Goal: Task Accomplishment & Management: Use online tool/utility

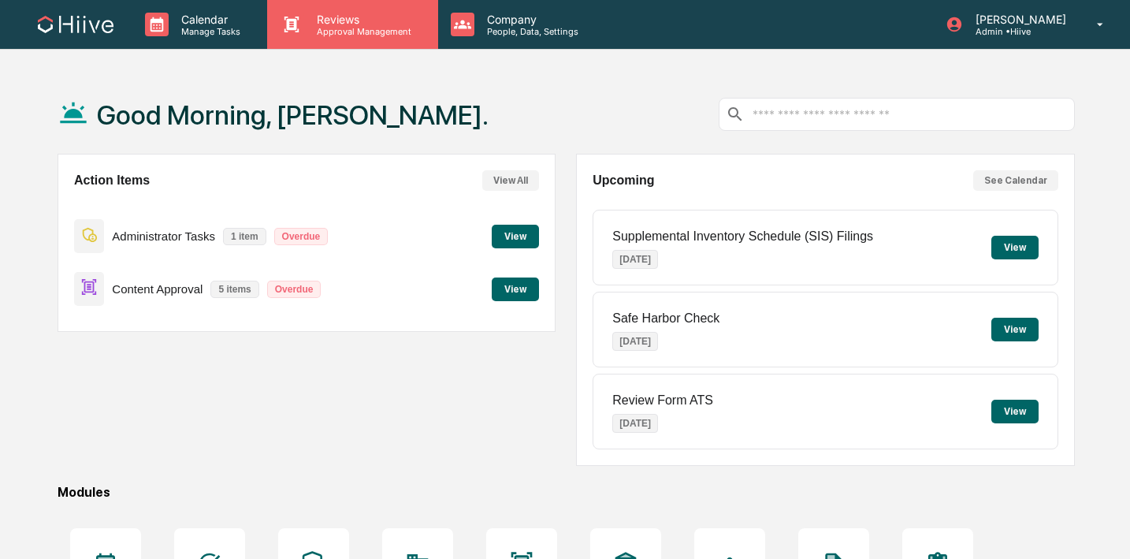
click at [372, 34] on p "Approval Management" at bounding box center [361, 31] width 115 height 11
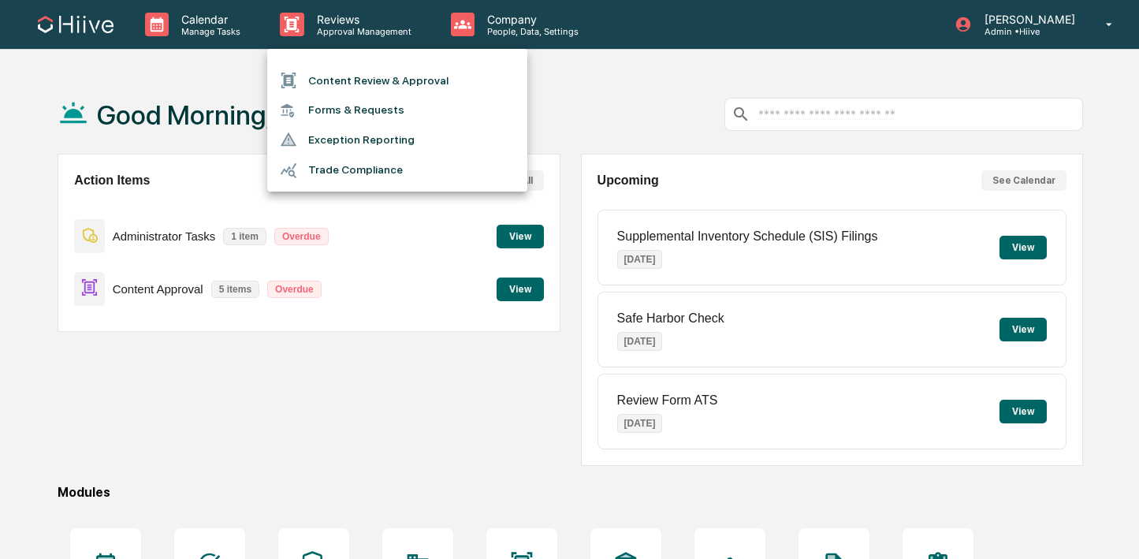
click li "Content Review & Approval"
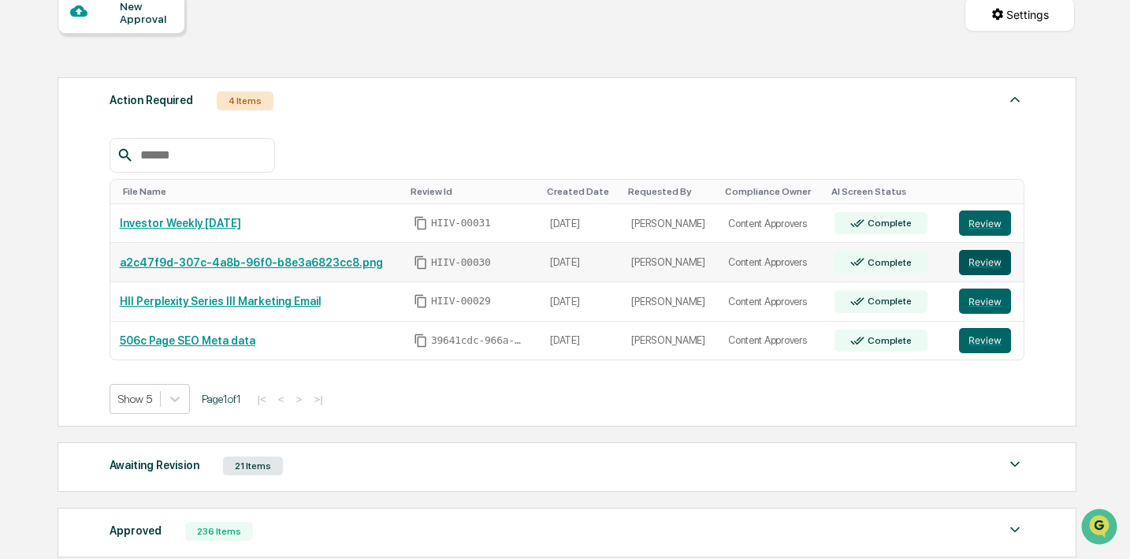
click button "Review"
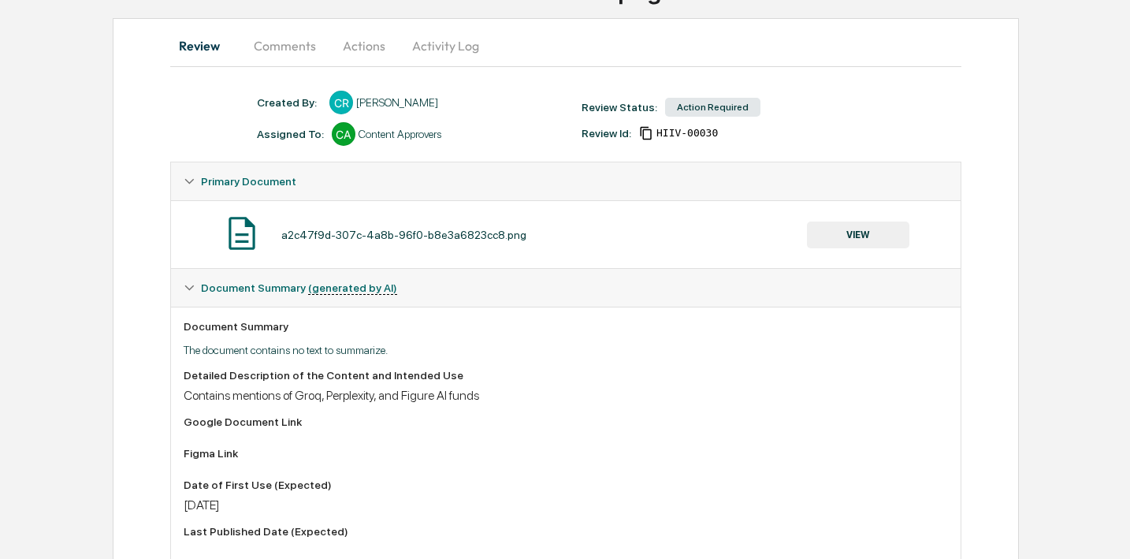
scroll to position [151, 0]
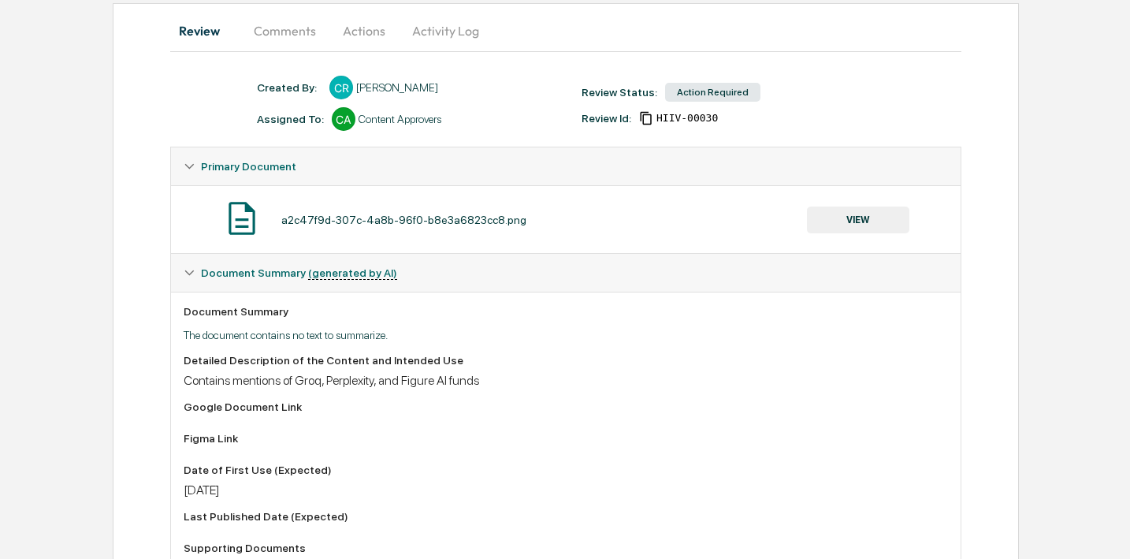
click at [842, 219] on button "VIEW" at bounding box center [858, 220] width 102 height 27
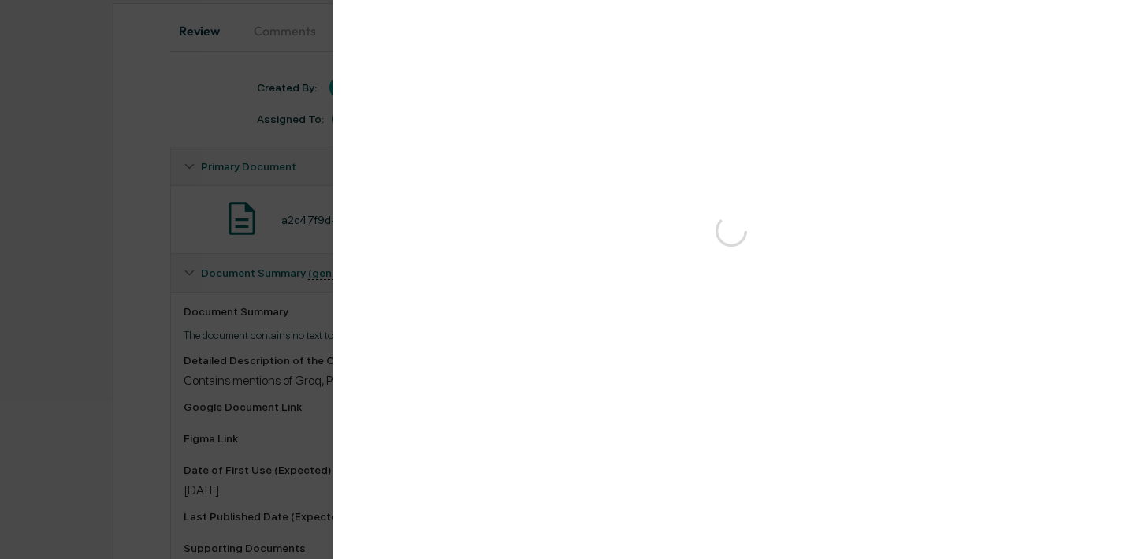
scroll to position [0, 0]
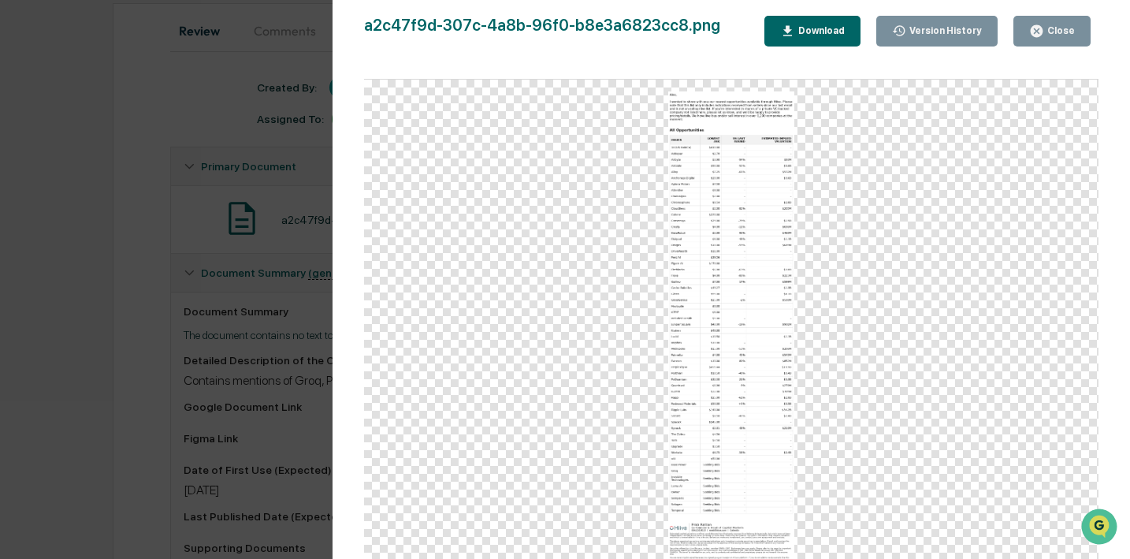
click at [1028, 20] on button "Close" at bounding box center [1052, 31] width 77 height 31
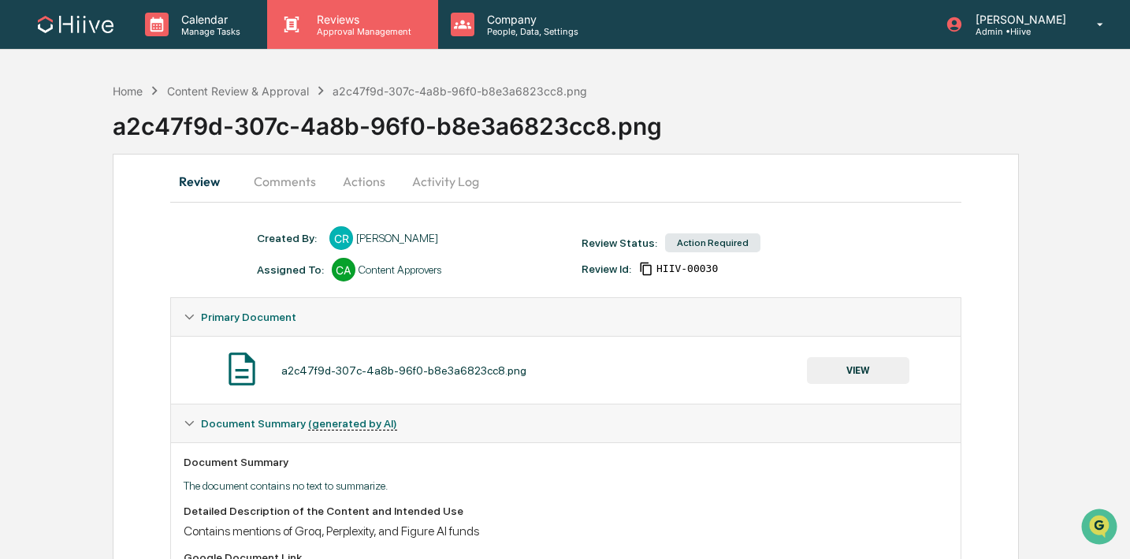
click at [388, 27] on p "Approval Management" at bounding box center [361, 31] width 115 height 11
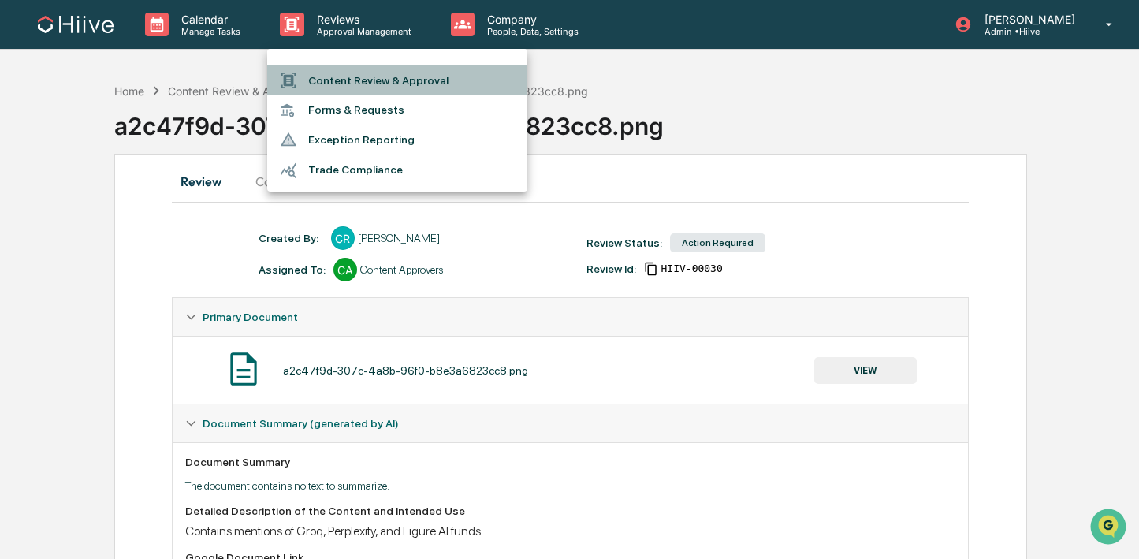
click at [388, 66] on li "Content Review & Approval" at bounding box center [397, 80] width 260 height 30
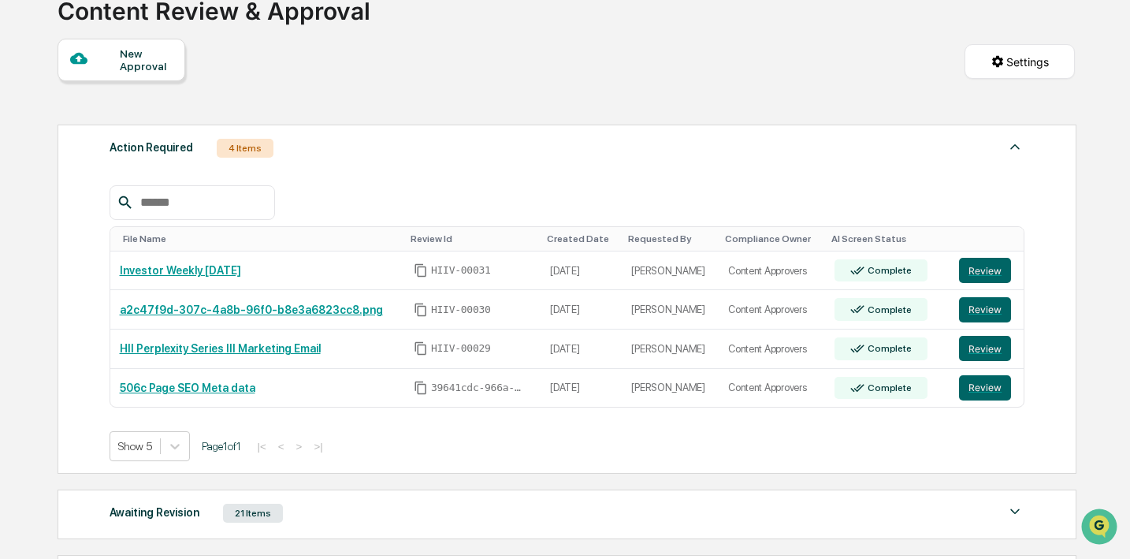
scroll to position [116, 0]
click at [993, 262] on button "Review" at bounding box center [985, 269] width 52 height 25
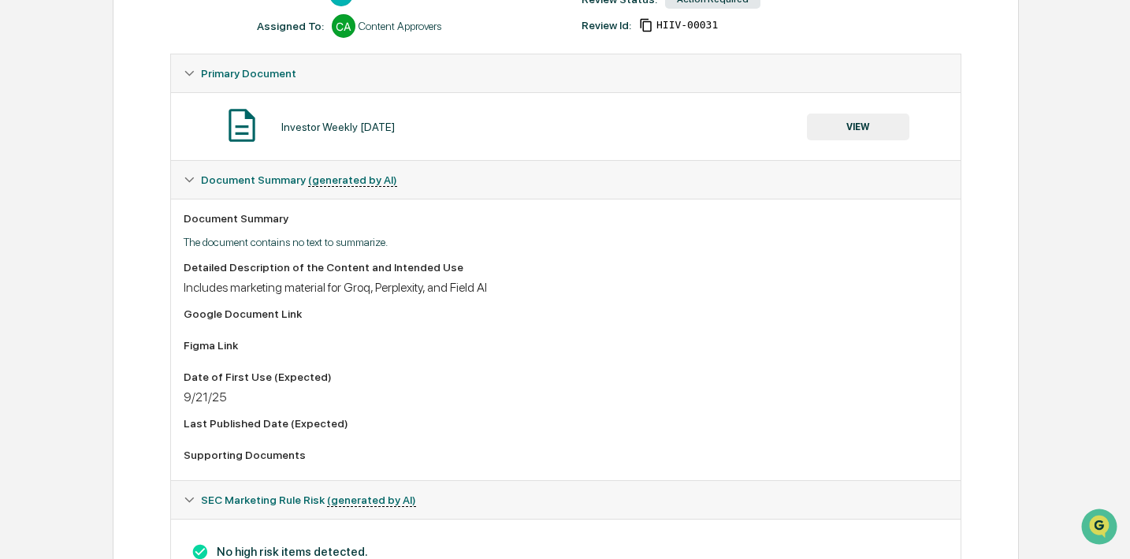
scroll to position [183, 0]
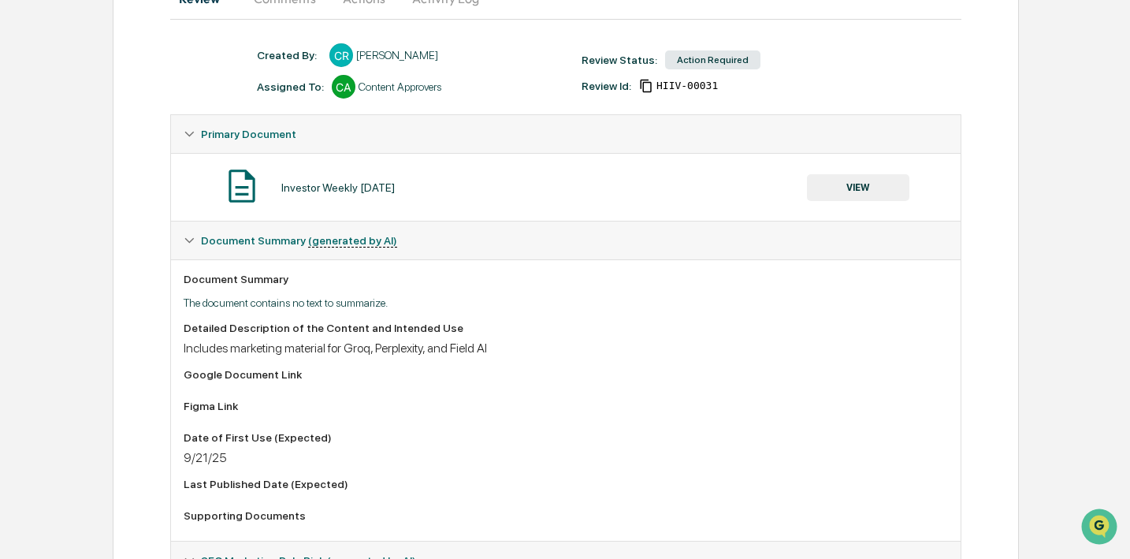
click at [837, 194] on button "VIEW" at bounding box center [858, 187] width 102 height 27
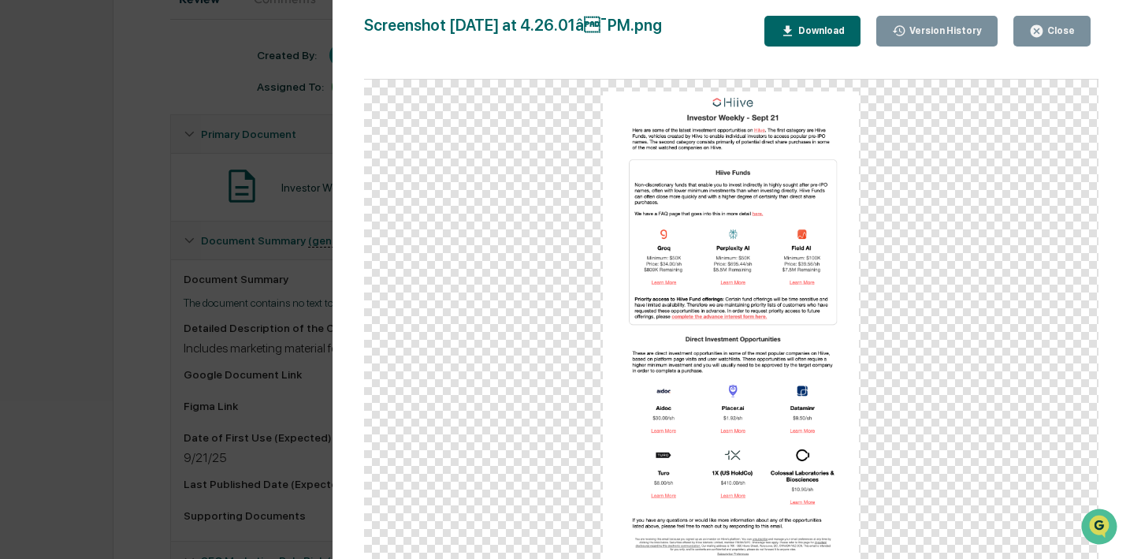
click at [1054, 24] on div "Close" at bounding box center [1052, 31] width 46 height 15
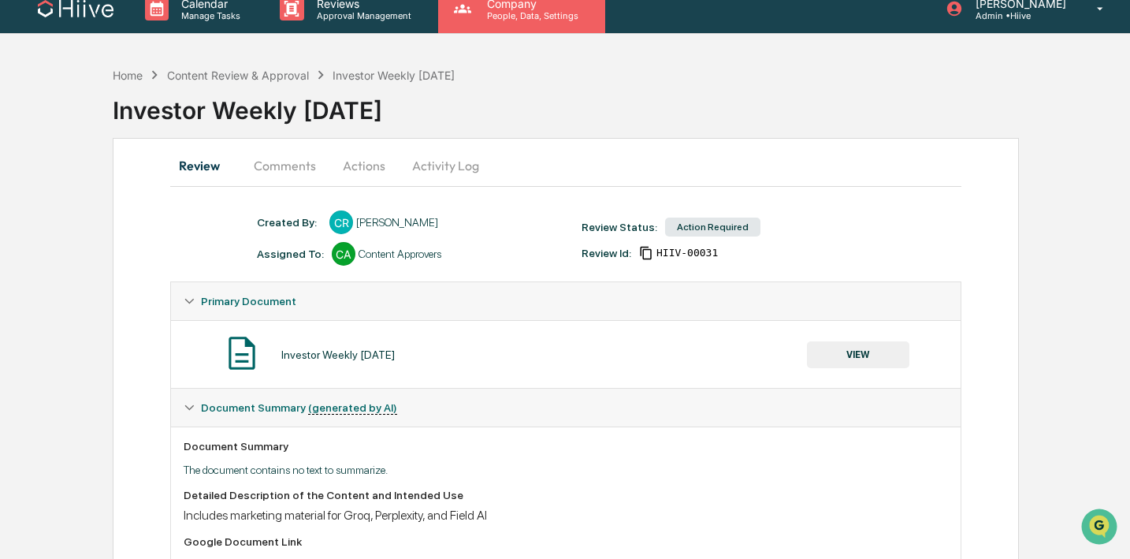
scroll to position [0, 0]
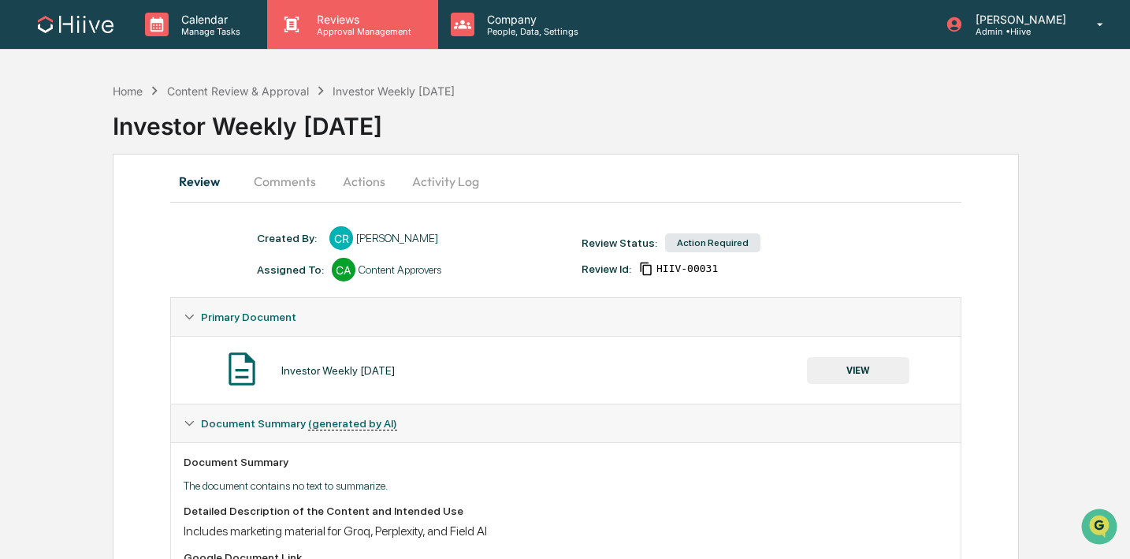
click at [372, 39] on div "Reviews Approval Management" at bounding box center [352, 24] width 170 height 49
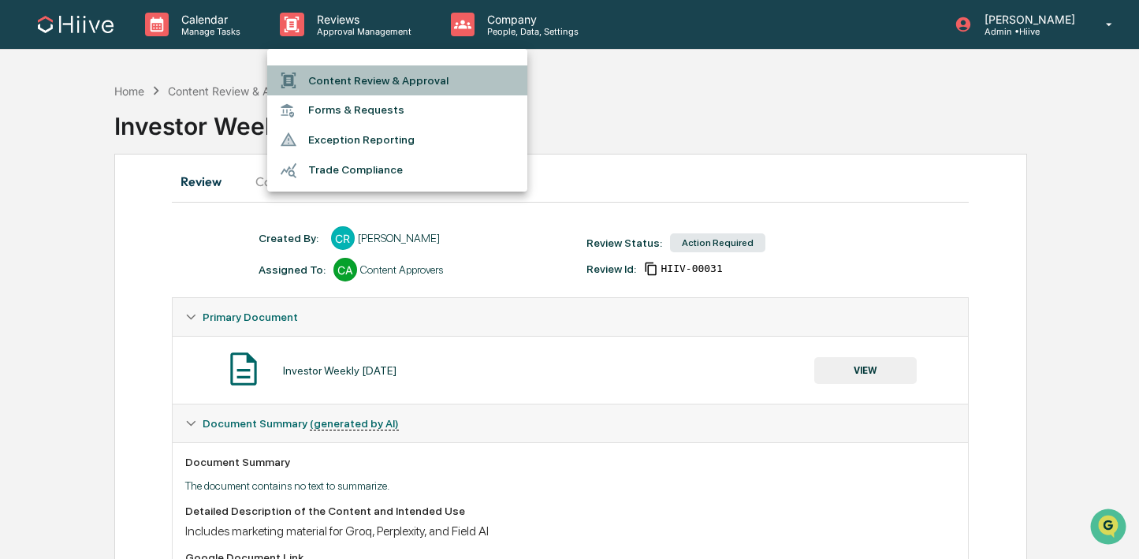
click at [370, 77] on li "Content Review & Approval" at bounding box center [397, 80] width 260 height 30
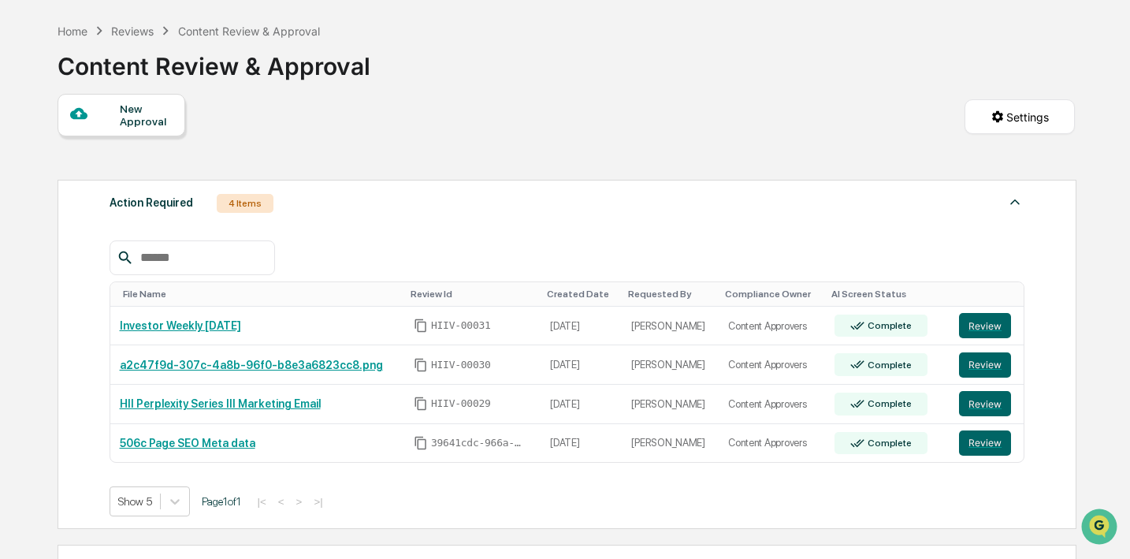
scroll to position [89, 0]
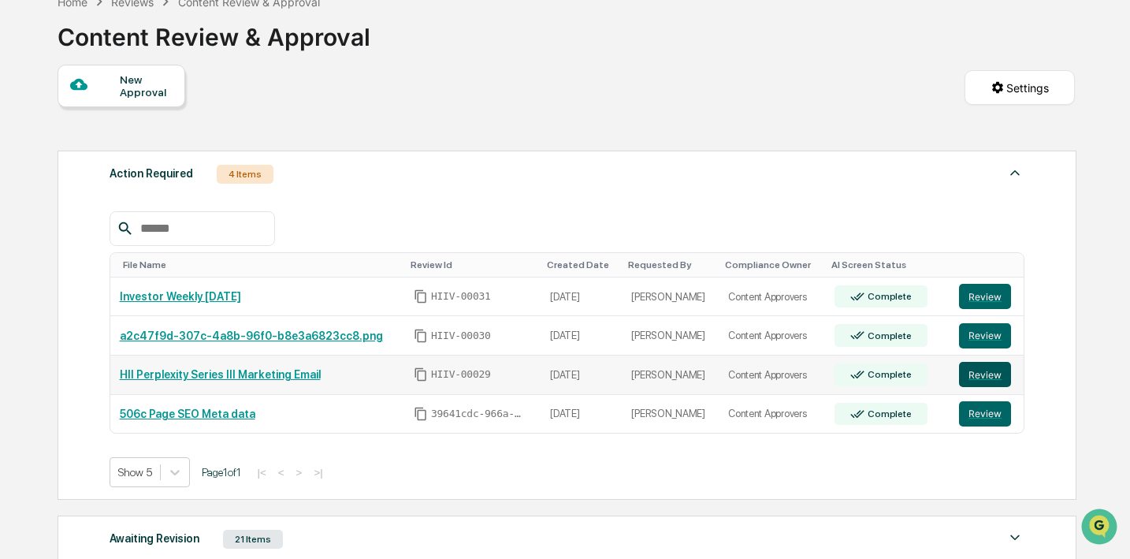
click at [970, 380] on button "Review" at bounding box center [985, 374] width 52 height 25
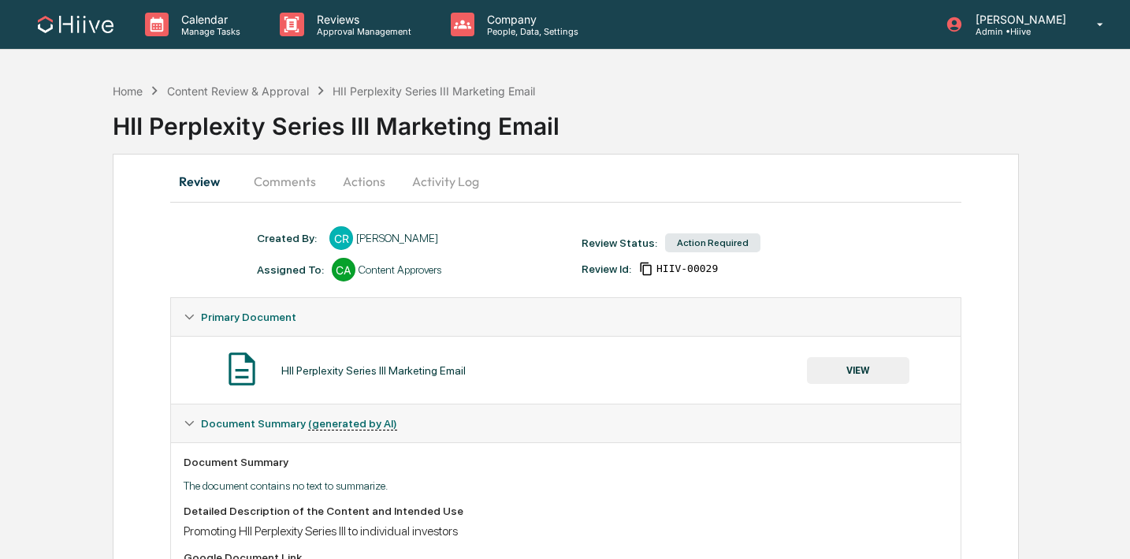
click at [359, 180] on button "Actions" at bounding box center [364, 181] width 71 height 38
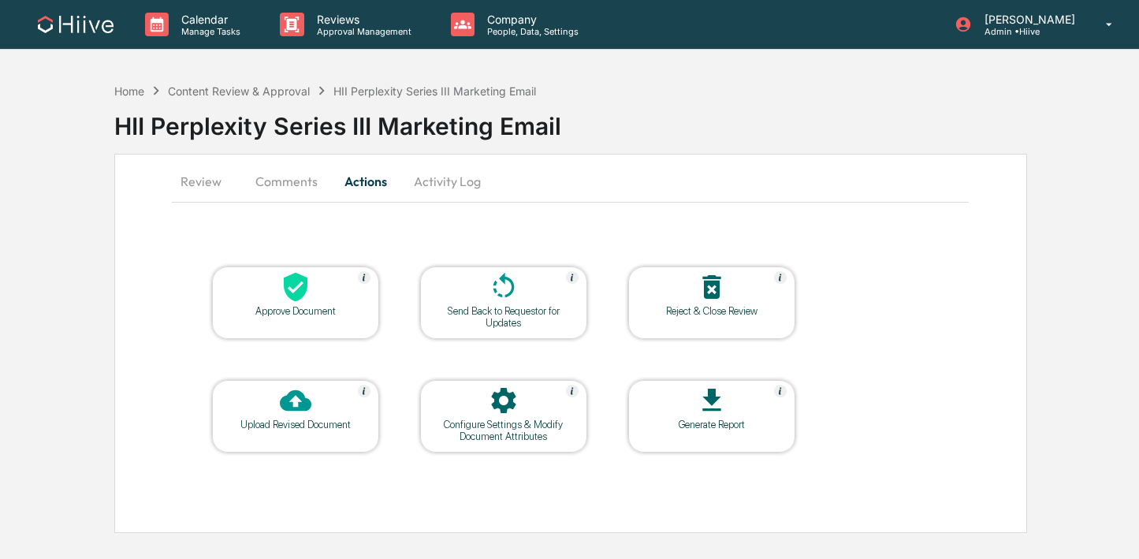
click at [289, 182] on button "Comments" at bounding box center [286, 181] width 87 height 38
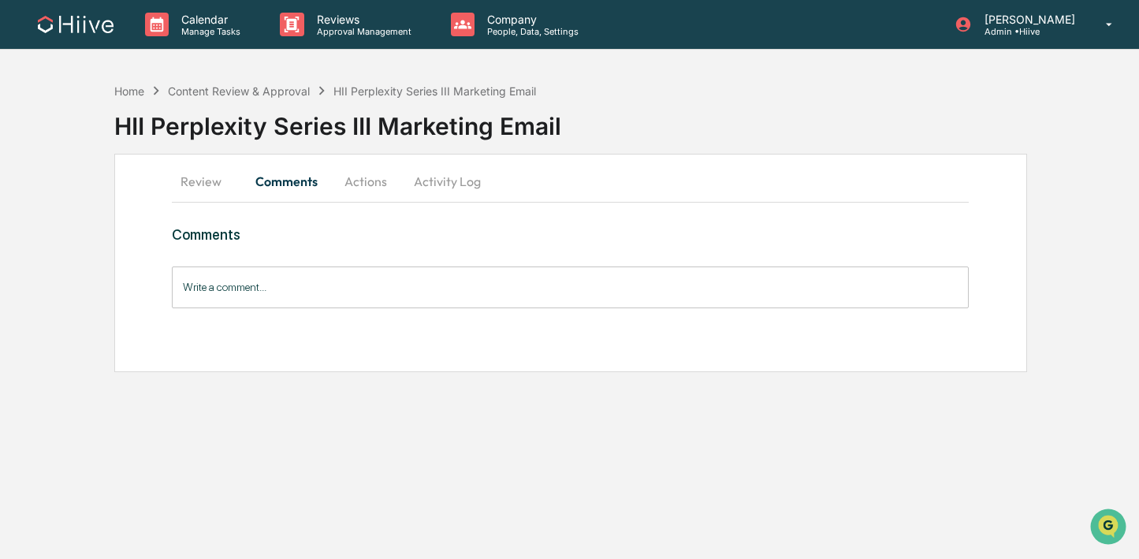
click at [195, 184] on button "Review" at bounding box center [207, 181] width 71 height 38
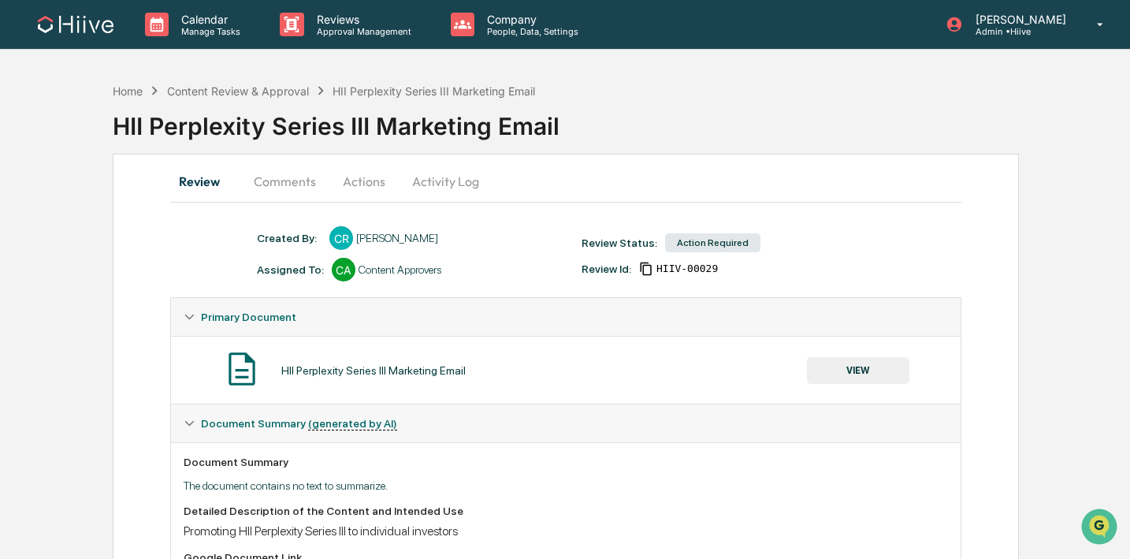
click at [852, 371] on button "VIEW" at bounding box center [858, 370] width 102 height 27
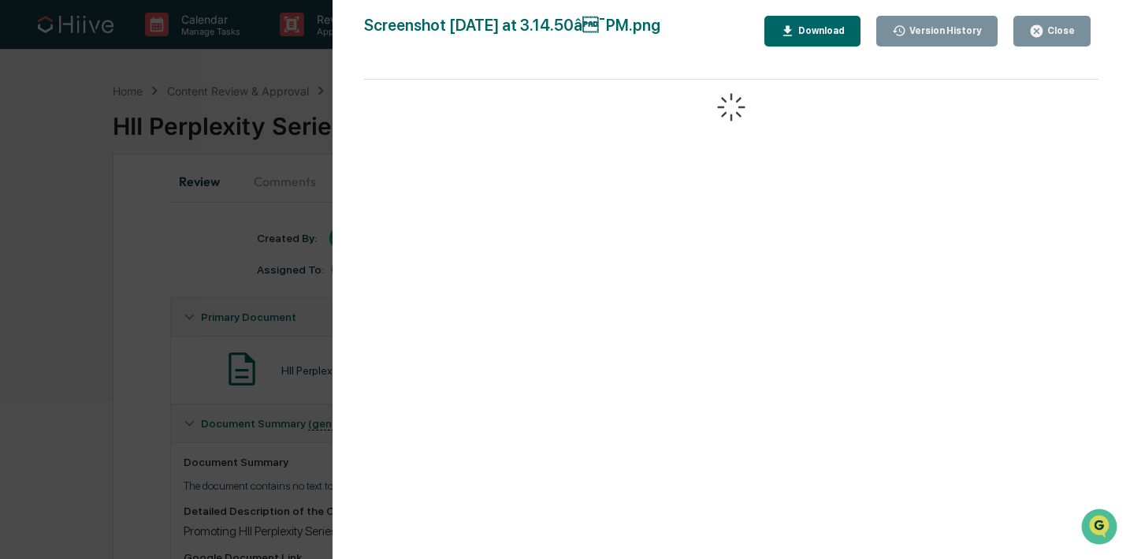
click at [255, 365] on div "Version History 09/19/2025, 10:15 PM Caroline Ramsay Screenshot 2025-09-19 at 3…" at bounding box center [565, 279] width 1130 height 559
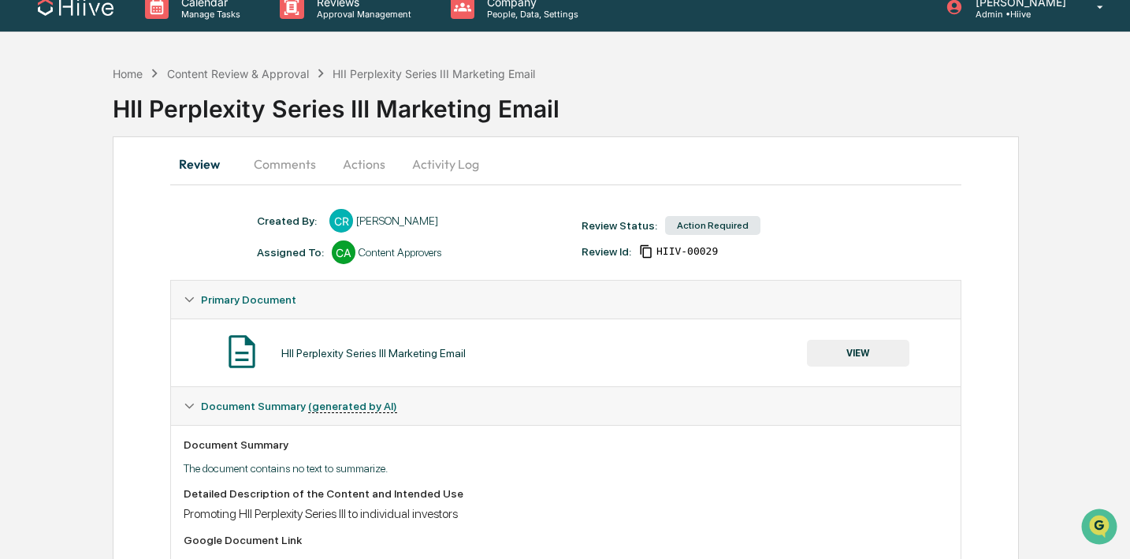
scroll to position [11, 0]
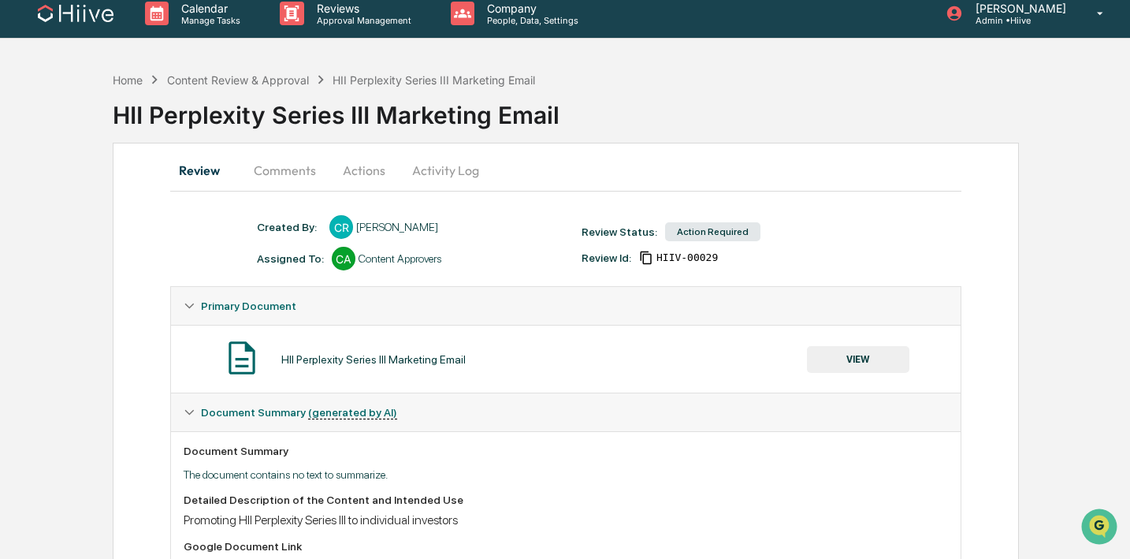
click at [296, 174] on button "Comments" at bounding box center [284, 170] width 87 height 38
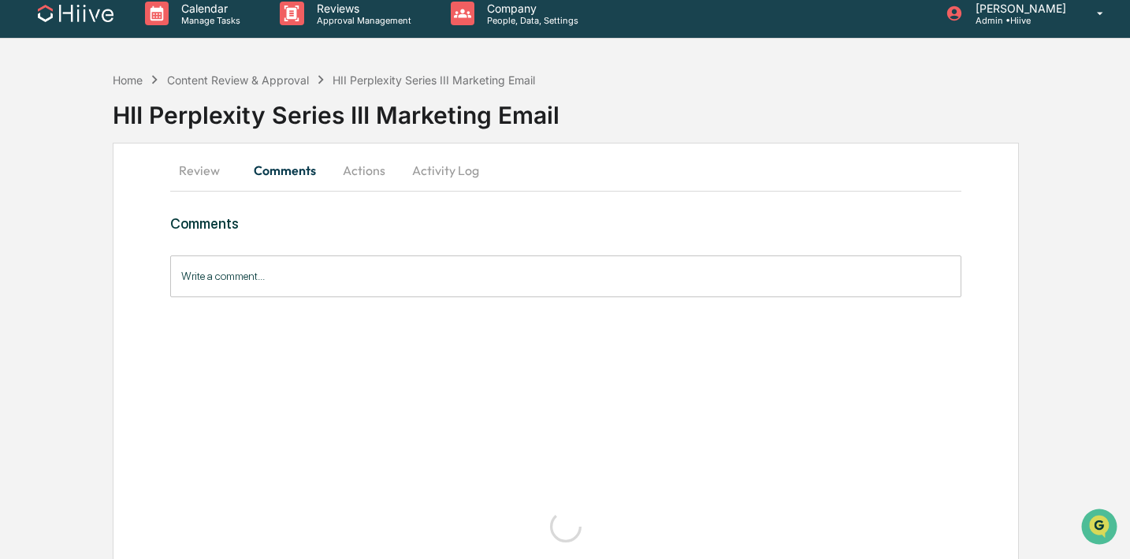
scroll to position [0, 0]
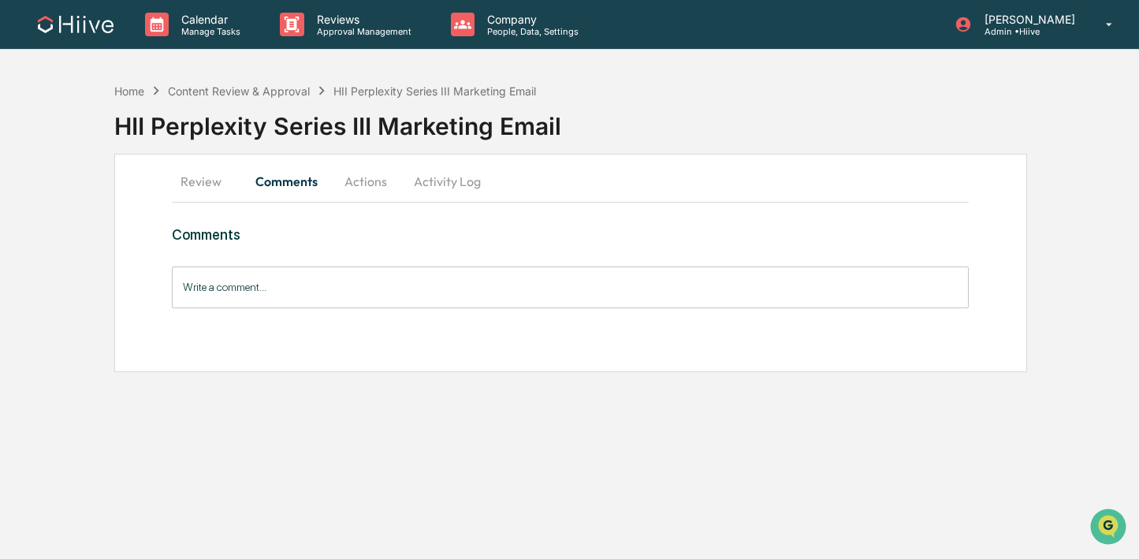
click at [275, 275] on input "Write a comment..." at bounding box center [571, 287] width 798 height 42
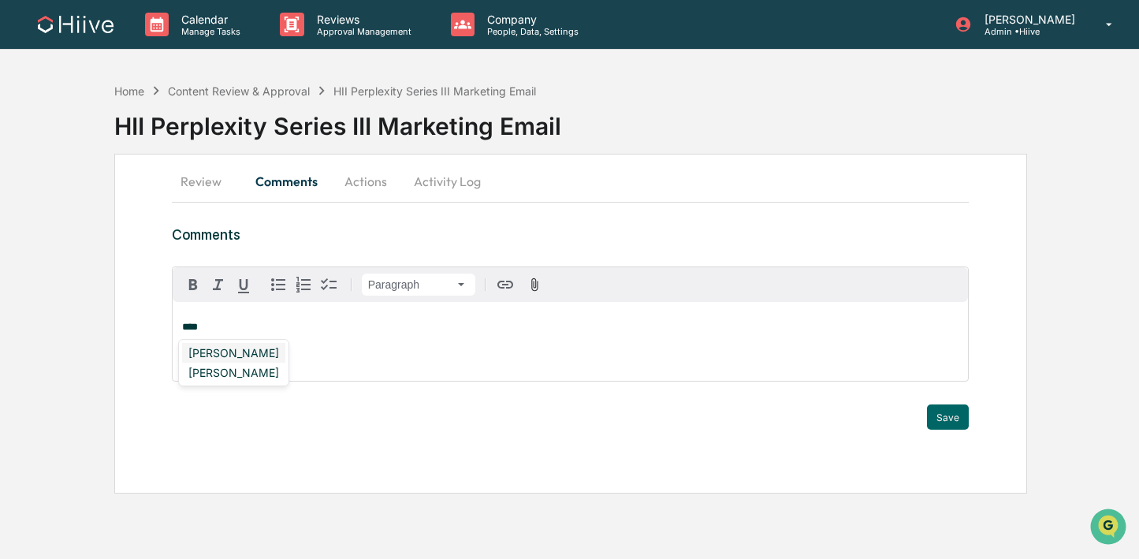
click at [222, 348] on div "Susan Woodard" at bounding box center [233, 353] width 103 height 20
click at [948, 411] on button "Save" at bounding box center [948, 416] width 42 height 25
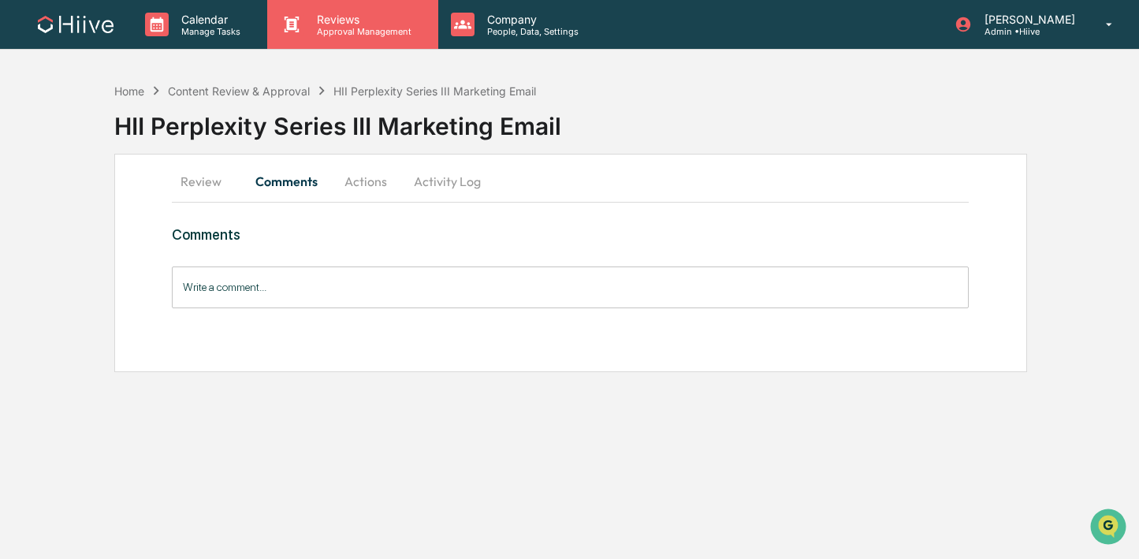
click at [349, 34] on p "Approval Management" at bounding box center [361, 31] width 115 height 11
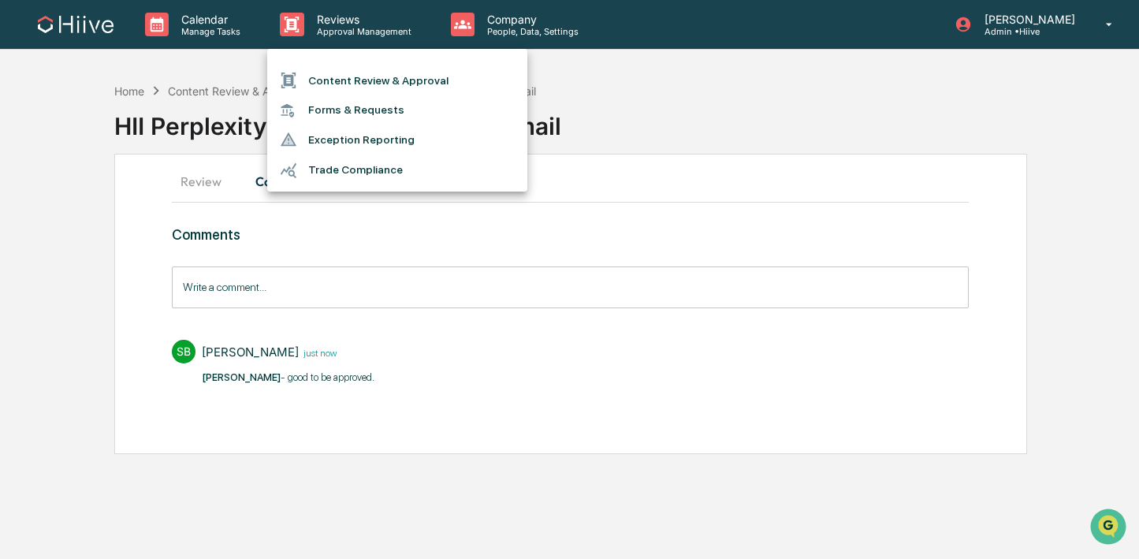
click at [349, 70] on li "Content Review & Approval" at bounding box center [397, 80] width 260 height 30
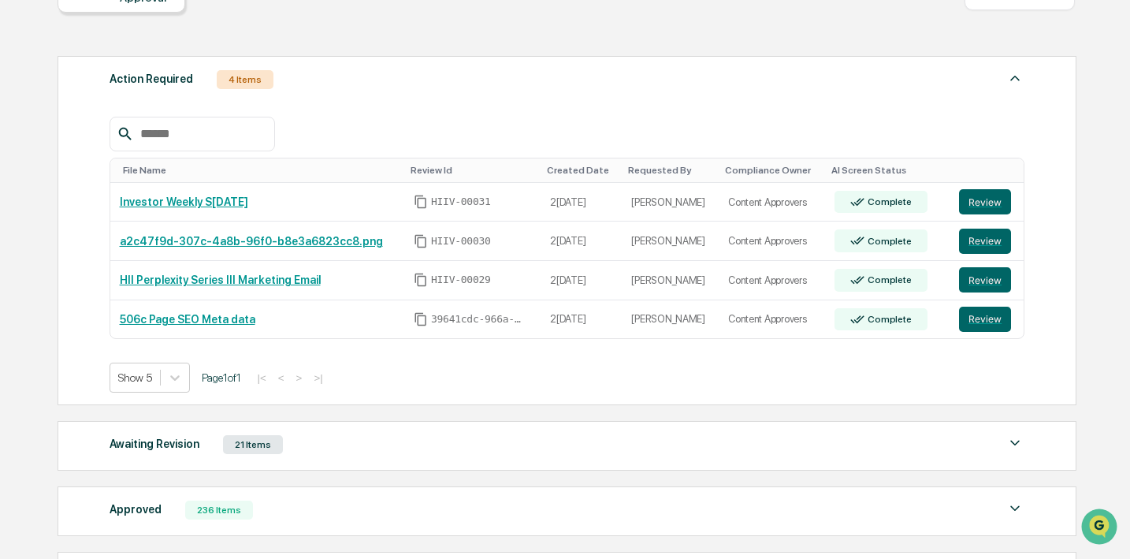
scroll to position [188, 0]
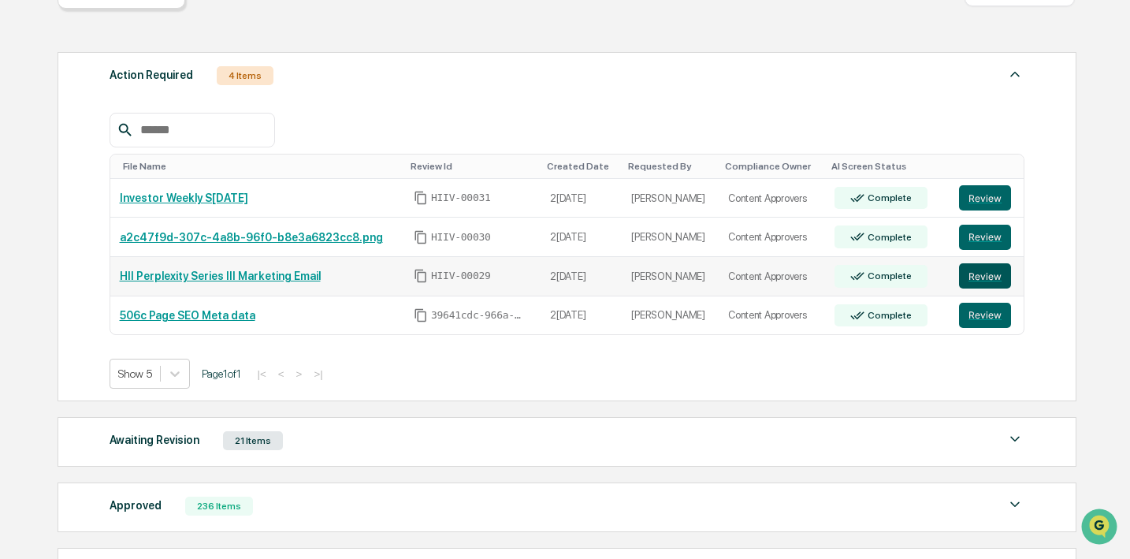
click at [971, 283] on button "Review" at bounding box center [985, 275] width 52 height 25
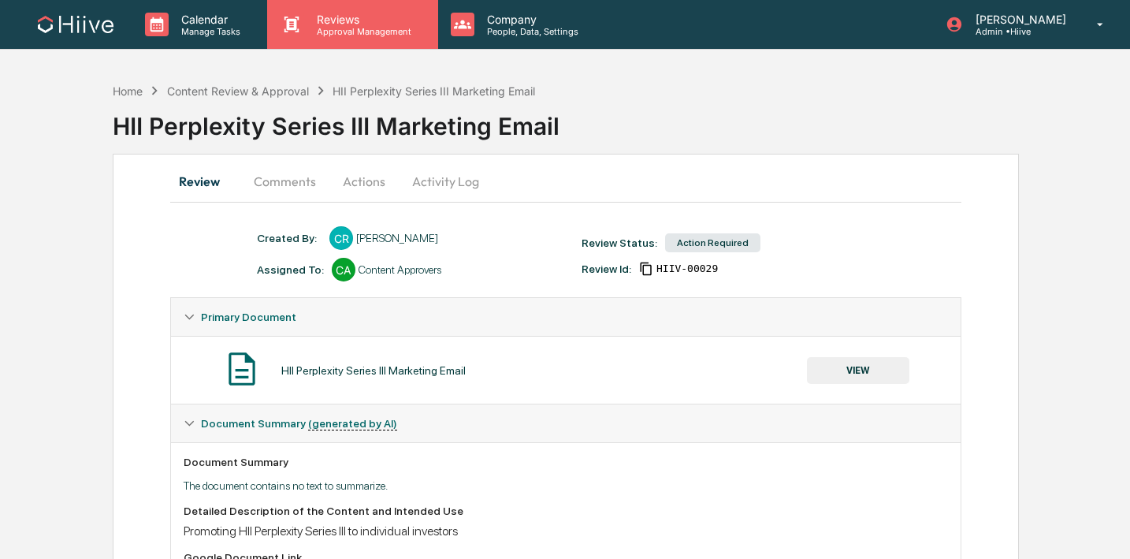
click at [363, 24] on p "Reviews" at bounding box center [361, 19] width 115 height 13
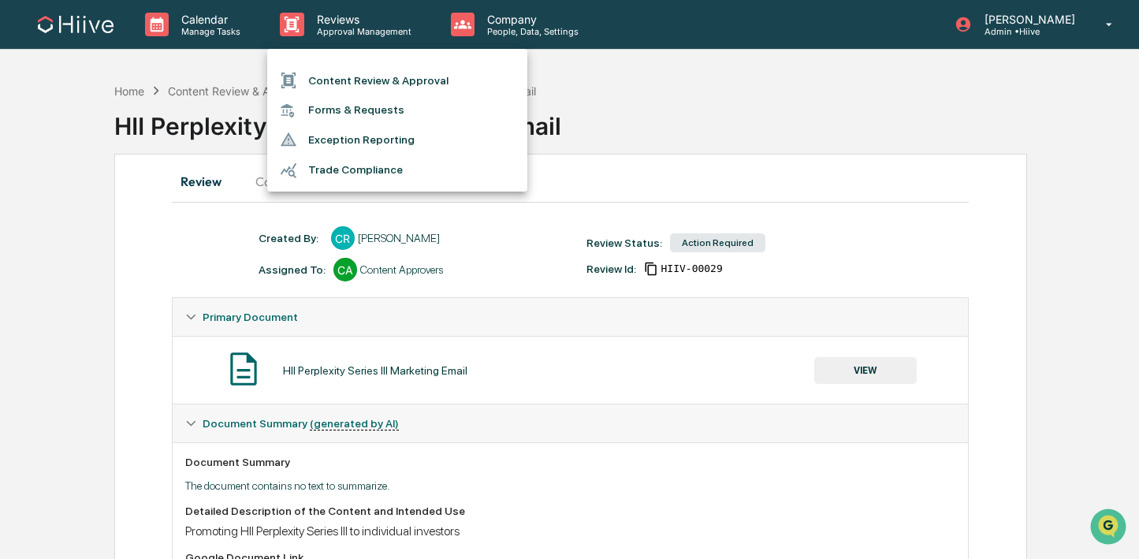
click at [363, 69] on li "Content Review & Approval" at bounding box center [397, 80] width 260 height 30
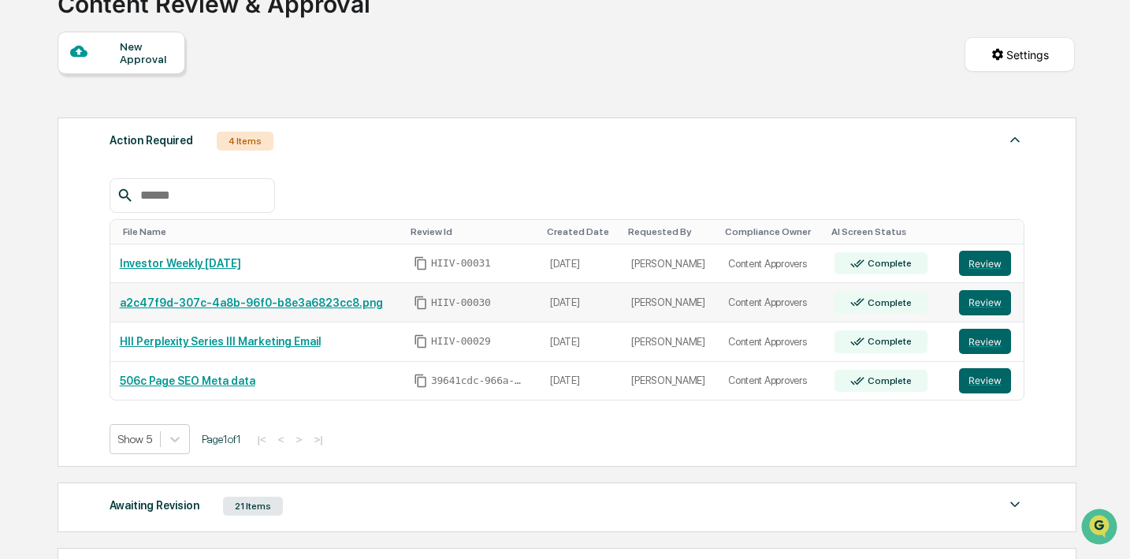
scroll to position [136, 0]
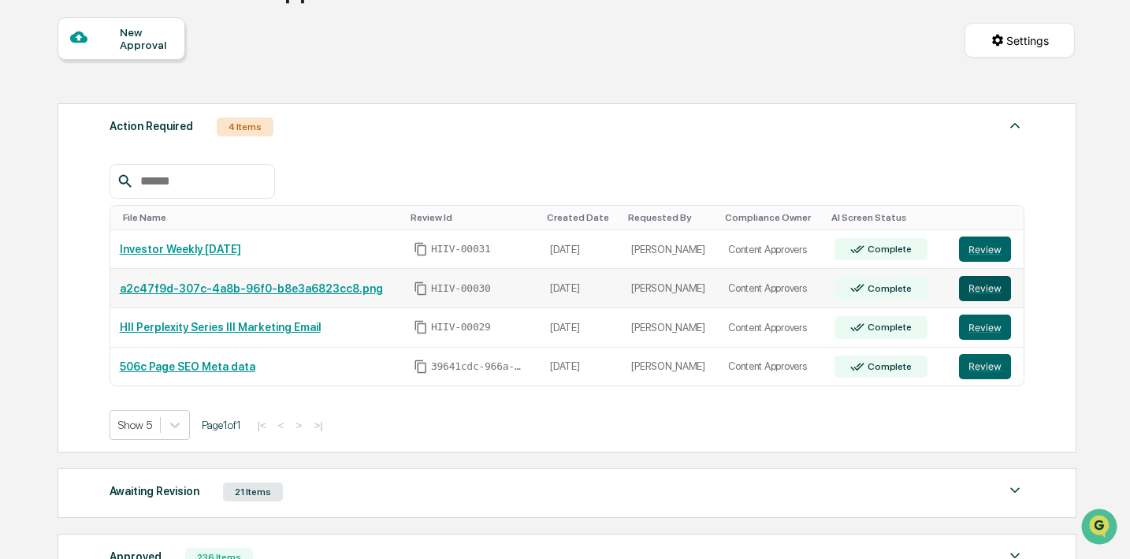
click at [966, 288] on button "Review" at bounding box center [985, 288] width 52 height 25
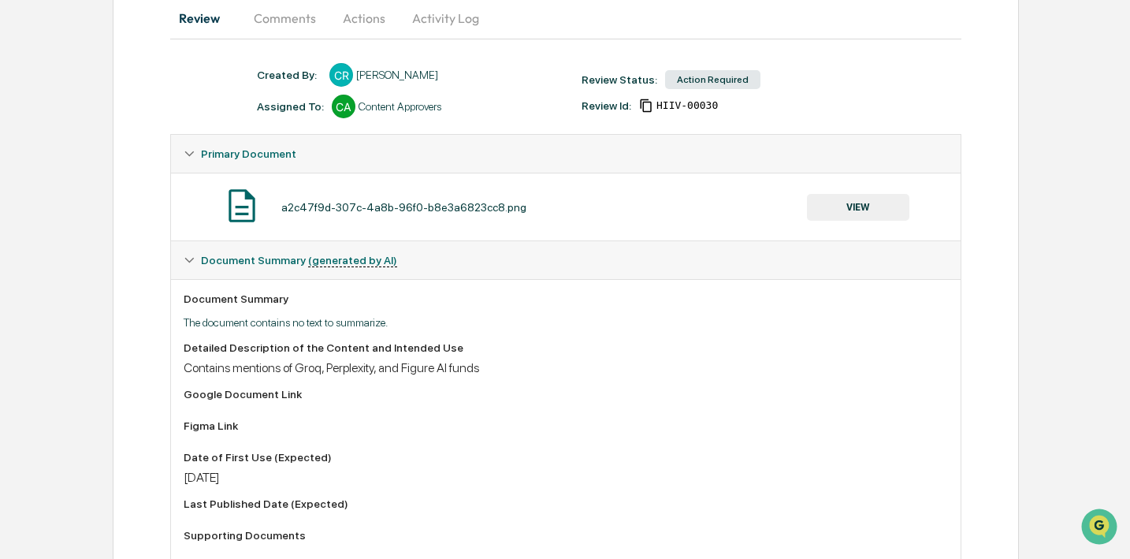
click at [882, 212] on button "VIEW" at bounding box center [858, 207] width 102 height 27
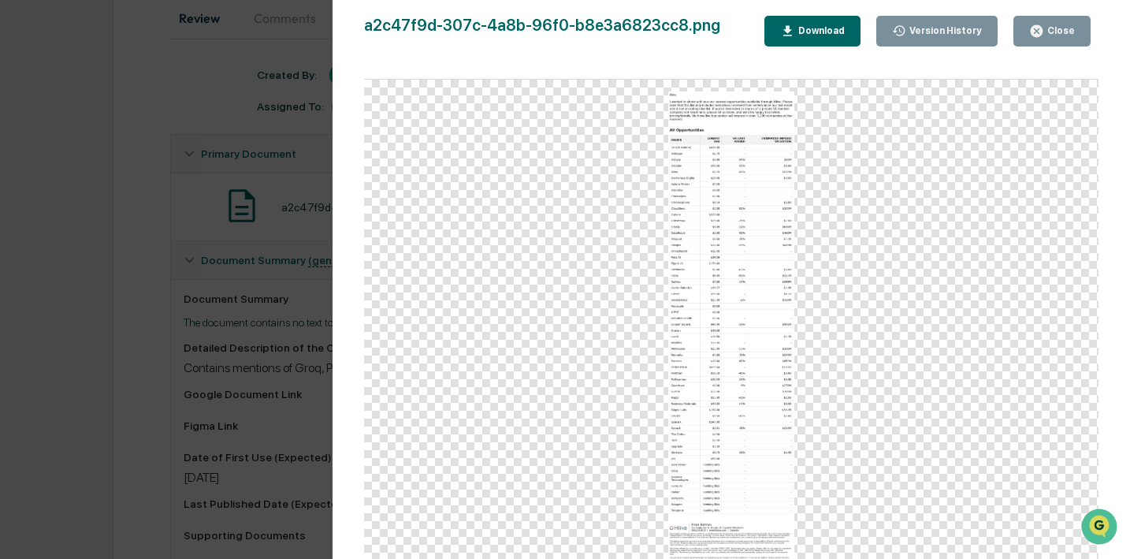
click at [1056, 37] on div "Close" at bounding box center [1052, 31] width 46 height 15
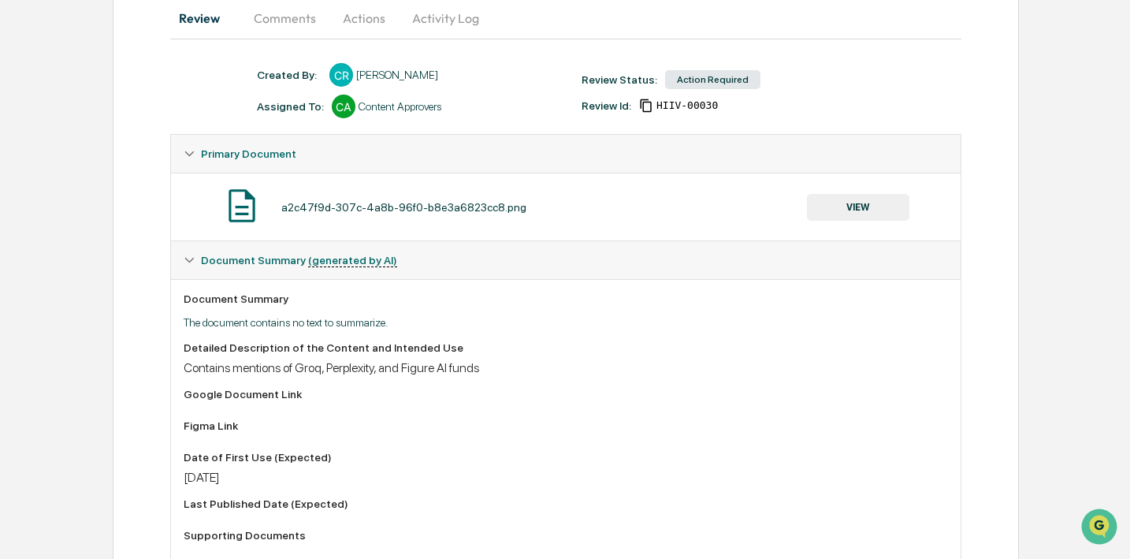
scroll to position [202, 0]
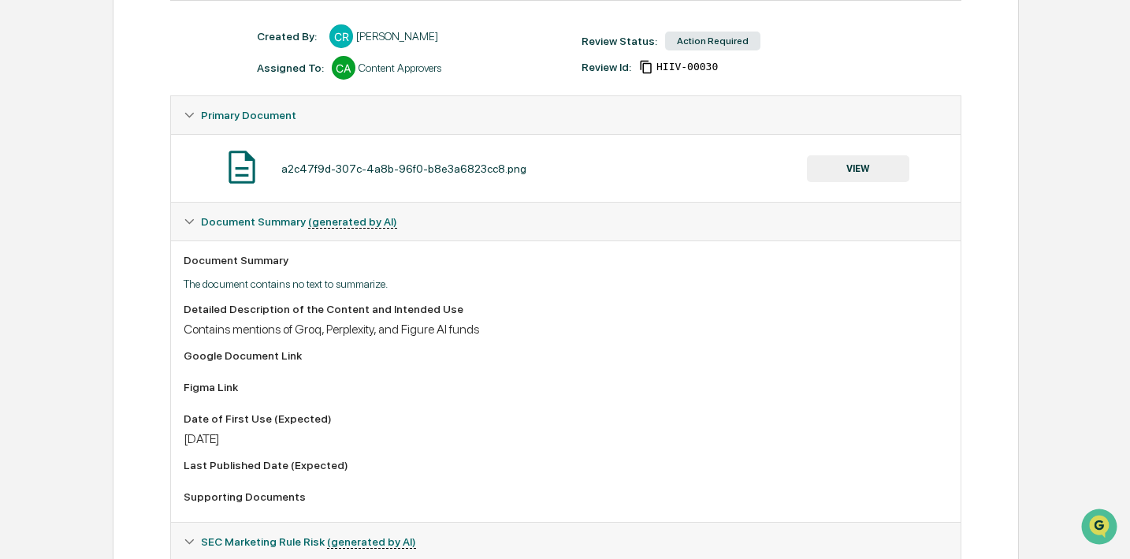
click at [866, 161] on button "VIEW" at bounding box center [858, 168] width 102 height 27
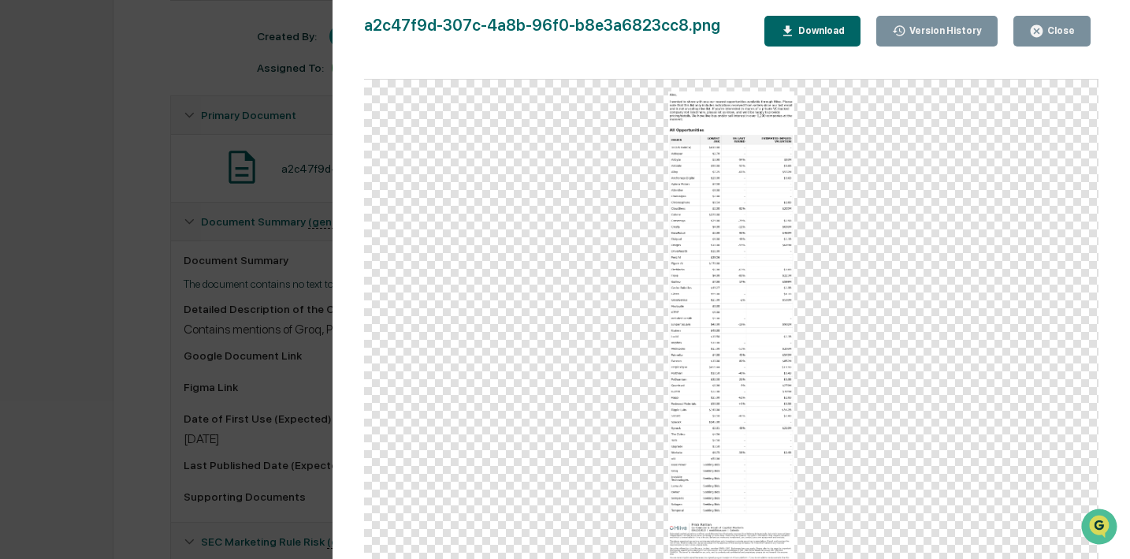
click at [827, 28] on div "Download" at bounding box center [820, 30] width 50 height 11
click at [263, 193] on div "Version History 09/19/2025, 10:43 PM Caroline Ramsay a2c47f9d-307c-4a8b-96f0-b8…" at bounding box center [565, 279] width 1130 height 559
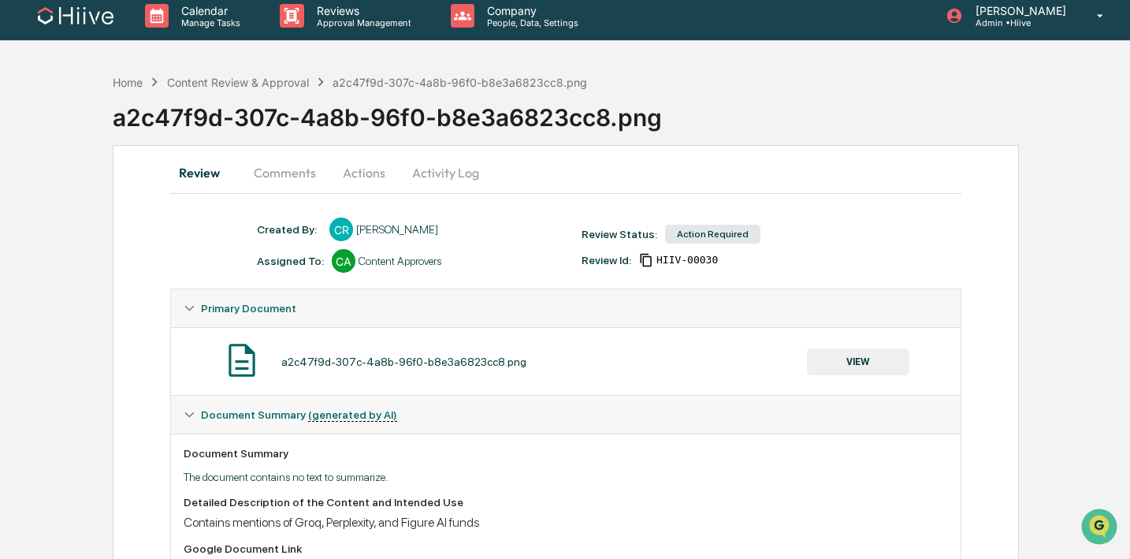
scroll to position [0, 0]
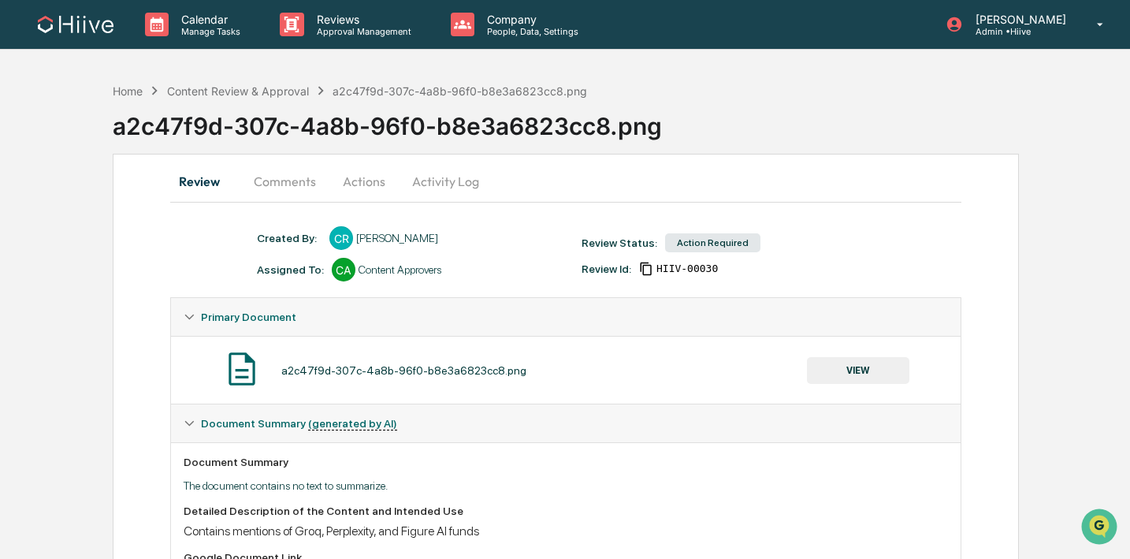
click at [262, 182] on button "Comments" at bounding box center [284, 181] width 87 height 38
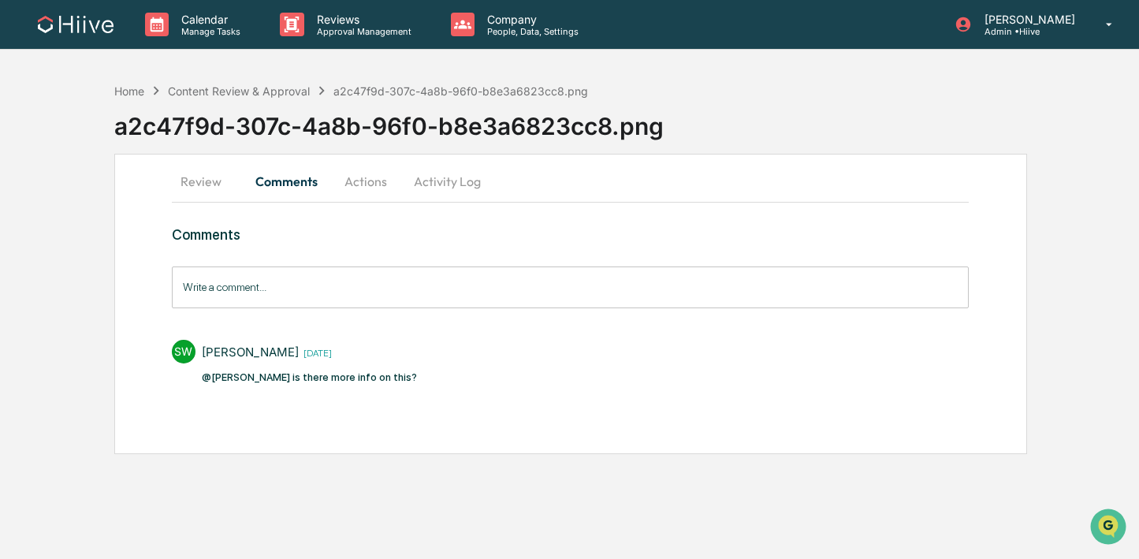
click at [275, 282] on input "Write a comment..." at bounding box center [571, 287] width 798 height 42
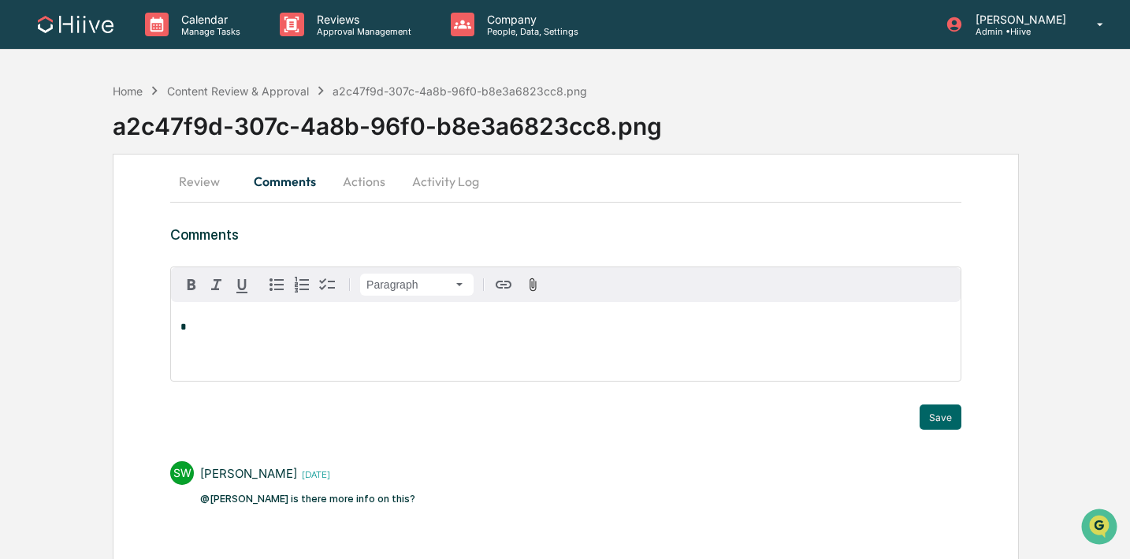
click at [470, 193] on button "Activity Log" at bounding box center [446, 181] width 92 height 38
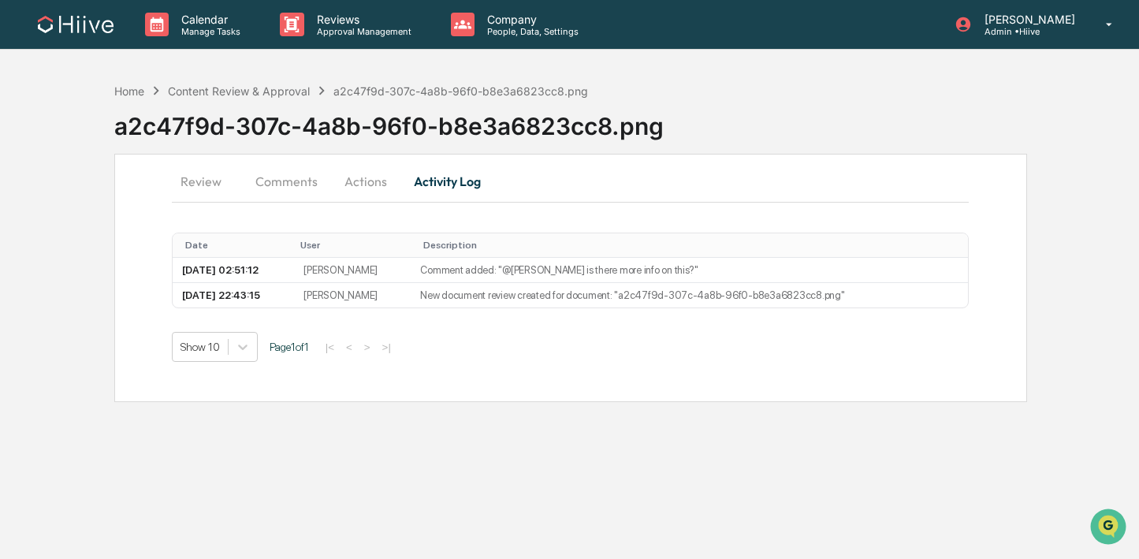
click at [382, 192] on button "Actions" at bounding box center [365, 181] width 71 height 38
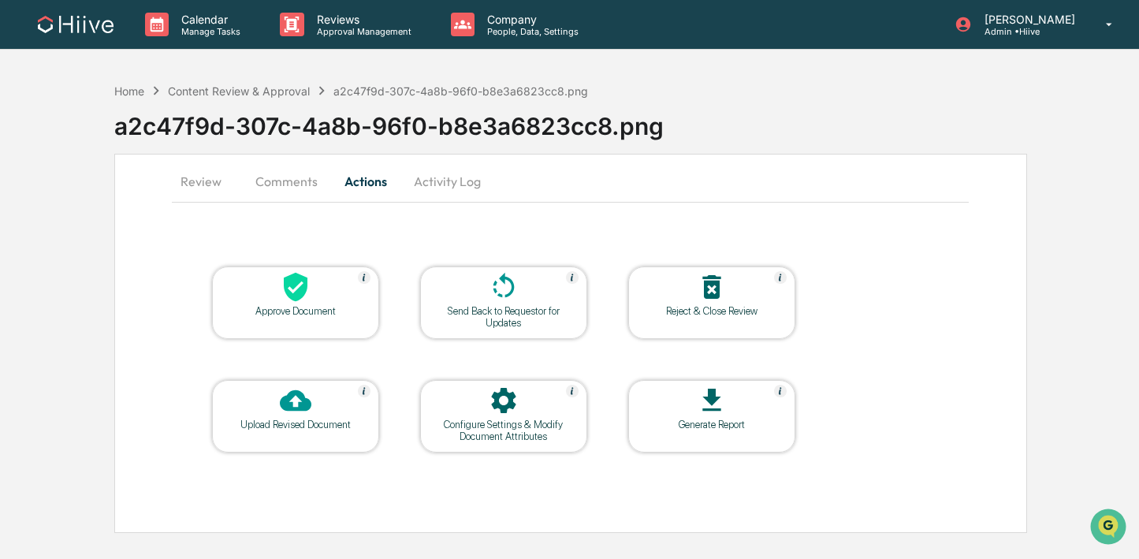
click at [516, 288] on icon at bounding box center [504, 287] width 32 height 32
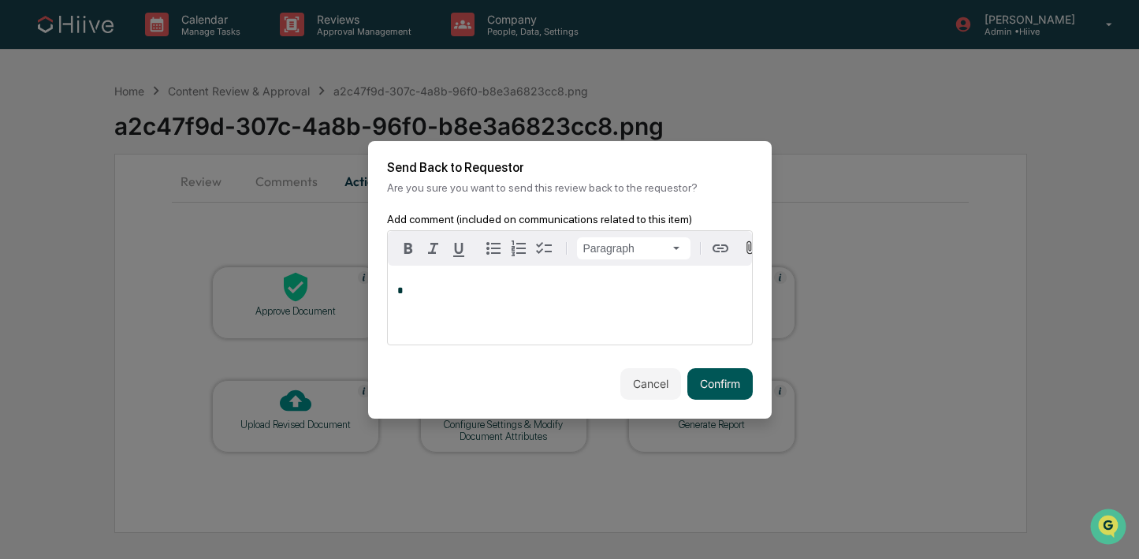
click at [698, 386] on button "Confirm" at bounding box center [719, 384] width 65 height 32
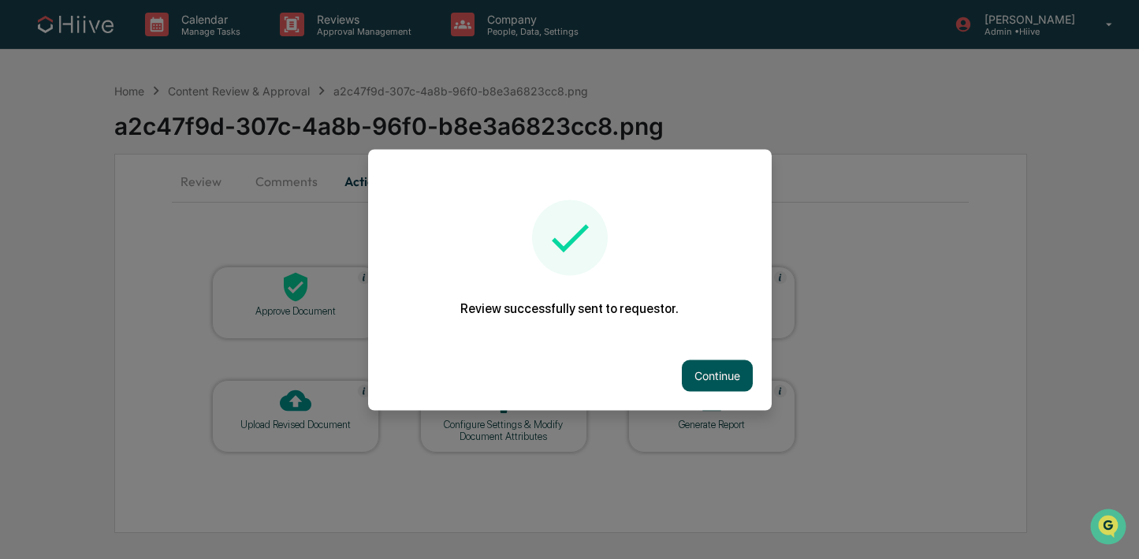
click at [736, 385] on button "Continue" at bounding box center [717, 375] width 71 height 32
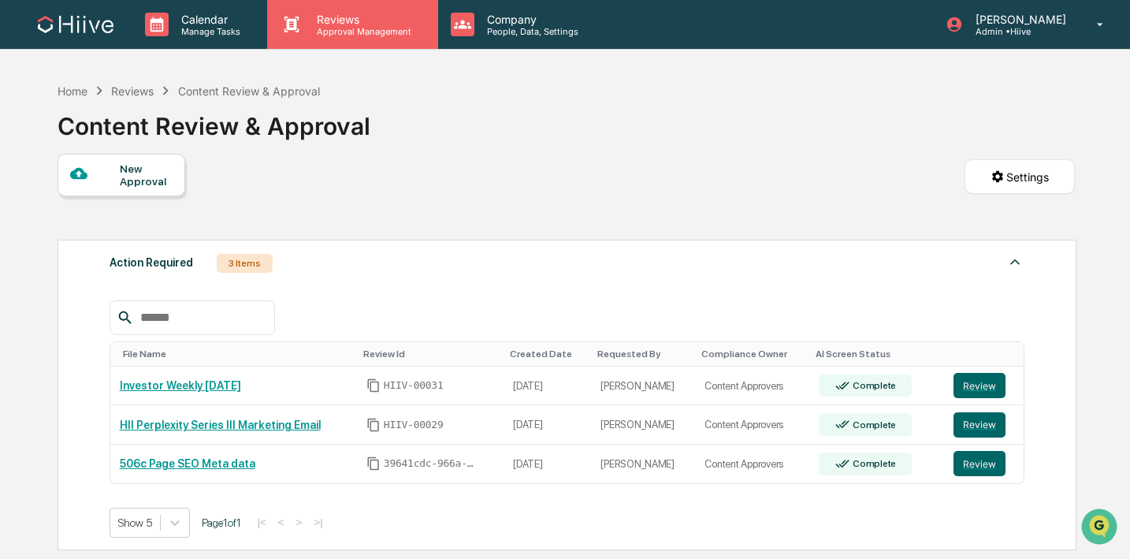
click at [372, 18] on p "Reviews" at bounding box center [361, 19] width 115 height 13
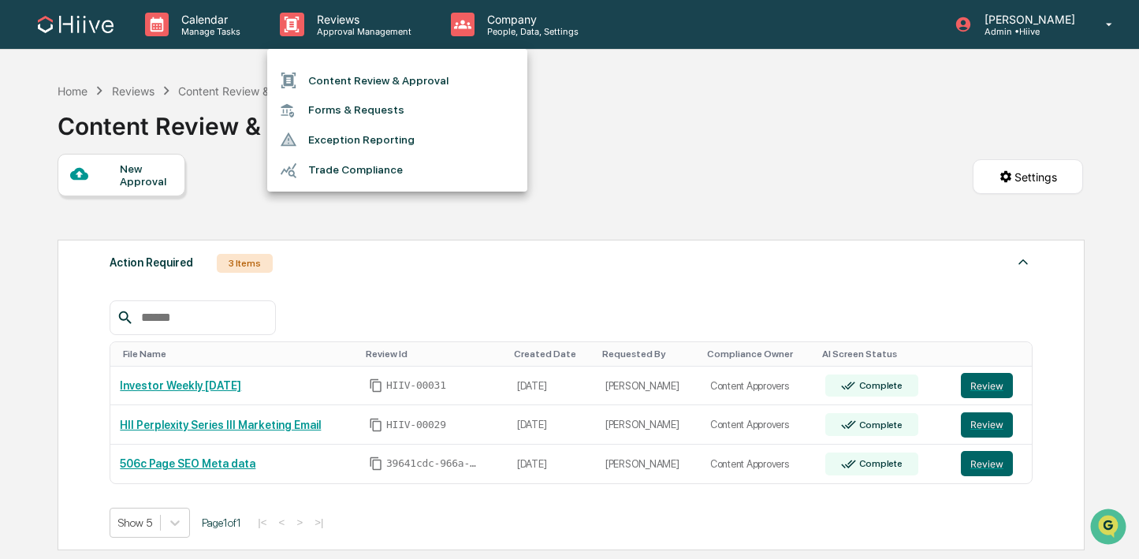
click at [259, 262] on div at bounding box center [569, 279] width 1139 height 559
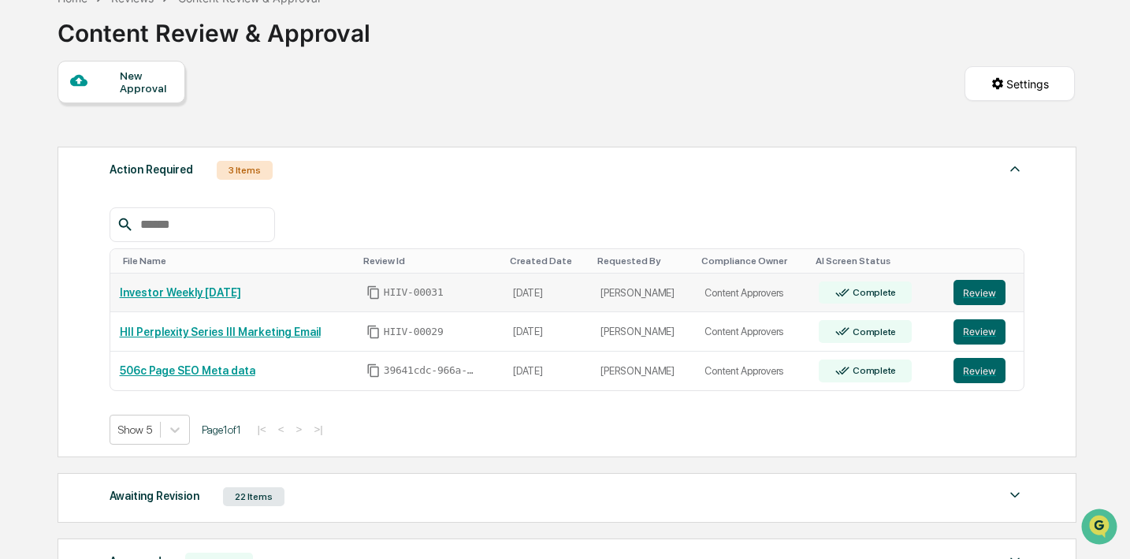
scroll to position [140, 0]
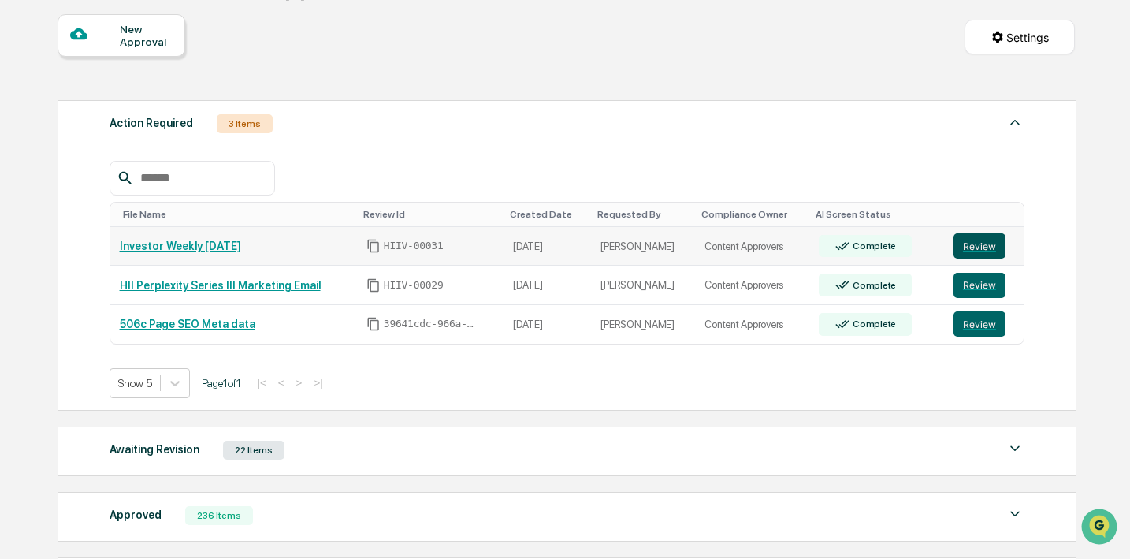
click at [964, 250] on button "Review" at bounding box center [980, 245] width 52 height 25
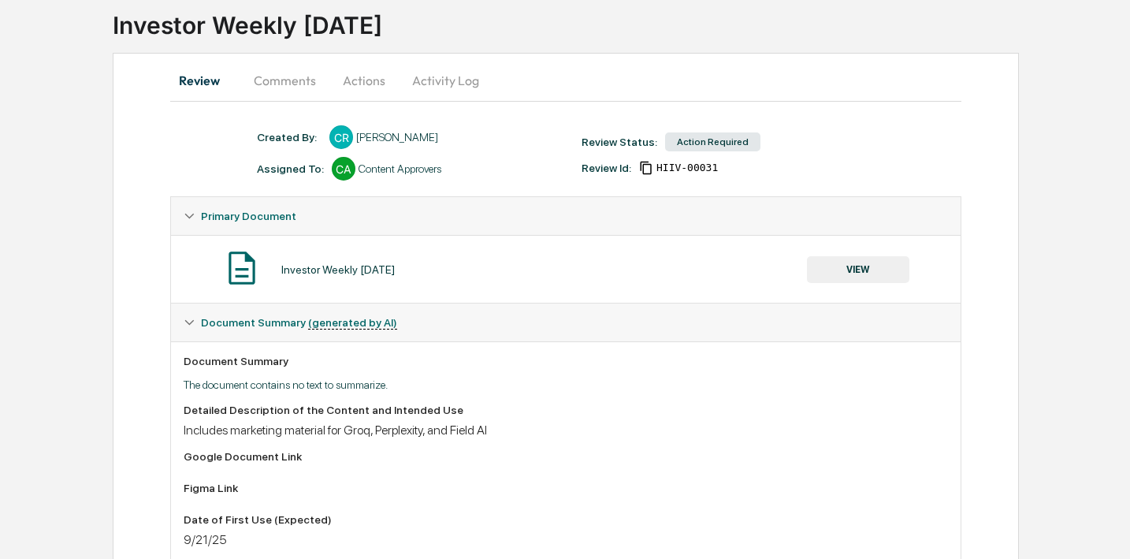
scroll to position [58, 0]
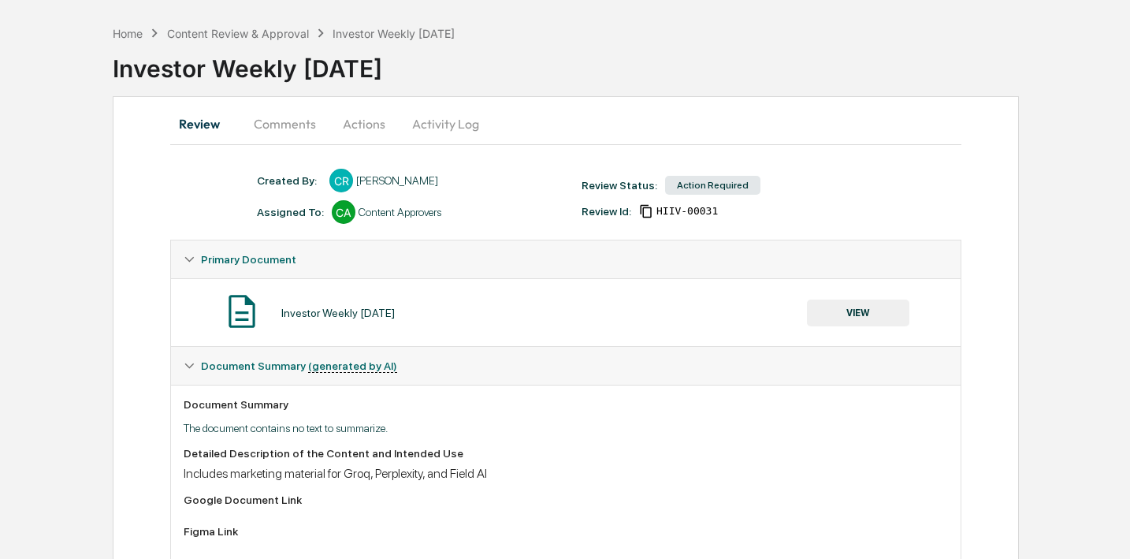
click at [832, 305] on button "VIEW" at bounding box center [858, 313] width 102 height 27
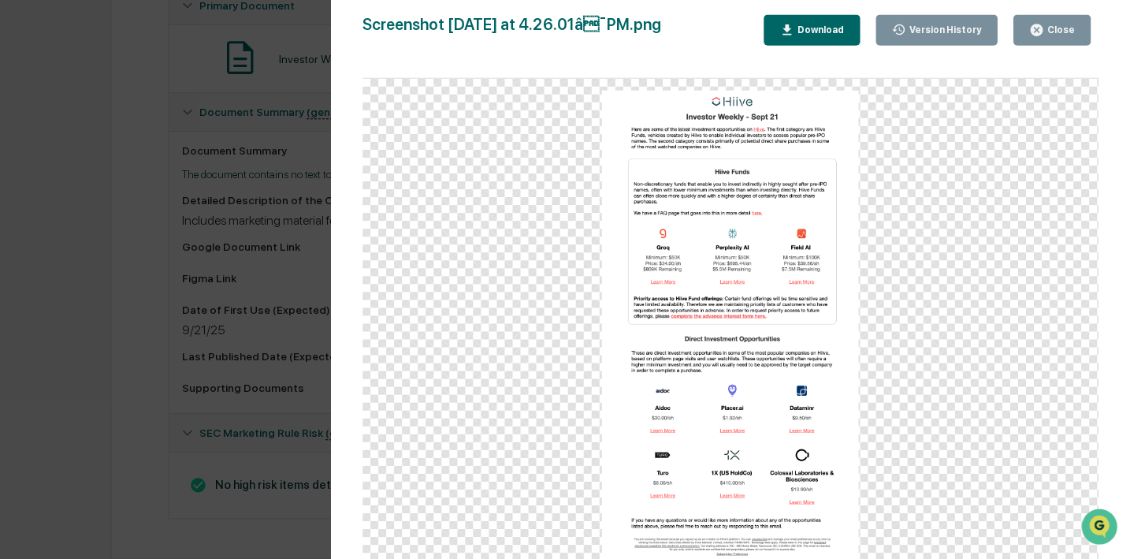
scroll to position [312, 0]
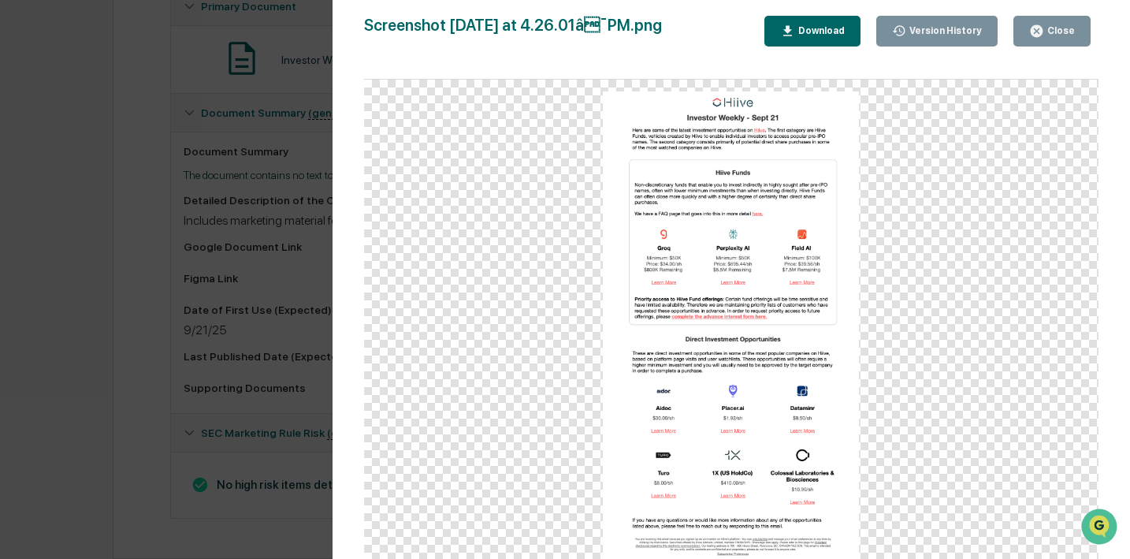
click at [1037, 31] on icon "button" at bounding box center [1037, 31] width 12 height 12
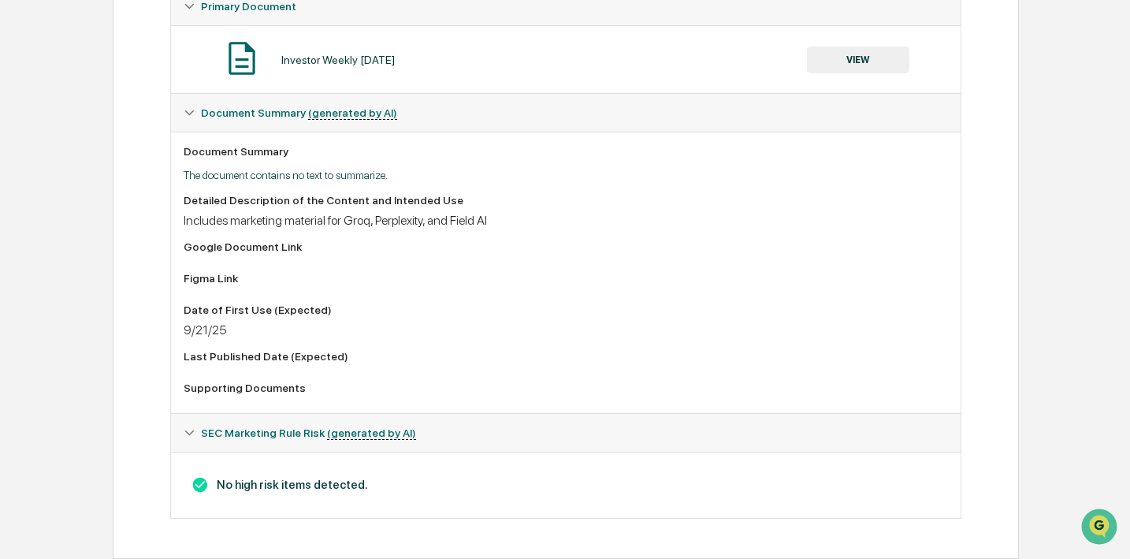
click at [747, 278] on div "Figma Link" at bounding box center [566, 278] width 765 height 13
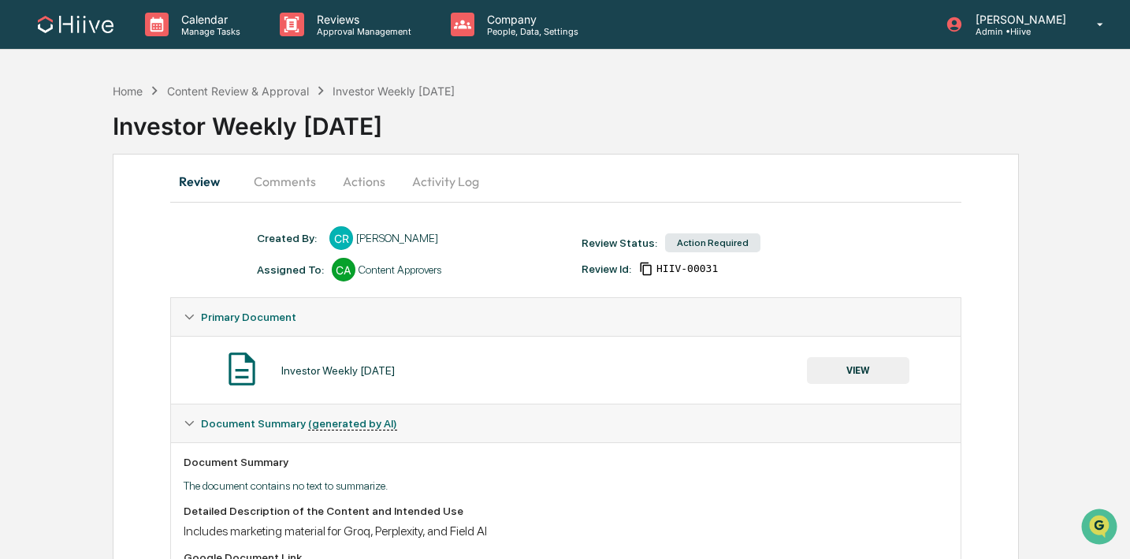
click at [300, 192] on button "Comments" at bounding box center [284, 181] width 87 height 38
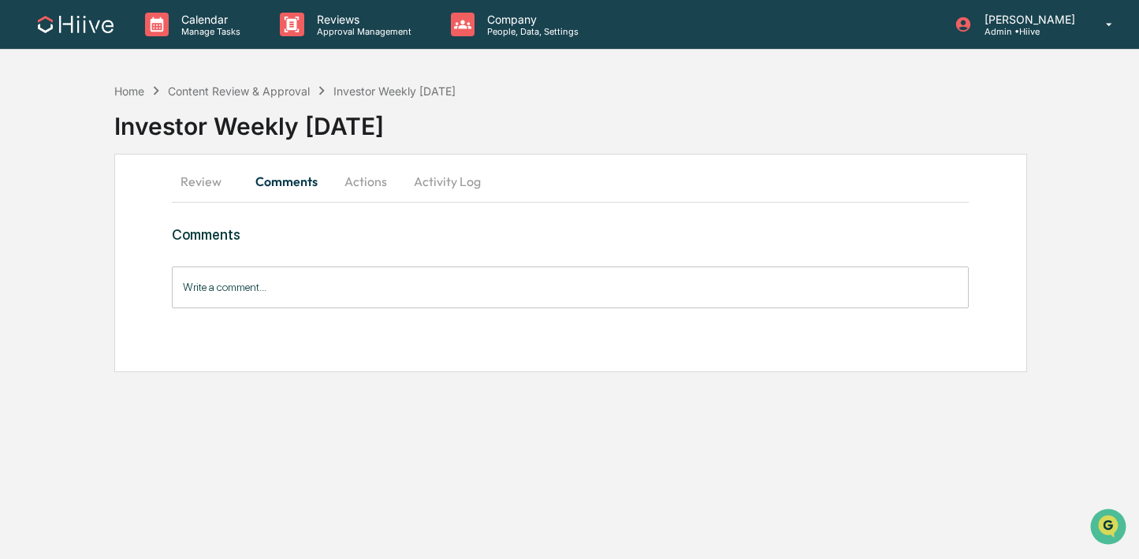
click at [348, 299] on input "Write a comment..." at bounding box center [571, 287] width 798 height 42
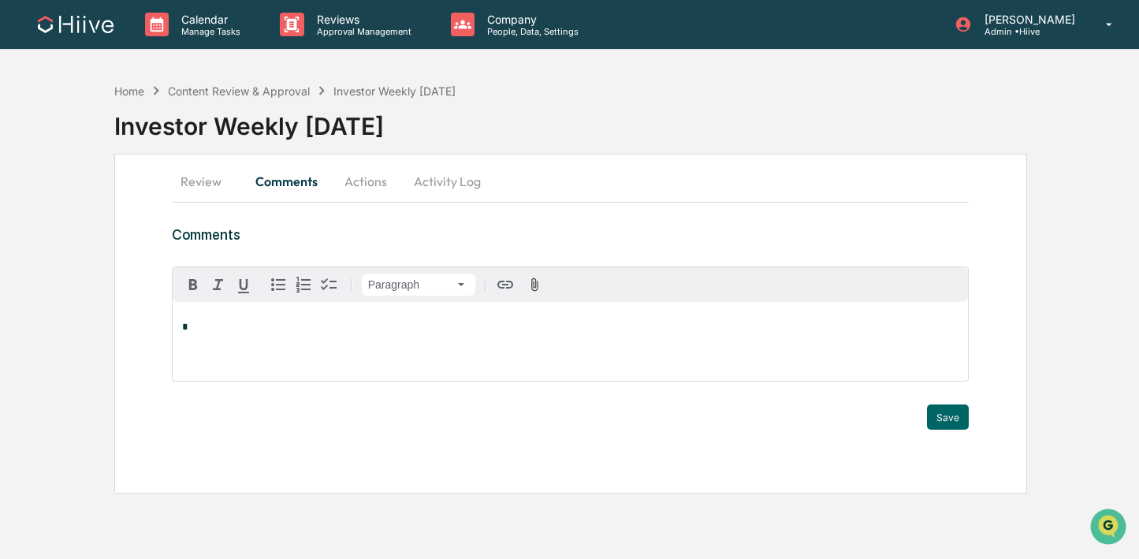
click at [434, 178] on button "Activity Log" at bounding box center [447, 181] width 92 height 38
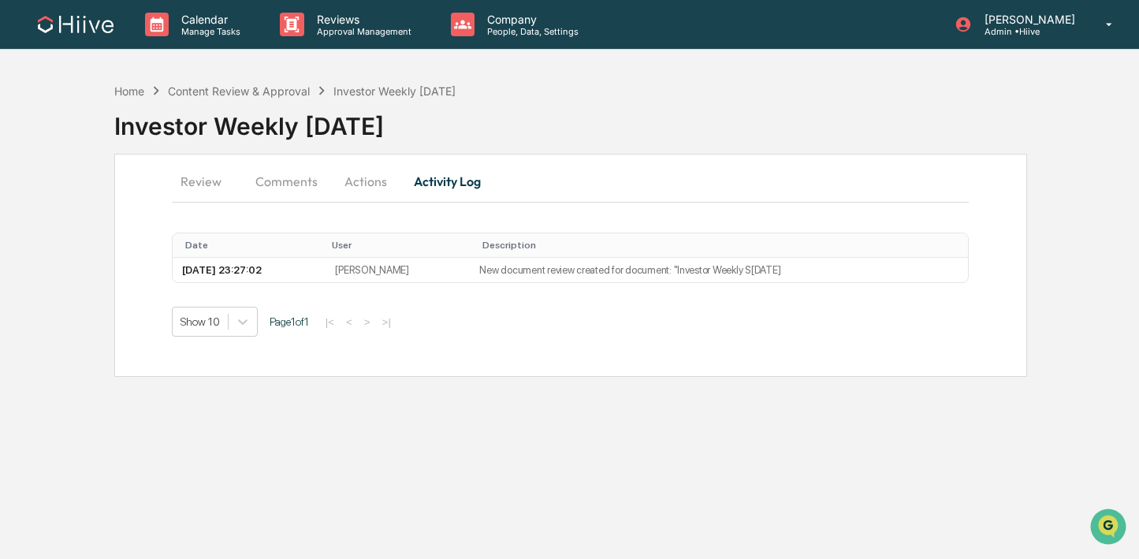
click at [263, 185] on button "Comments" at bounding box center [286, 181] width 87 height 38
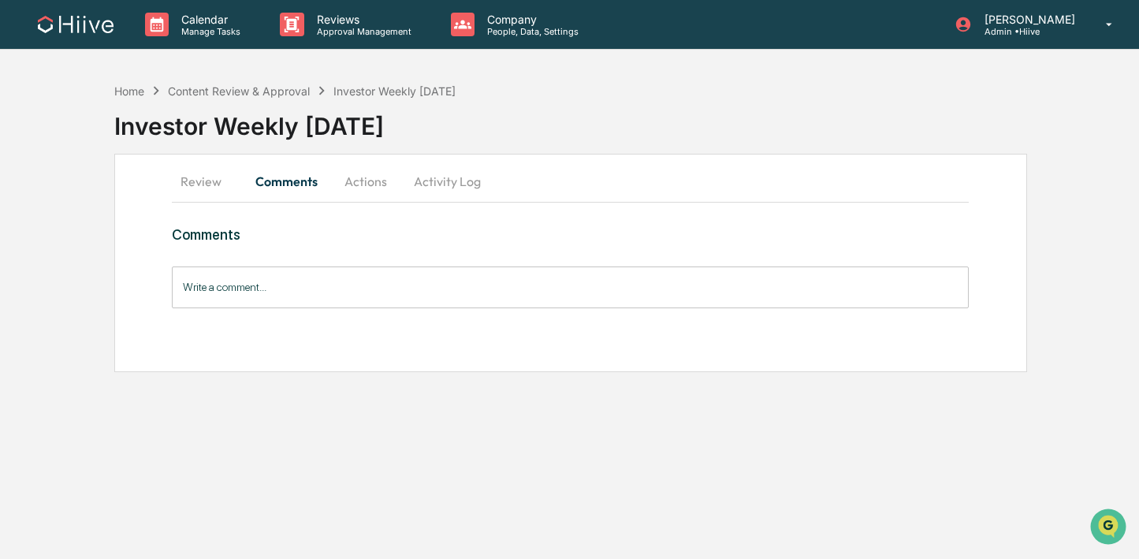
click at [236, 281] on input "Write a comment..." at bounding box center [571, 287] width 798 height 42
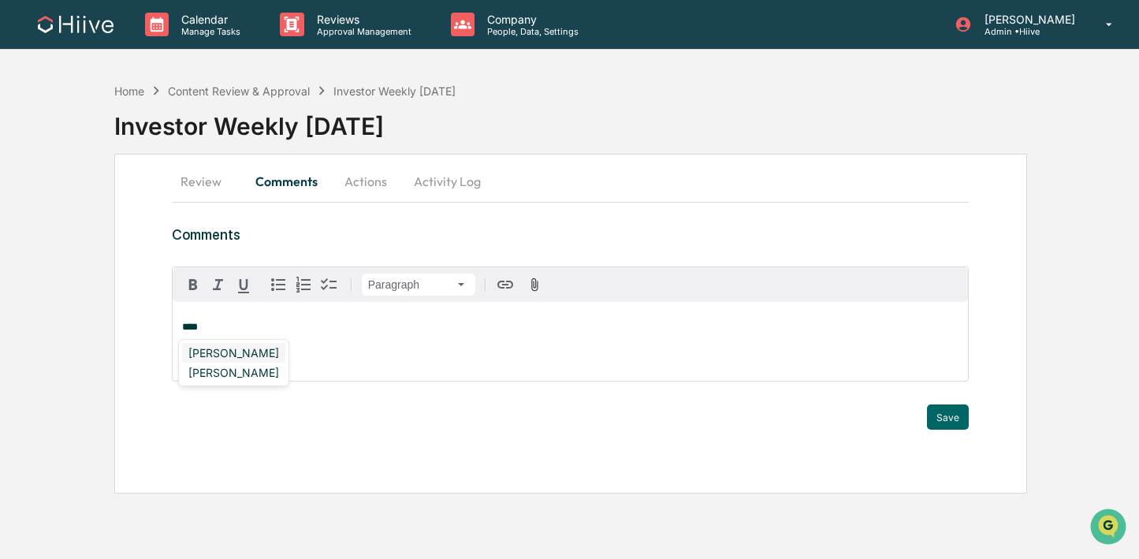
click at [199, 351] on div "[PERSON_NAME]" at bounding box center [233, 353] width 103 height 20
click at [228, 367] on div "[PERSON_NAME]" at bounding box center [233, 373] width 103 height 20
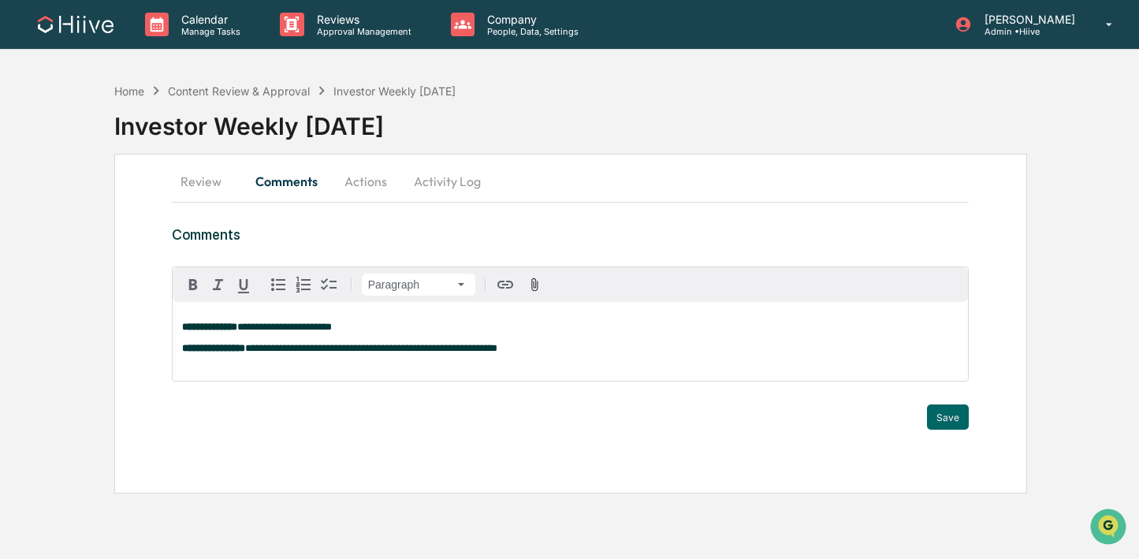
click at [418, 348] on span "**********" at bounding box center [371, 348] width 252 height 10
click at [472, 351] on span "**********" at bounding box center [373, 348] width 256 height 10
click at [609, 363] on div "**********" at bounding box center [571, 341] width 796 height 79
click at [932, 415] on button "Save" at bounding box center [948, 416] width 42 height 25
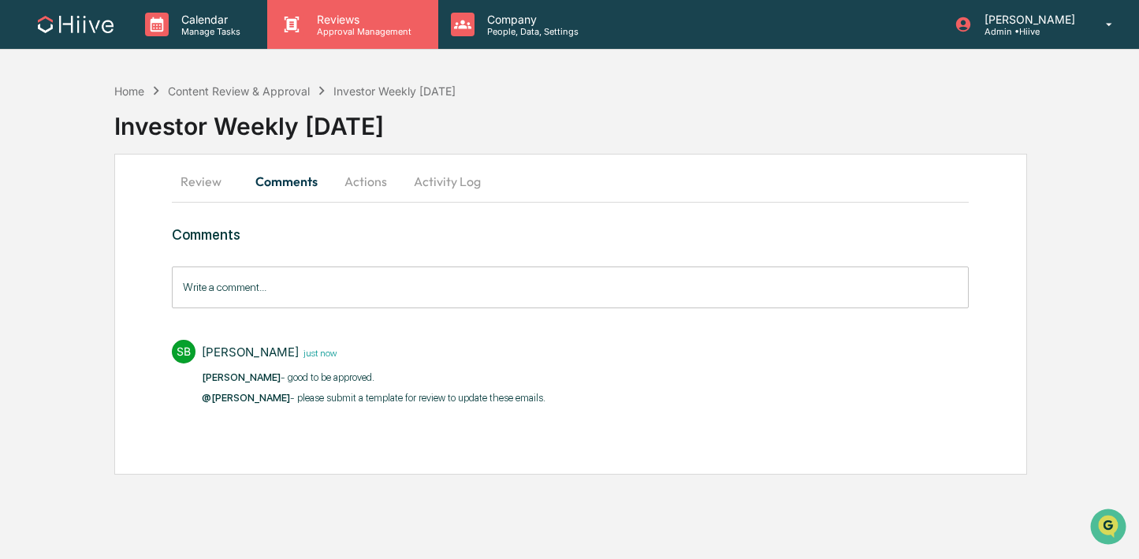
click at [341, 41] on div "Reviews Approval Management" at bounding box center [352, 24] width 170 height 49
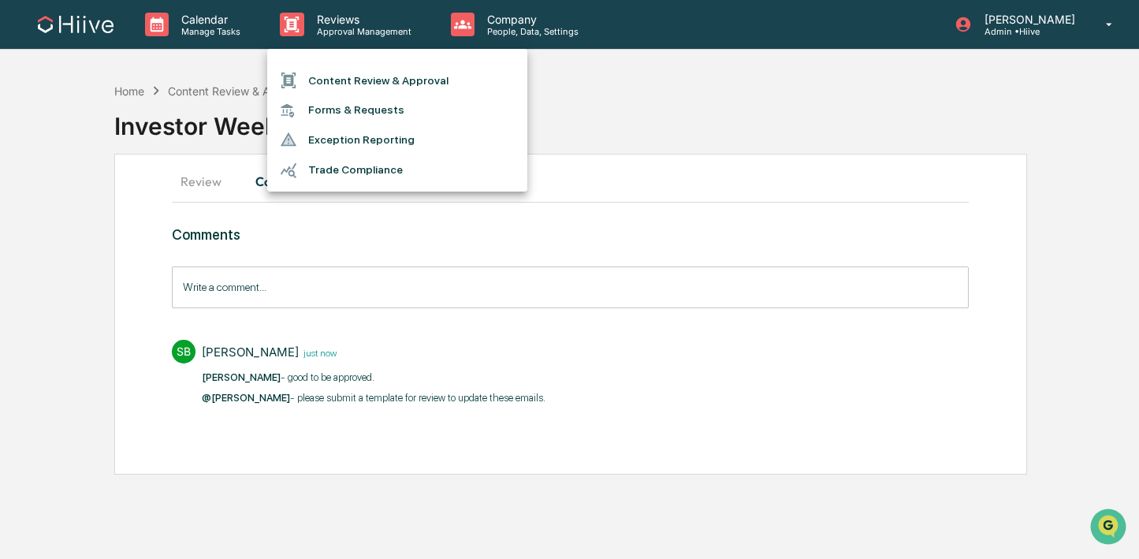
click at [341, 70] on li "Content Review & Approval" at bounding box center [397, 80] width 260 height 30
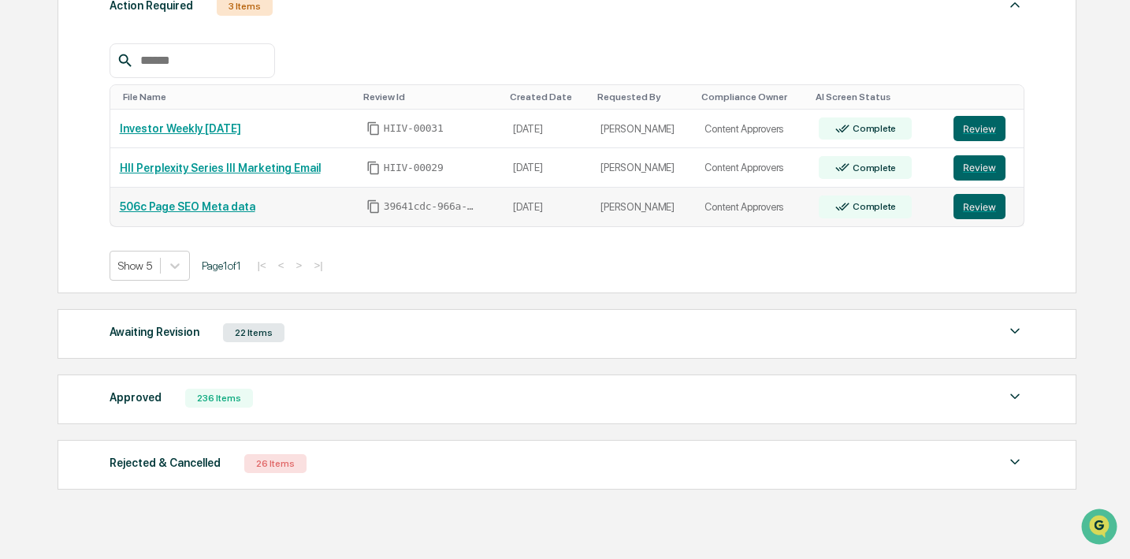
scroll to position [259, 0]
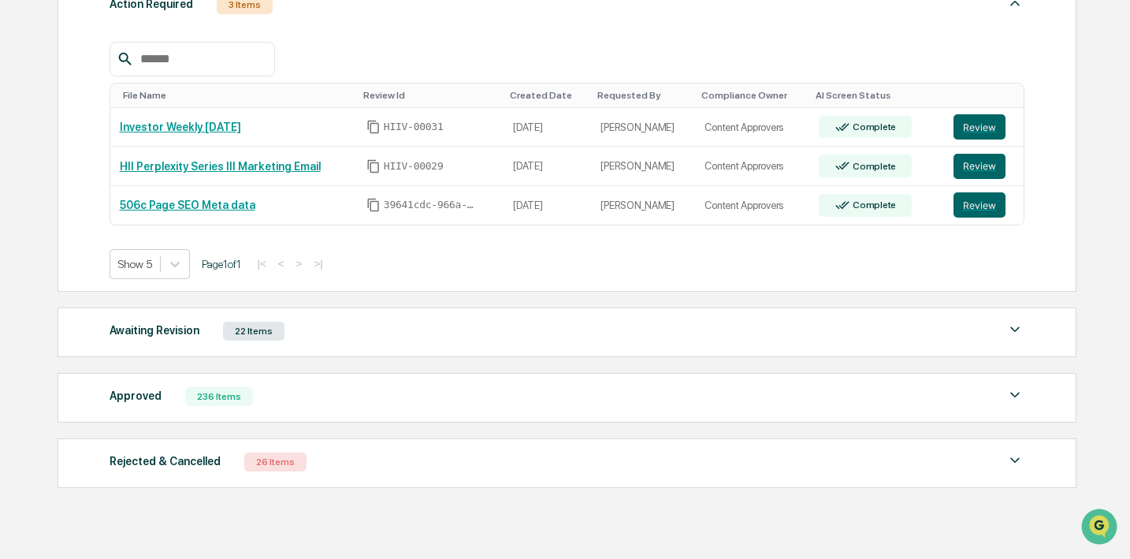
click at [304, 343] on div "Awaiting Revision 22 Items File Name Review Id Created Date Requested By Compli…" at bounding box center [567, 332] width 1019 height 50
click at [330, 333] on div "Awaiting Revision 22 Items" at bounding box center [568, 331] width 916 height 22
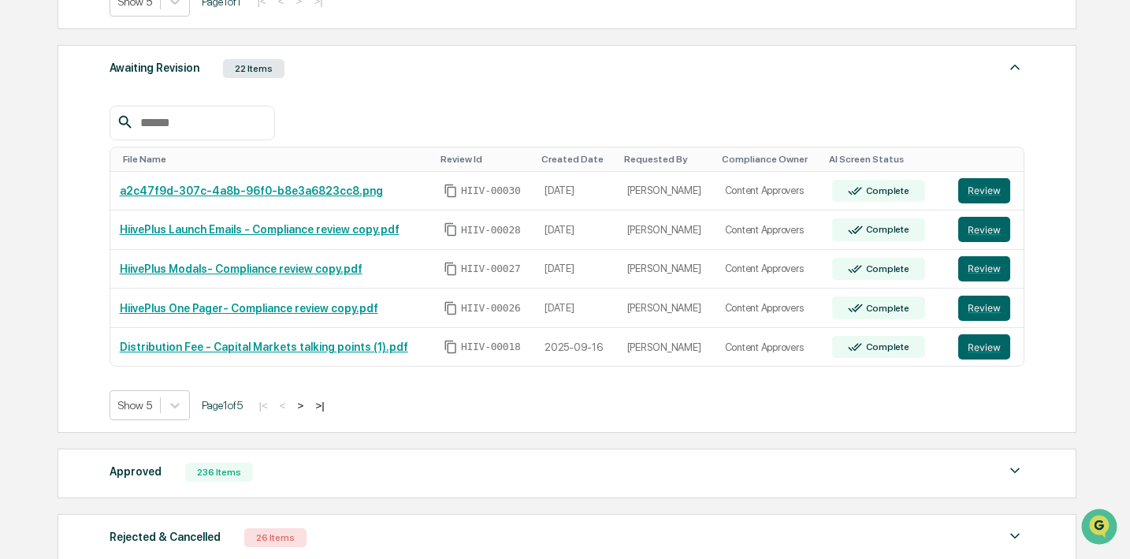
scroll to position [527, 0]
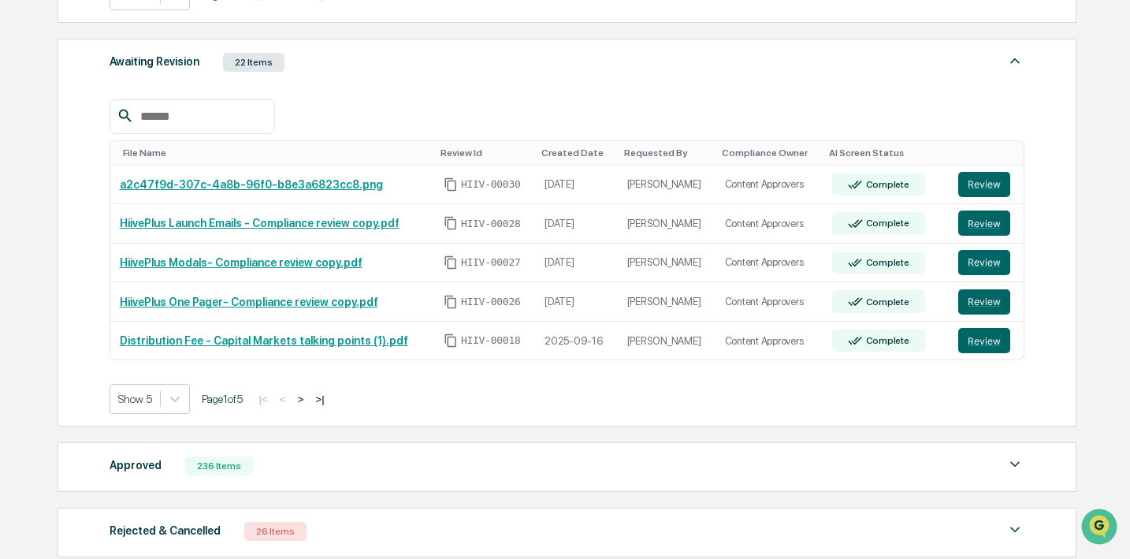
click at [309, 399] on button ">" at bounding box center [301, 399] width 16 height 13
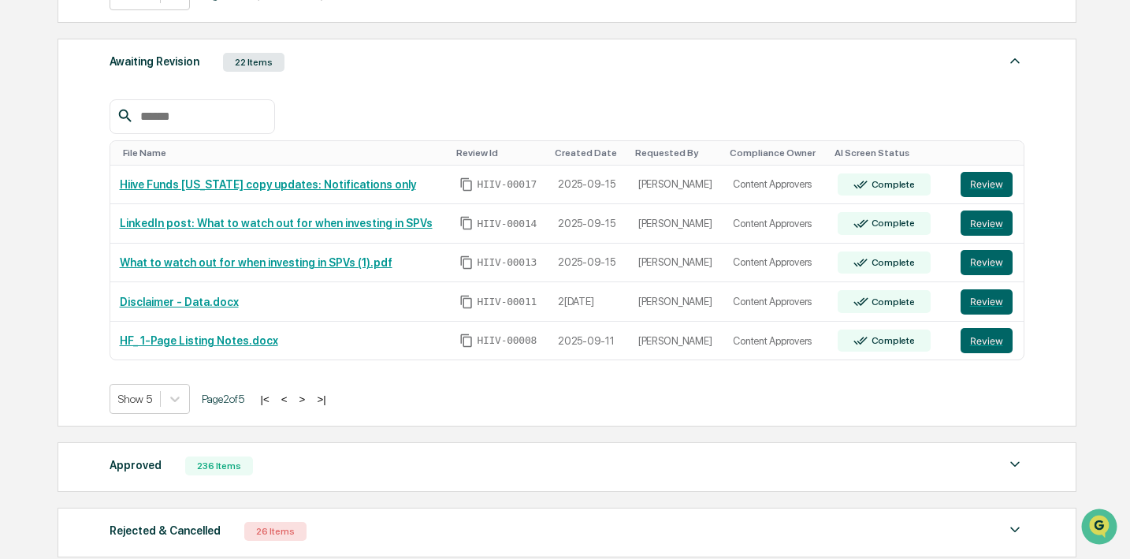
click at [311, 400] on button ">" at bounding box center [303, 399] width 16 height 13
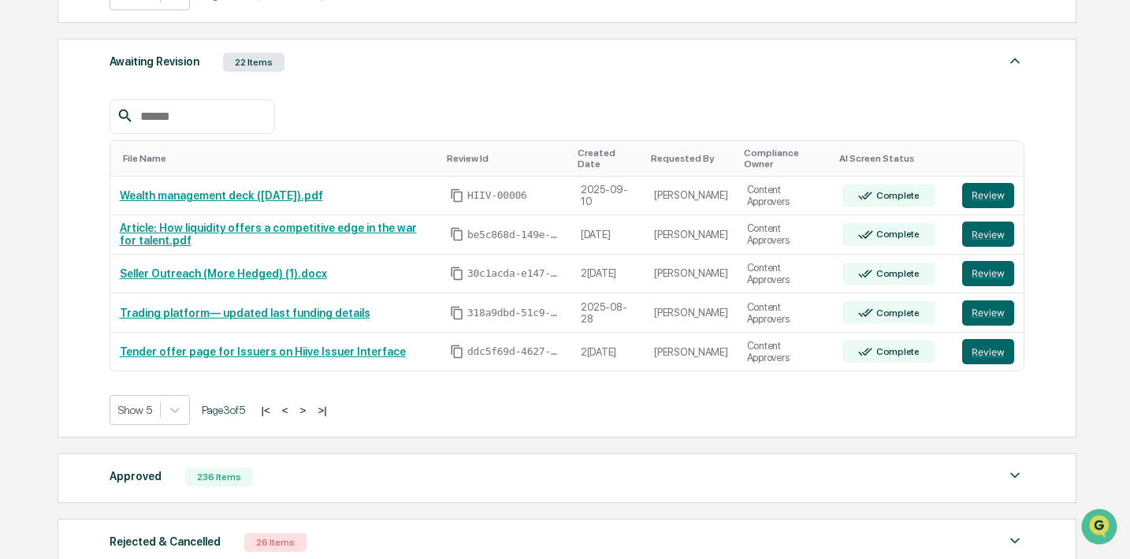
click at [311, 411] on button ">" at bounding box center [304, 410] width 16 height 13
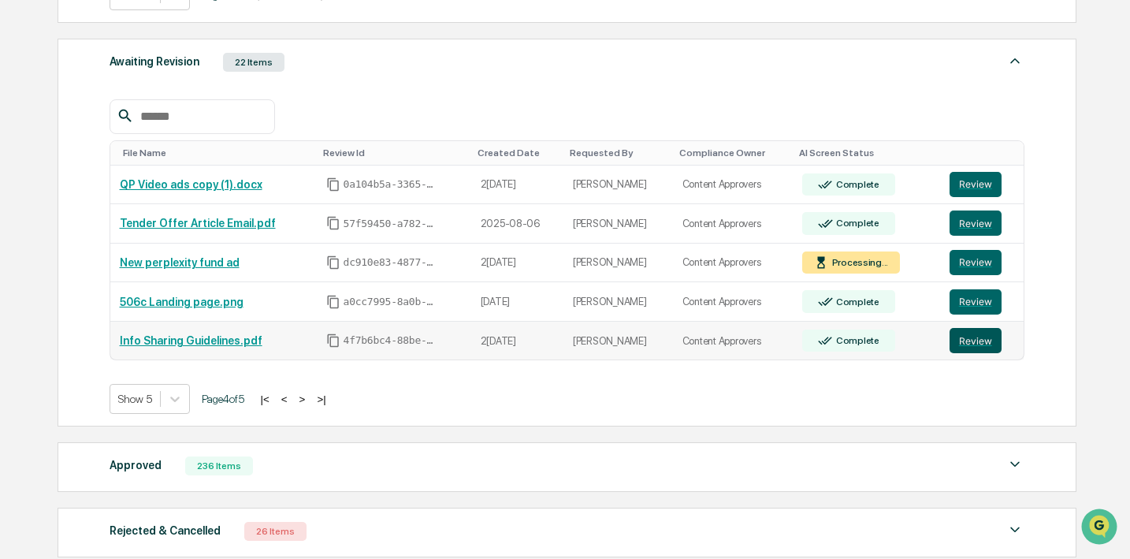
click at [965, 339] on button "Review" at bounding box center [976, 340] width 52 height 25
click at [331, 342] on icon "Copy Id" at bounding box center [333, 340] width 14 height 14
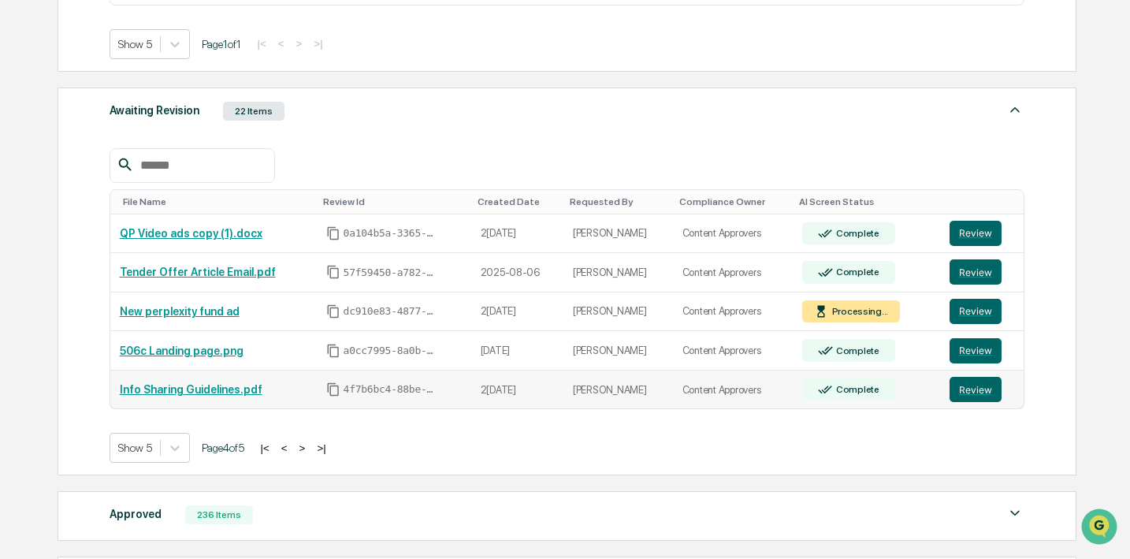
scroll to position [478, 0]
click at [337, 389] on icon "Copy Id" at bounding box center [333, 390] width 14 height 14
click at [311, 451] on button ">" at bounding box center [303, 448] width 16 height 13
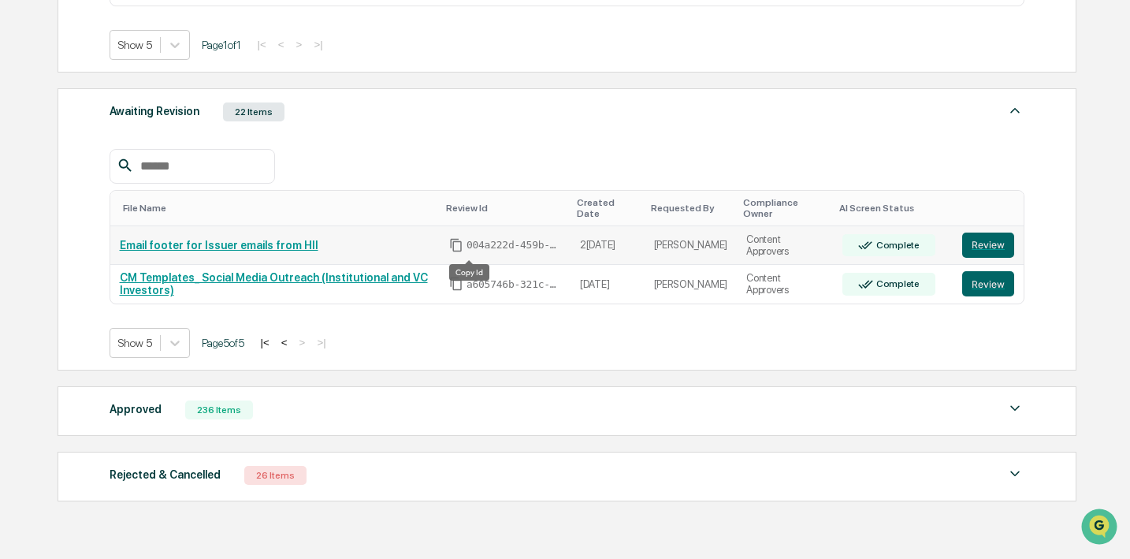
click at [464, 246] on icon "Copy Id" at bounding box center [456, 245] width 14 height 14
click at [228, 166] on input "text" at bounding box center [201, 166] width 134 height 20
paste input "**********"
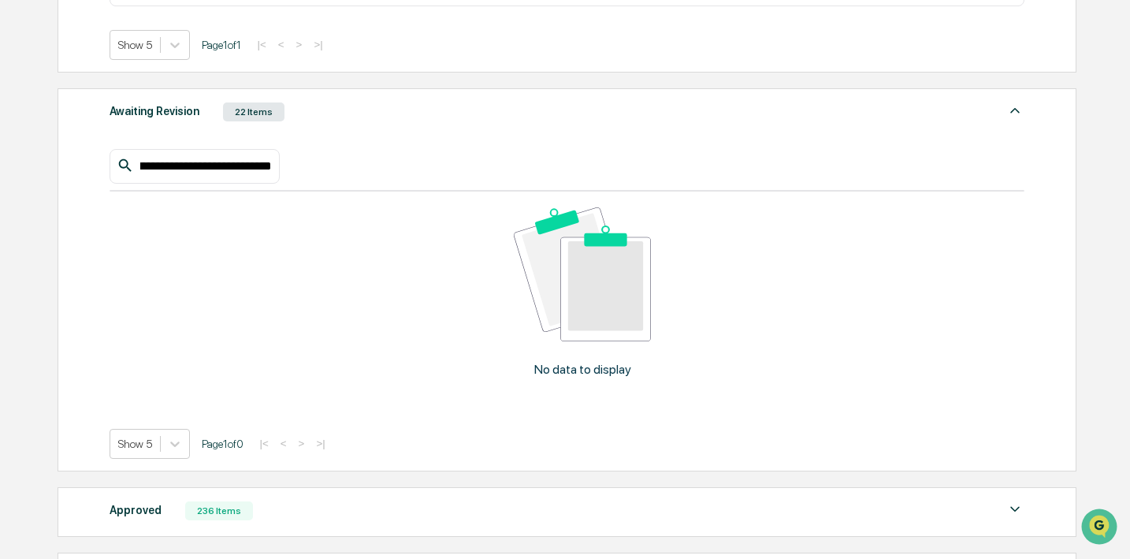
type input "**********"
click at [228, 166] on input "**********" at bounding box center [204, 166] width 140 height 20
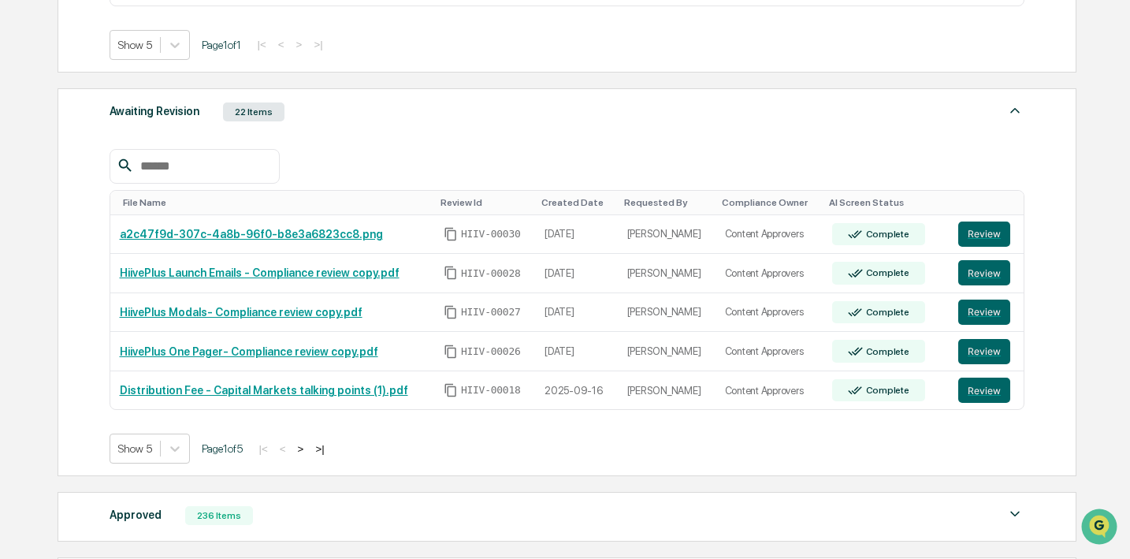
click at [333, 178] on div at bounding box center [568, 166] width 916 height 35
click at [309, 451] on button ">" at bounding box center [301, 448] width 16 height 13
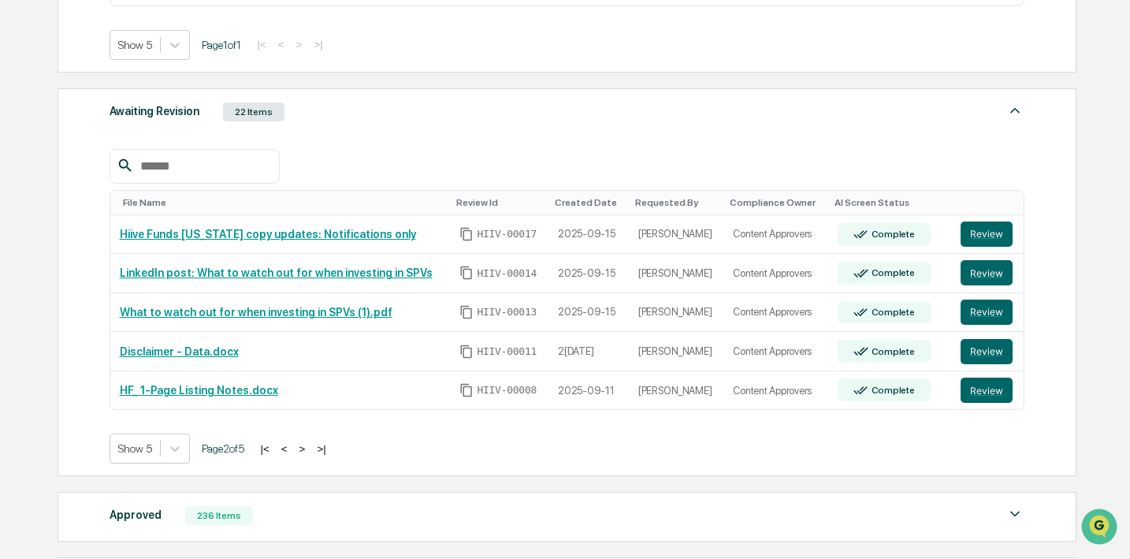
click at [311, 451] on button ">" at bounding box center [303, 448] width 16 height 13
click at [318, 451] on div "Show 5 Page 2 of 5 |< < > >|" at bounding box center [568, 449] width 916 height 30
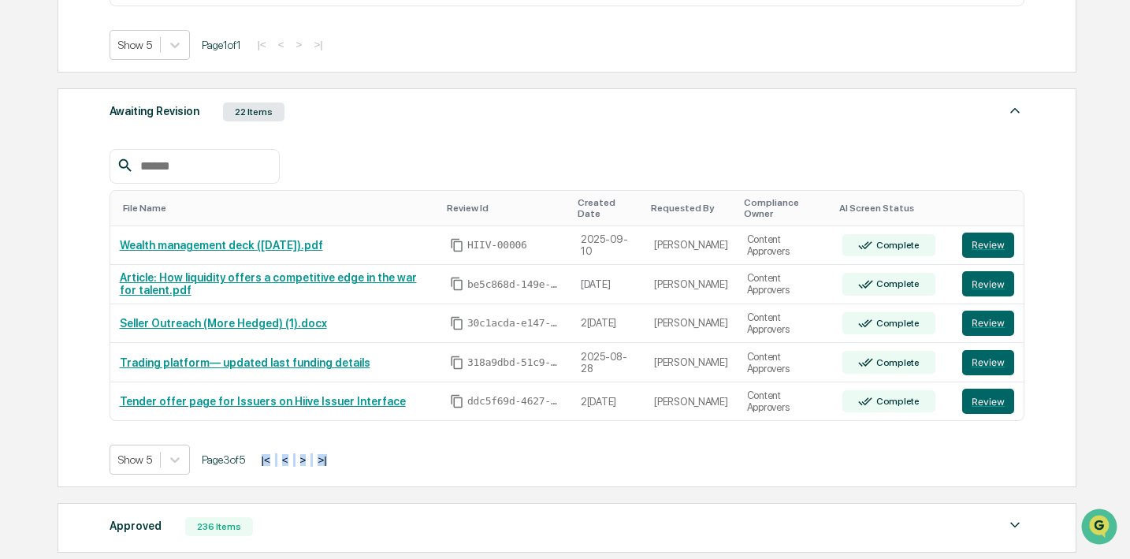
click at [311, 459] on button ">" at bounding box center [304, 459] width 16 height 13
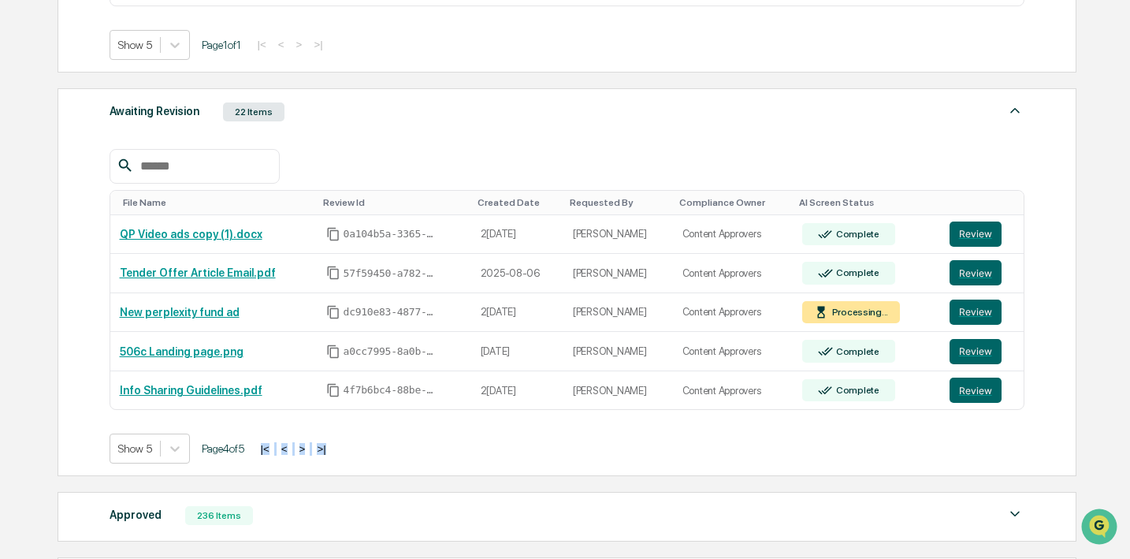
click at [311, 449] on button ">" at bounding box center [303, 448] width 16 height 13
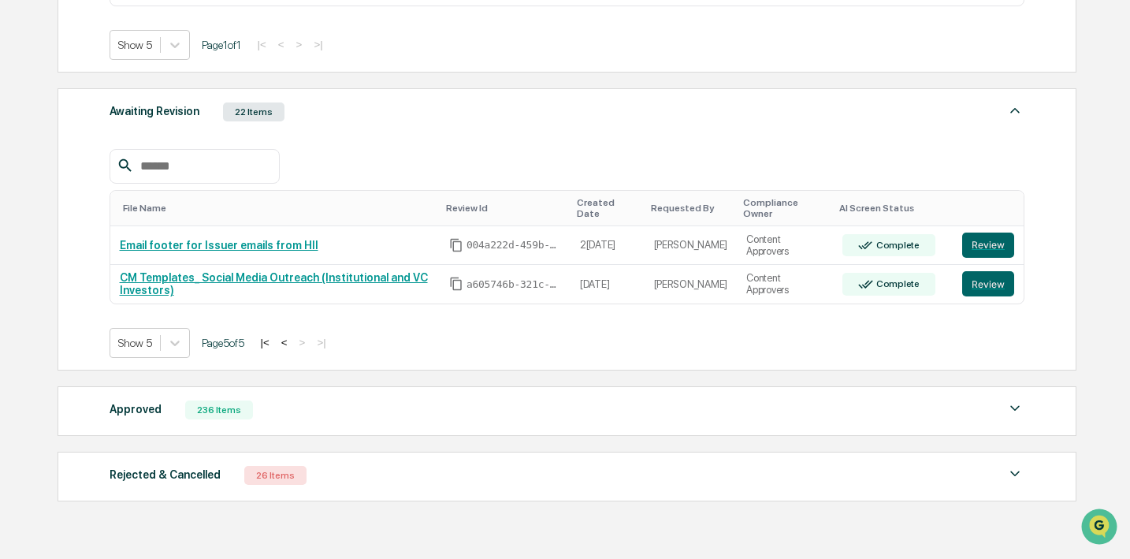
click at [432, 375] on div "Action Required 3 Items File Name Review Id Created Date Requested By Complianc…" at bounding box center [567, 131] width 1018 height 755
click at [464, 248] on icon "Copy Id" at bounding box center [456, 245] width 14 height 14
click at [998, 241] on button "Review" at bounding box center [988, 245] width 52 height 25
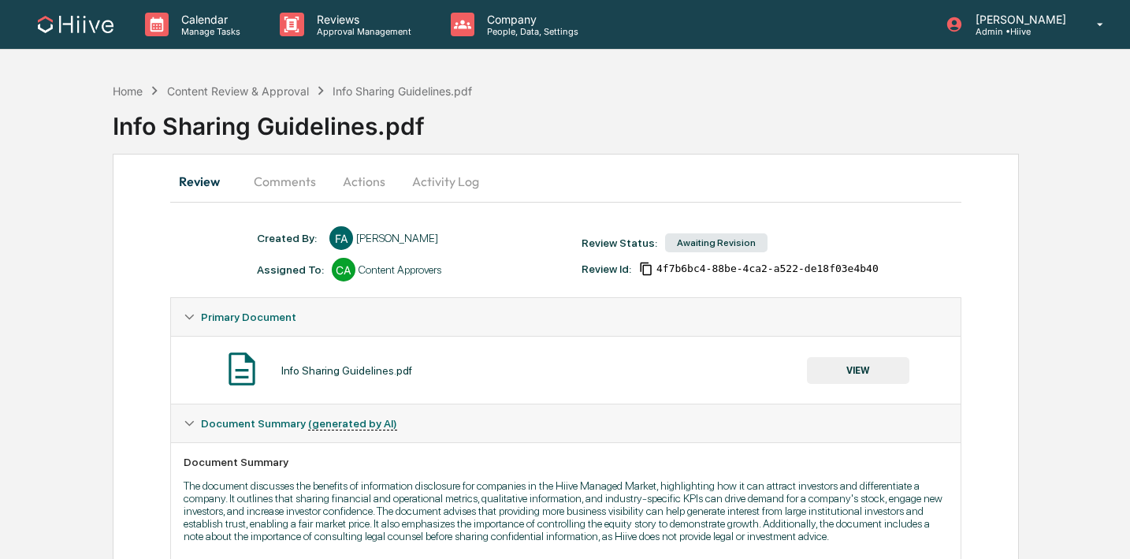
scroll to position [29, 0]
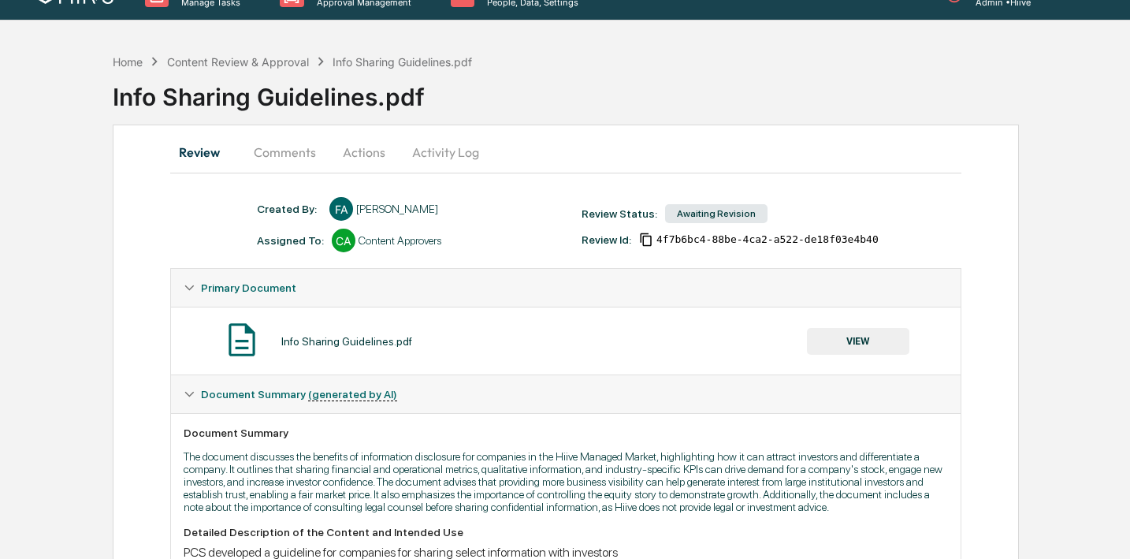
click at [296, 155] on button "Comments" at bounding box center [284, 152] width 87 height 38
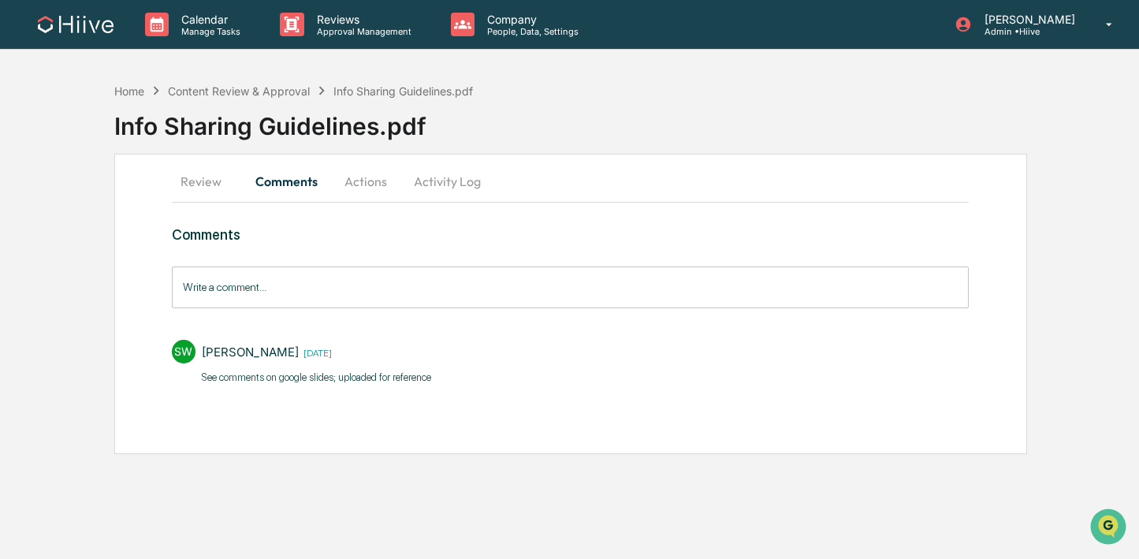
scroll to position [0, 0]
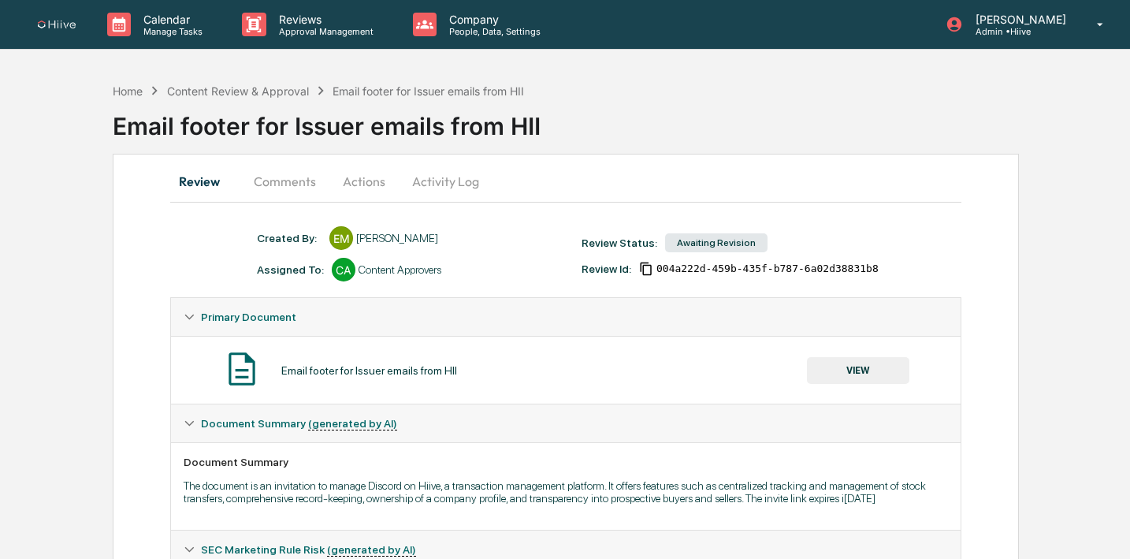
click at [292, 184] on button "Comments" at bounding box center [284, 181] width 87 height 38
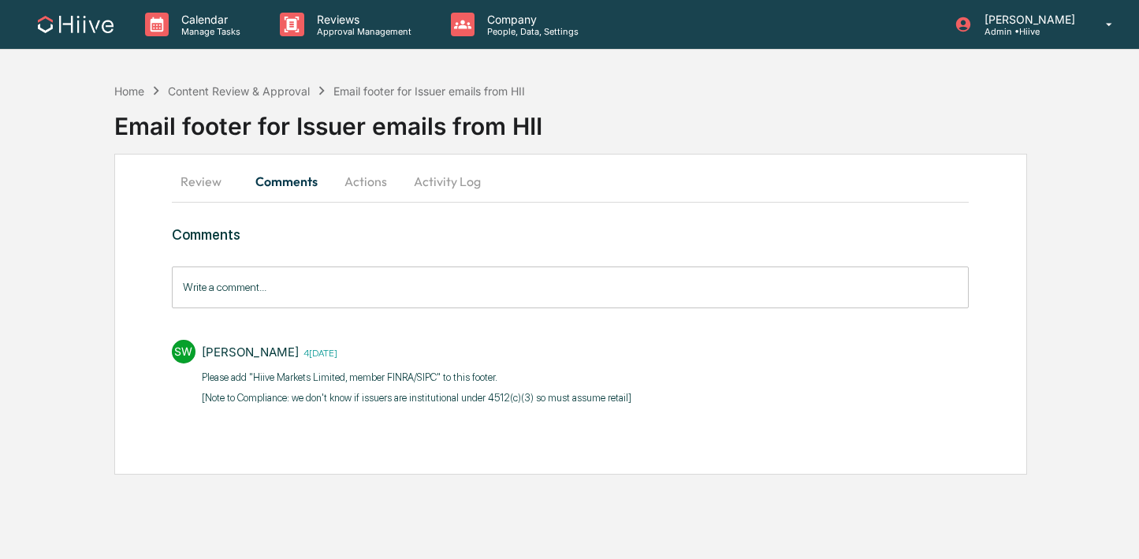
click at [289, 285] on input "Write a comment..." at bounding box center [571, 287] width 798 height 42
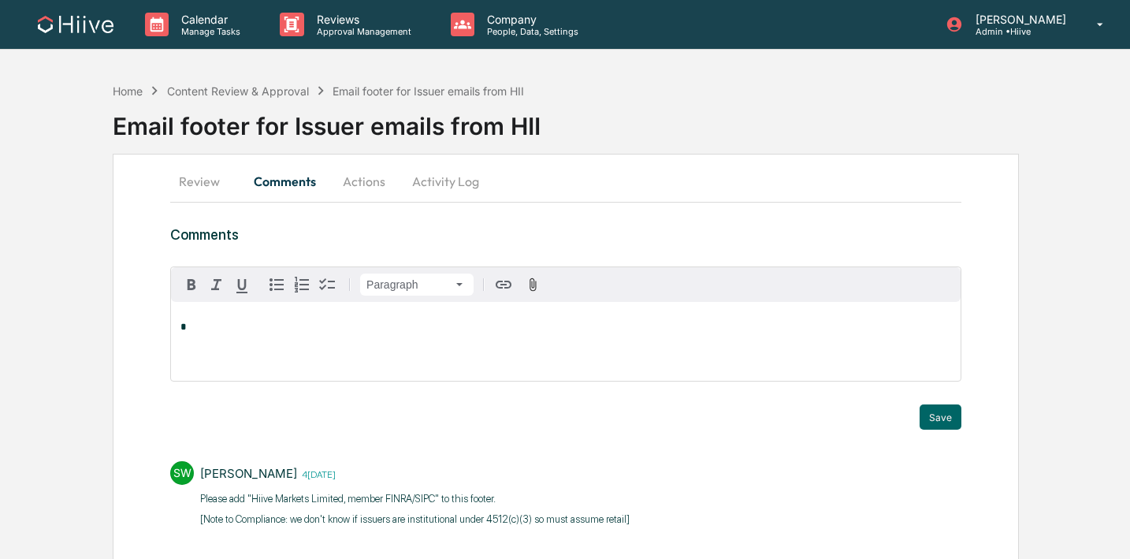
click at [276, 334] on div "*" at bounding box center [566, 341] width 790 height 79
click at [317, 219] on div "Review Comments Actions Activity Log Comments Paragraph ****** Trigger Save SW …" at bounding box center [566, 375] width 906 height 442
click at [211, 192] on button "Review" at bounding box center [205, 181] width 71 height 38
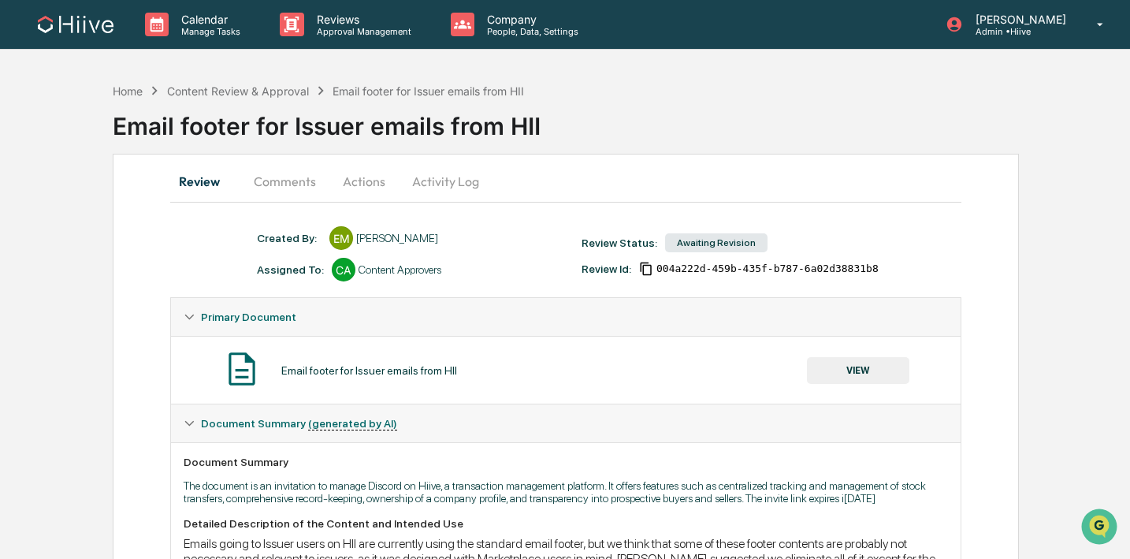
click at [866, 372] on button "VIEW" at bounding box center [858, 370] width 102 height 27
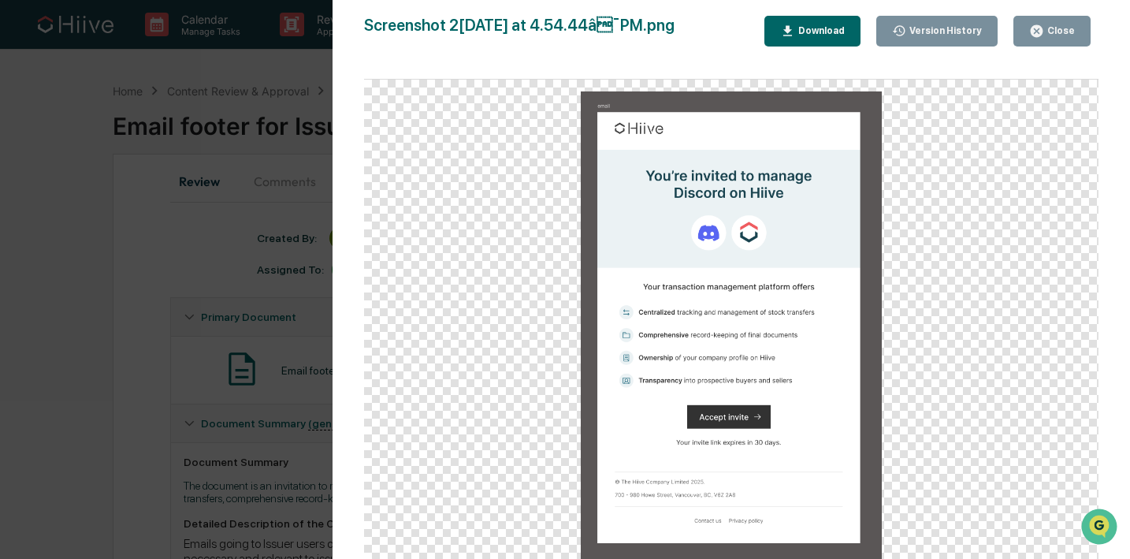
click at [350, 332] on div "Version History 05/27/2025, 12:11 AM Ernie Mo 05/27/2025, 12:02 AM Ernie Mo 05/…" at bounding box center [732, 295] width 798 height 590
click at [300, 289] on div "Version History 05/27/2025, 12:11 AM Ernie Mo 05/27/2025, 12:02 AM Ernie Mo 05/…" at bounding box center [565, 279] width 1130 height 559
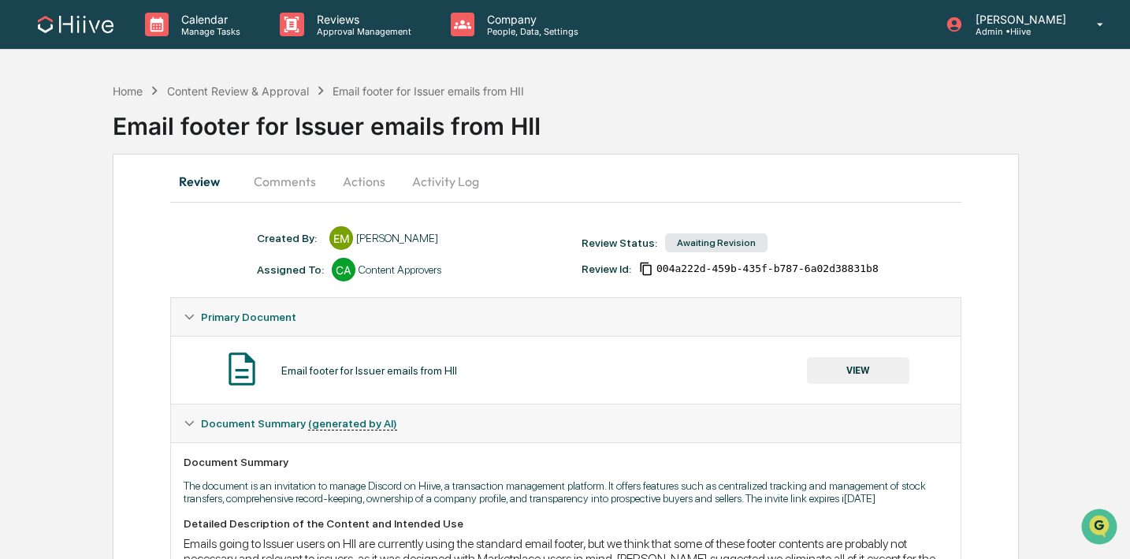
click at [291, 172] on button "Comments" at bounding box center [284, 181] width 87 height 38
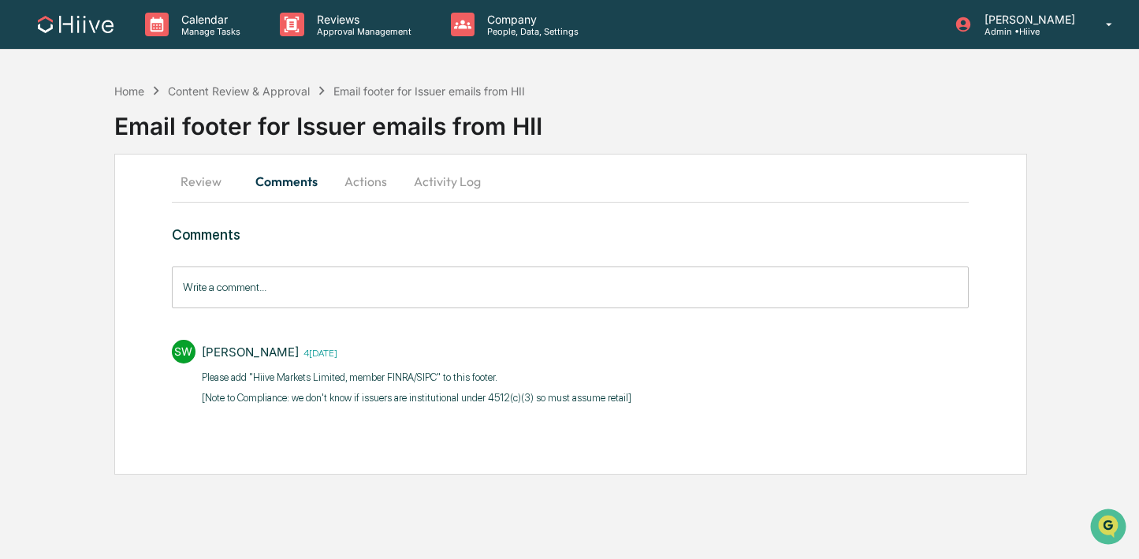
click at [218, 188] on button "Review" at bounding box center [207, 181] width 71 height 38
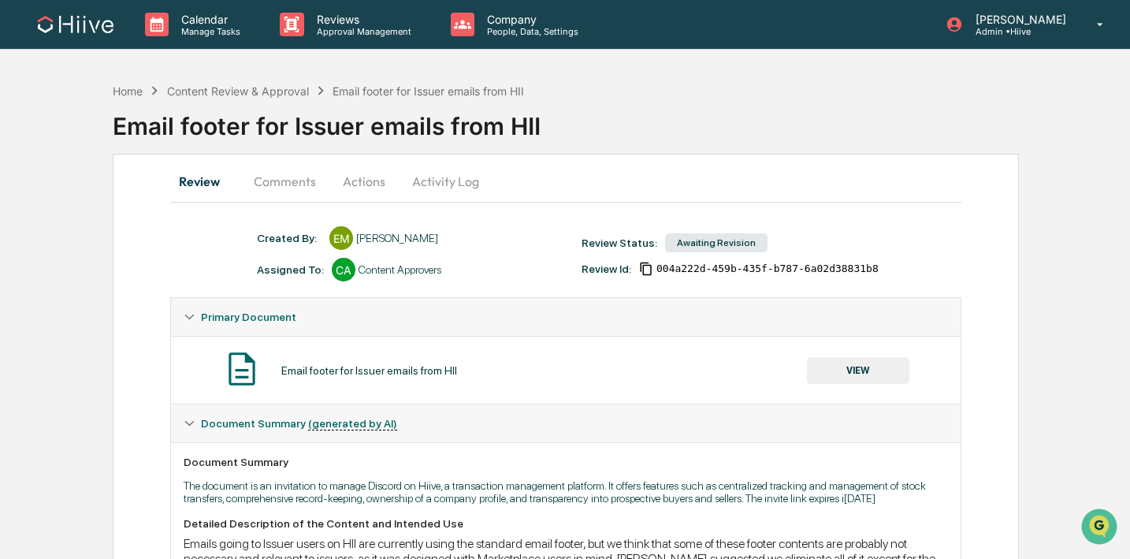
click at [851, 373] on button "VIEW" at bounding box center [858, 370] width 102 height 27
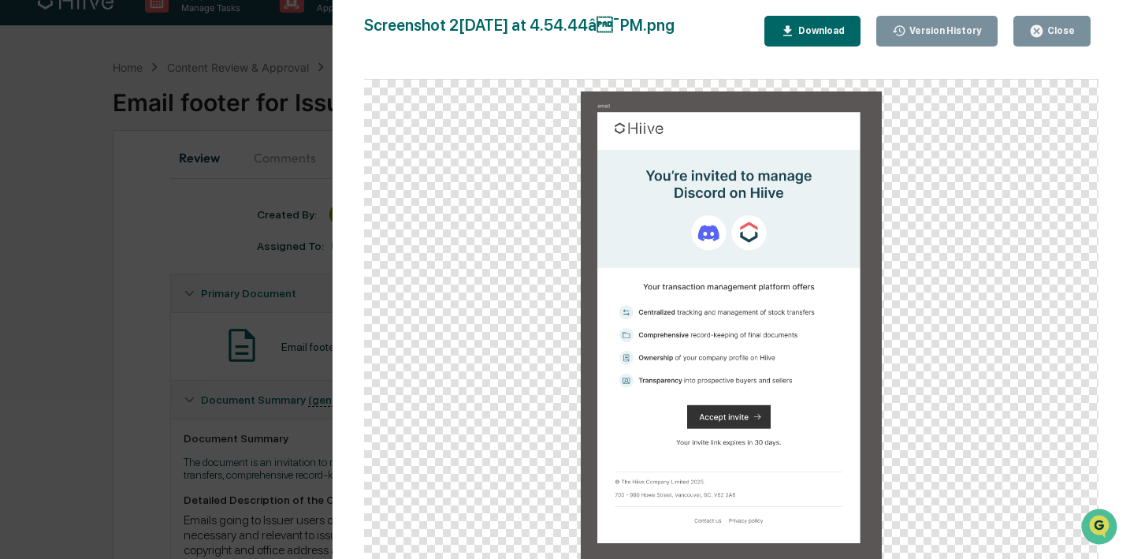
scroll to position [28, 0]
click at [1055, 34] on div "Close" at bounding box center [1059, 30] width 31 height 11
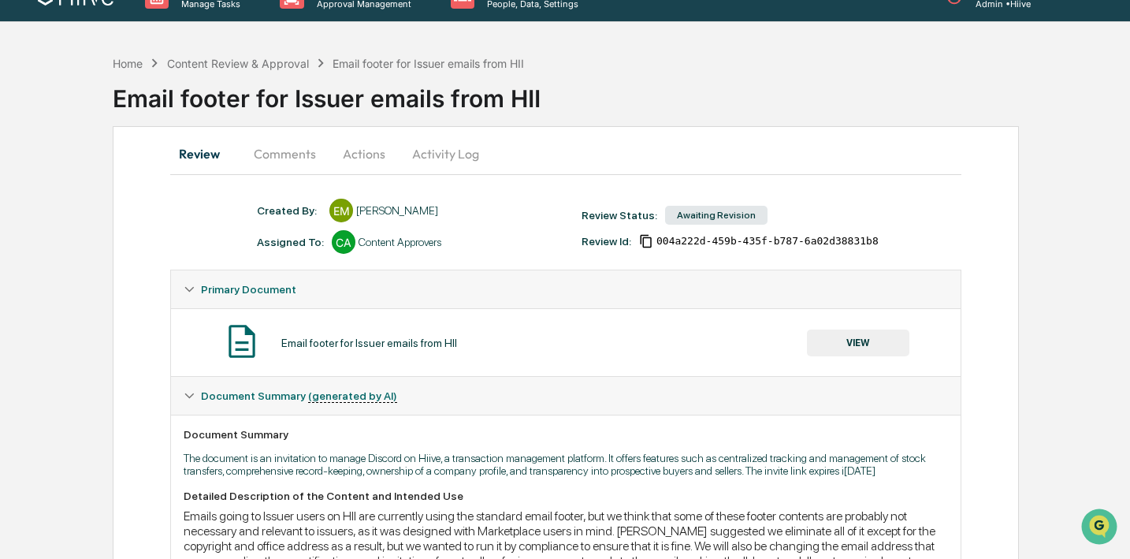
click at [285, 154] on button "Comments" at bounding box center [284, 154] width 87 height 38
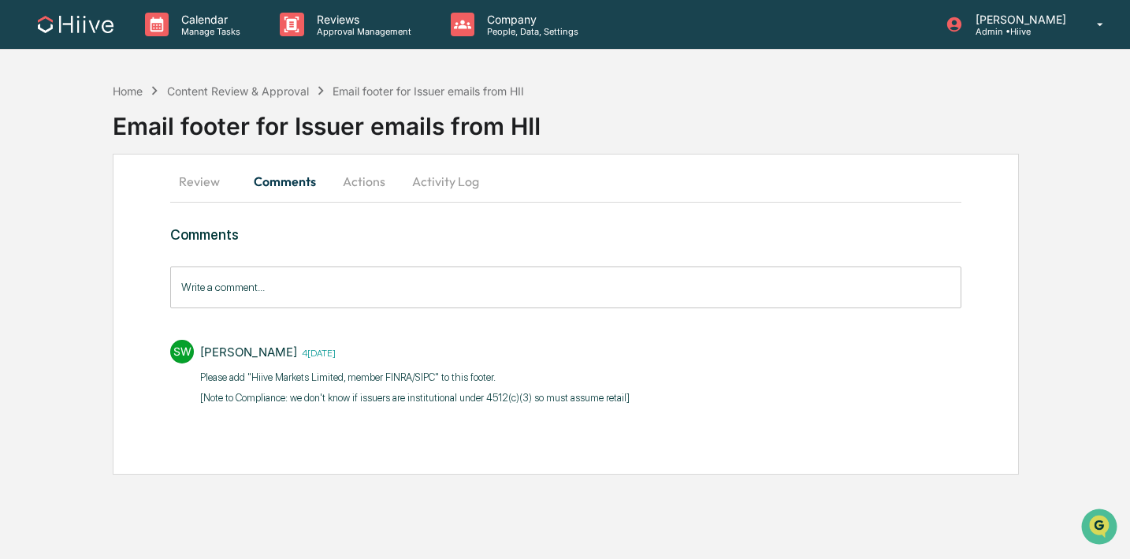
scroll to position [0, 0]
click at [243, 267] on div "Write a comment... Write a comment..." at bounding box center [571, 287] width 798 height 42
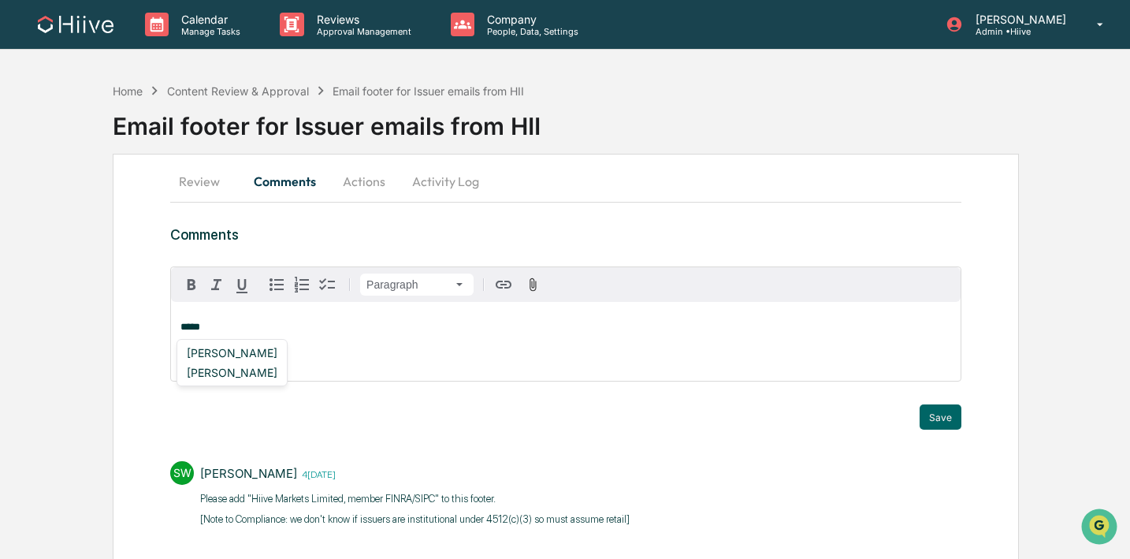
click at [325, 329] on p "*****" at bounding box center [566, 327] width 771 height 11
drag, startPoint x: 325, startPoint y: 329, endPoint x: 119, endPoint y: 328, distance: 205.7
click at [119, 328] on div "Review Comments Actions Activity Log Comments Paragraph ***** Trigger Save SW S…" at bounding box center [566, 375] width 906 height 442
click at [280, 87] on div "Content Review & Approval" at bounding box center [238, 90] width 142 height 13
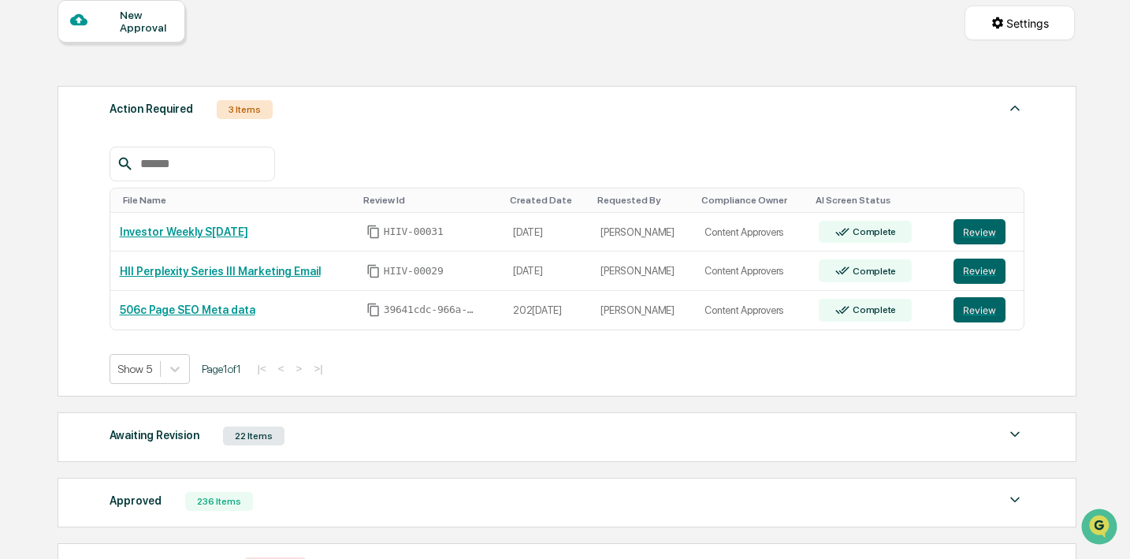
scroll to position [297, 0]
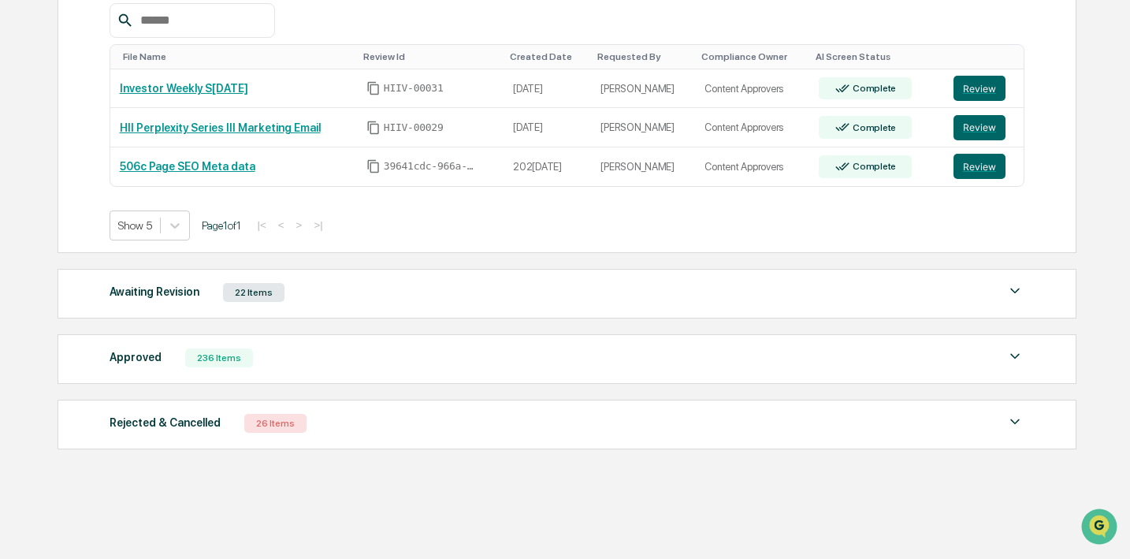
click at [310, 298] on div "Awaiting Revision 22 Items" at bounding box center [568, 292] width 916 height 22
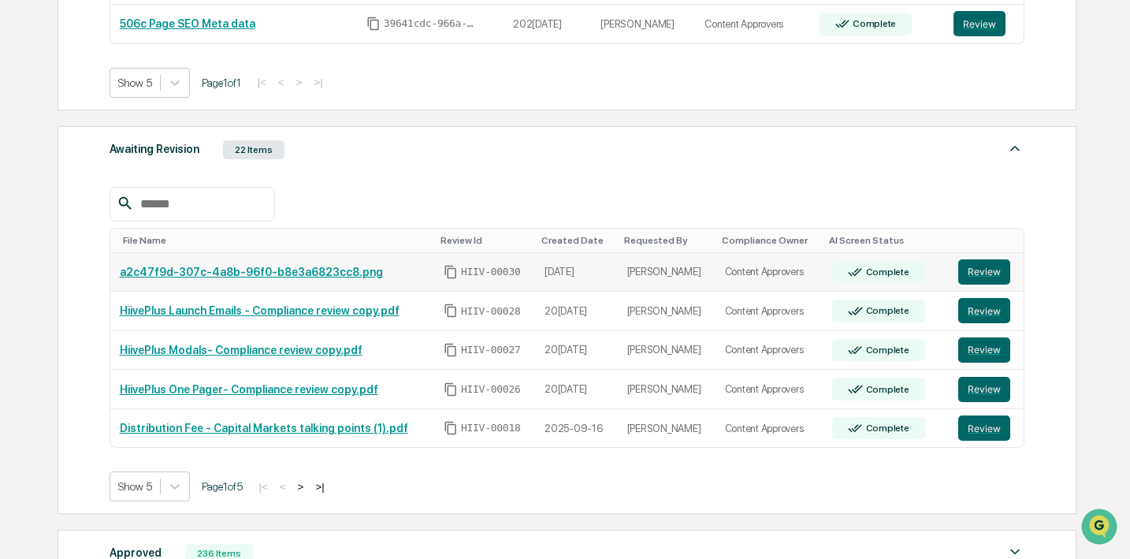
scroll to position [598, 0]
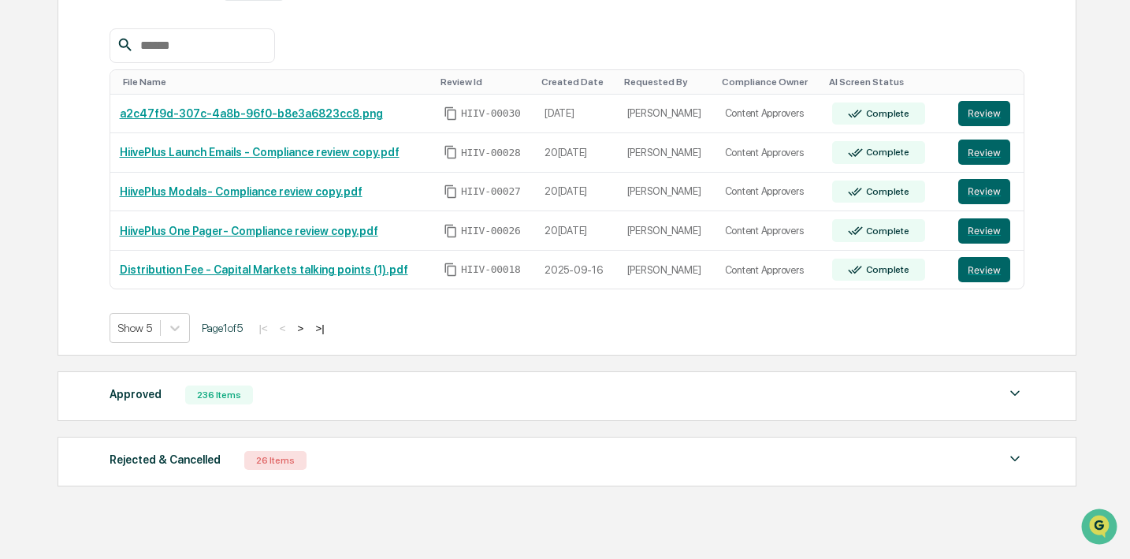
click at [309, 328] on button ">" at bounding box center [301, 328] width 16 height 13
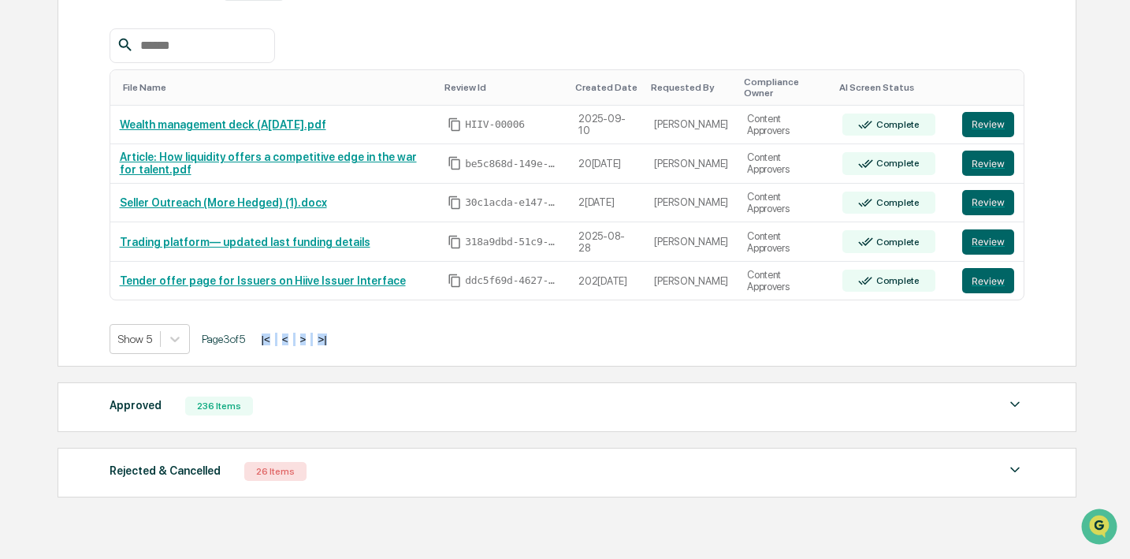
click at [321, 328] on div "Show 5 Page 3 of 5 |< < > >|" at bounding box center [568, 339] width 916 height 30
click at [311, 341] on button ">" at bounding box center [304, 339] width 16 height 13
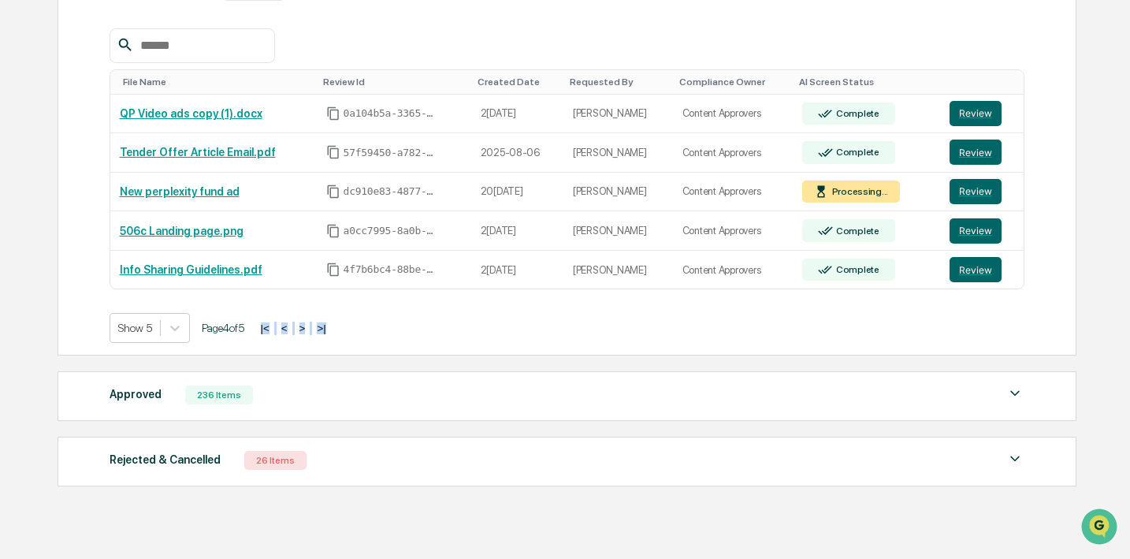
click at [325, 341] on div "Show 5 Page 4 of 5 |< < > >|" at bounding box center [568, 328] width 916 height 30
click at [311, 330] on button ">" at bounding box center [303, 328] width 16 height 13
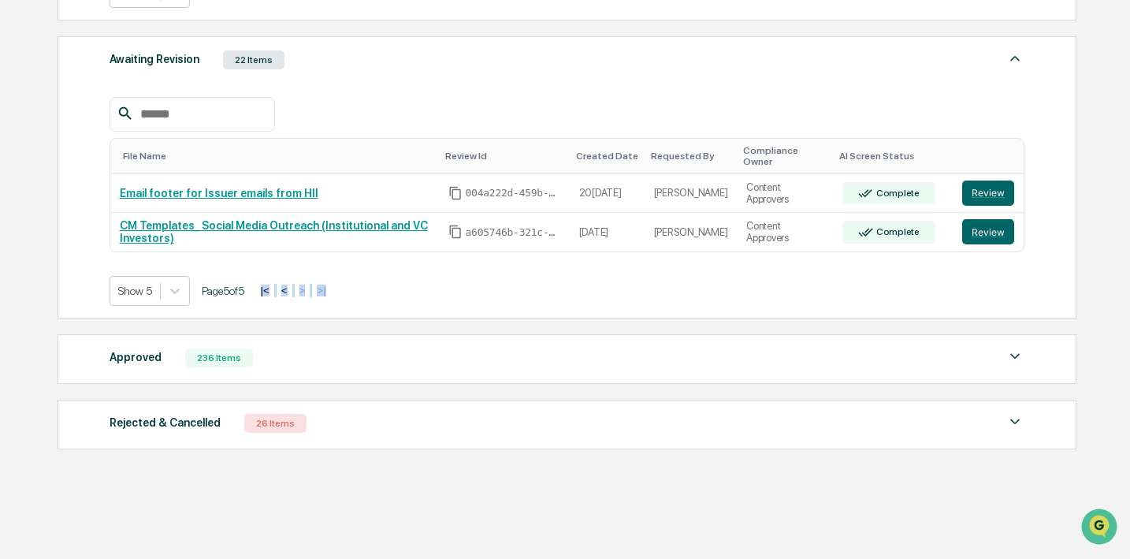
scroll to position [531, 0]
click at [434, 283] on div "Show 5 Page 5 of 5 |< < > >|" at bounding box center [568, 291] width 916 height 30
click at [292, 291] on button "<" at bounding box center [285, 290] width 16 height 13
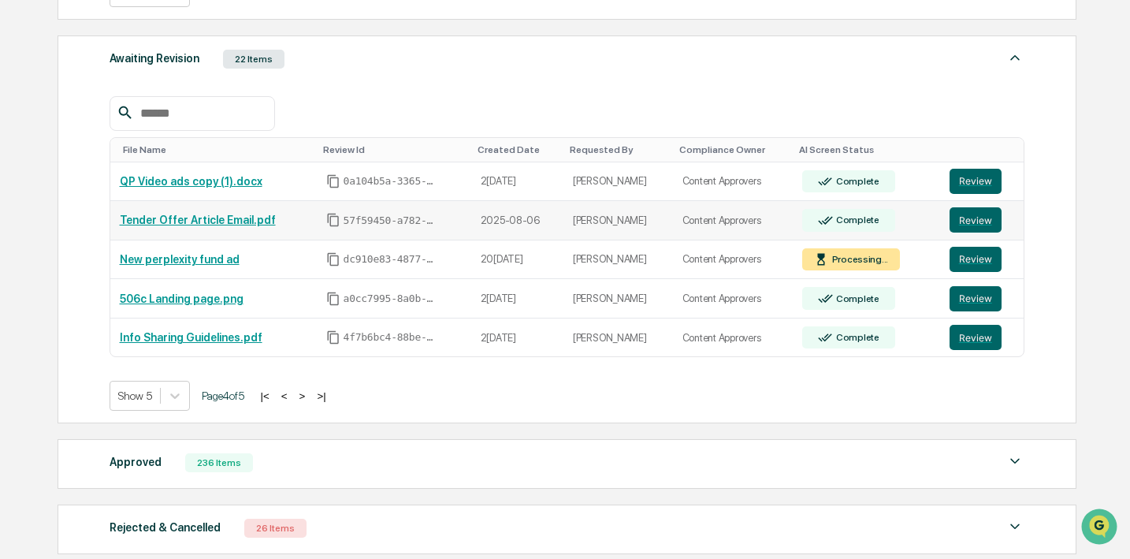
click at [332, 226] on icon "Copy Id" at bounding box center [332, 220] width 11 height 13
click at [999, 219] on button "Review" at bounding box center [976, 219] width 52 height 25
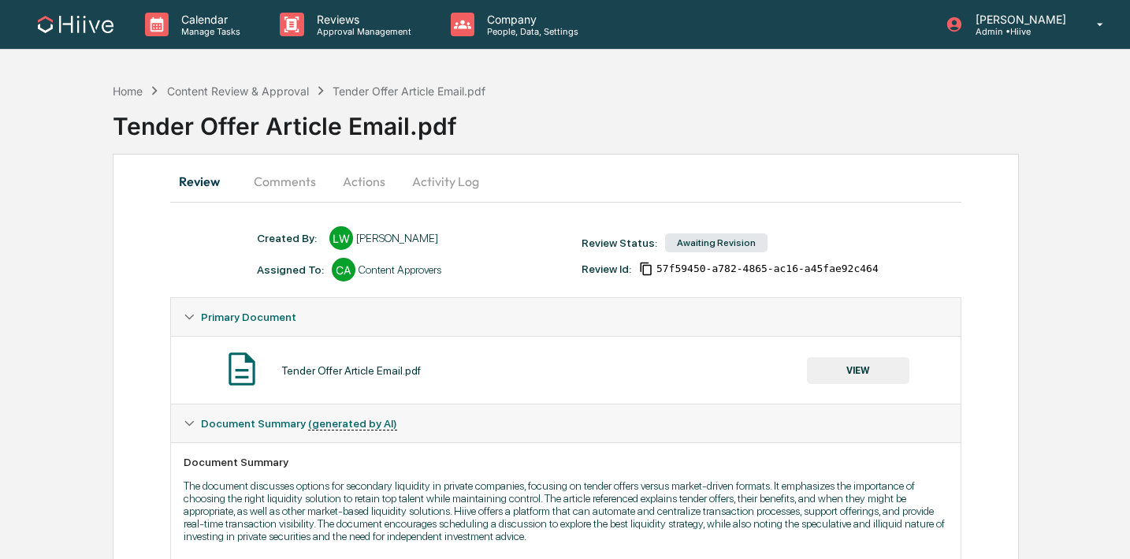
click at [294, 177] on button "Comments" at bounding box center [284, 181] width 87 height 38
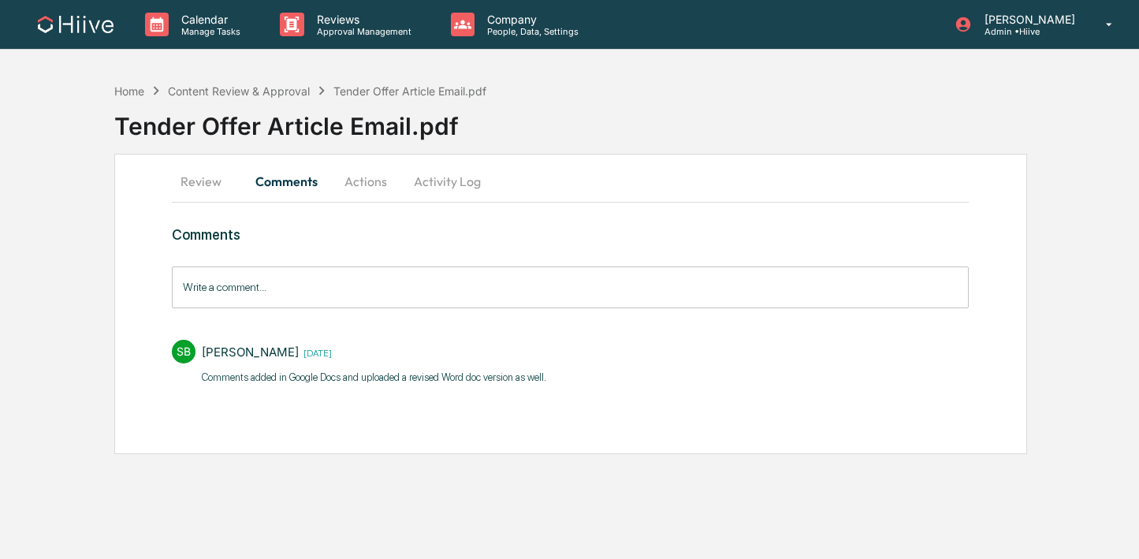
click at [214, 189] on button "Review" at bounding box center [207, 181] width 71 height 38
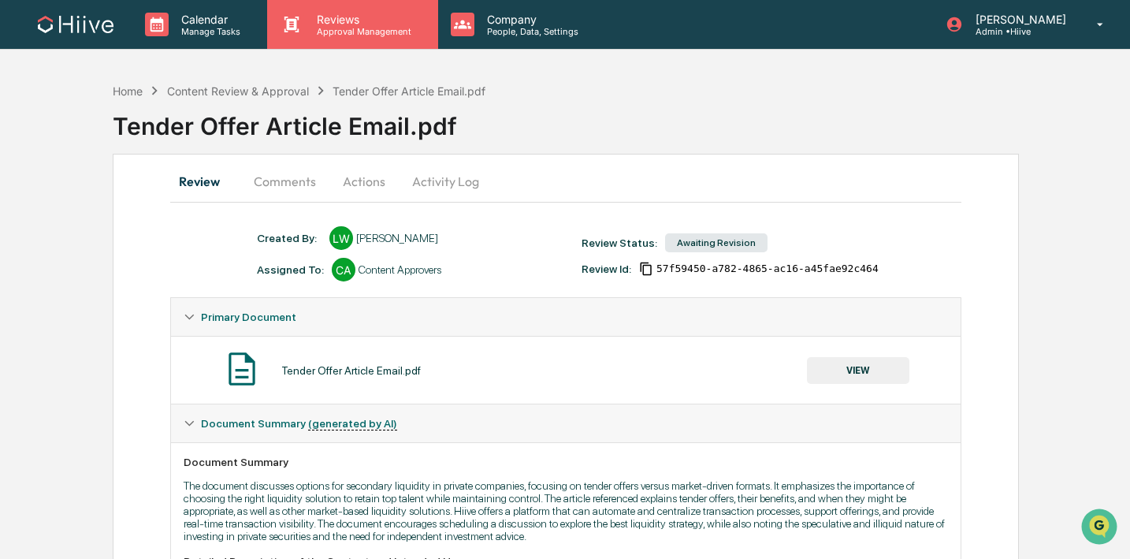
click at [346, 39] on div "Reviews Approval Management" at bounding box center [352, 24] width 170 height 49
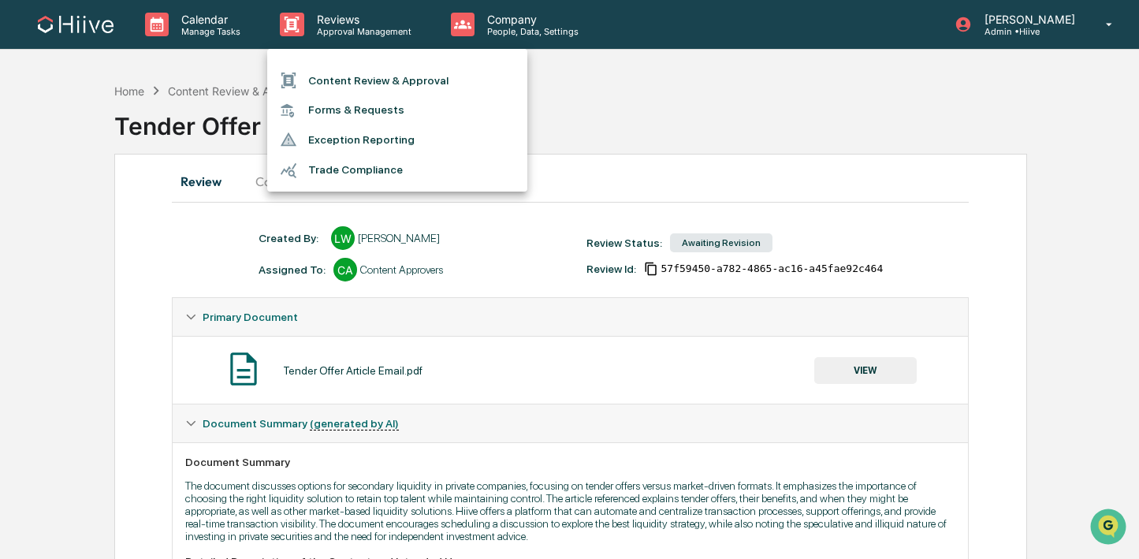
click at [343, 75] on li "Content Review & Approval" at bounding box center [397, 80] width 260 height 30
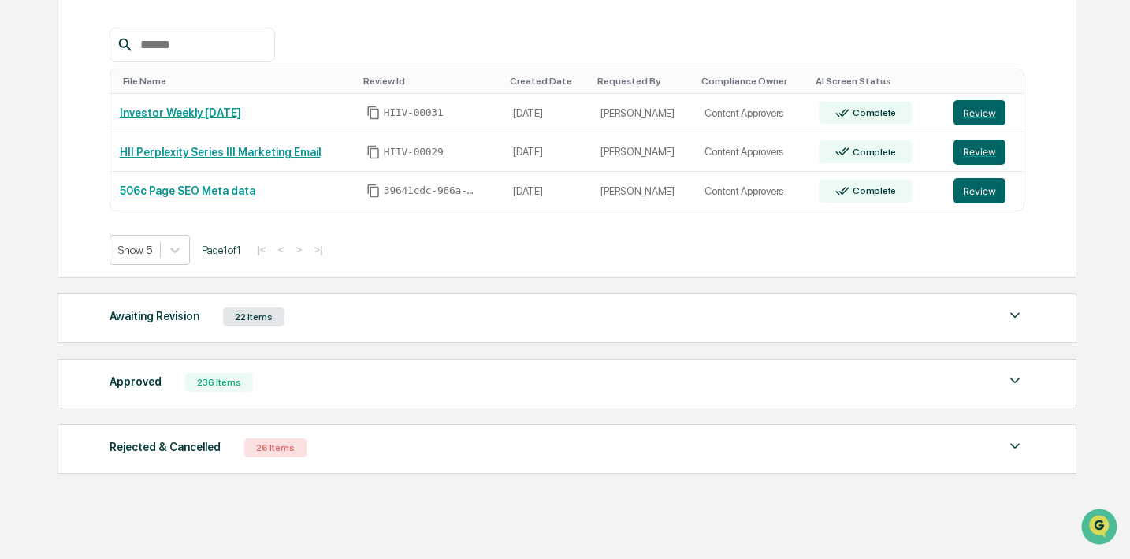
scroll to position [297, 0]
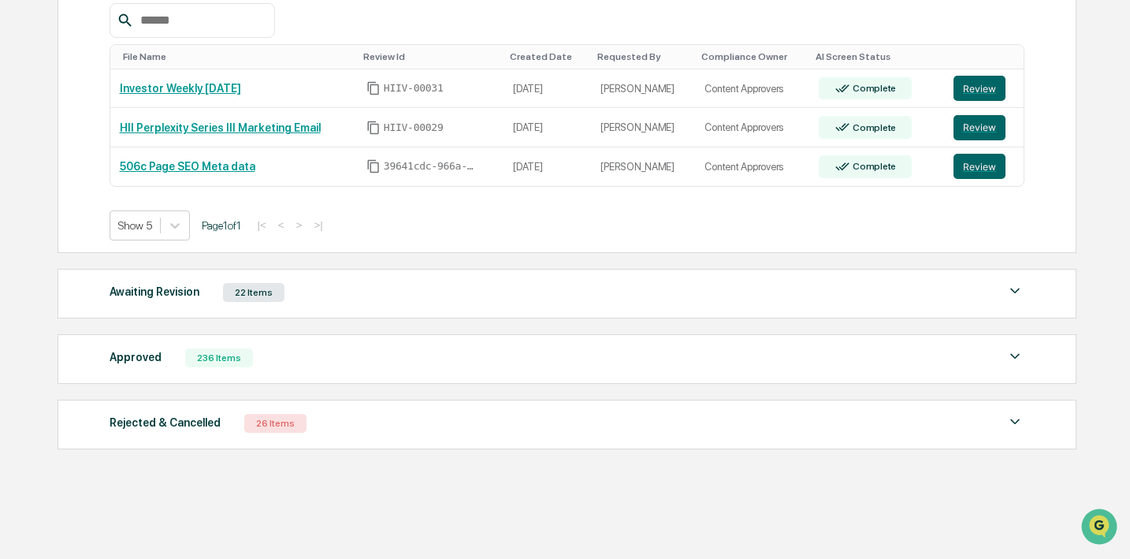
click at [360, 303] on div "Awaiting Revision 22 Items File Name Review Id Created Date Requested By Compli…" at bounding box center [567, 294] width 1019 height 50
click at [334, 296] on div "Awaiting Revision 22 Items" at bounding box center [568, 292] width 916 height 22
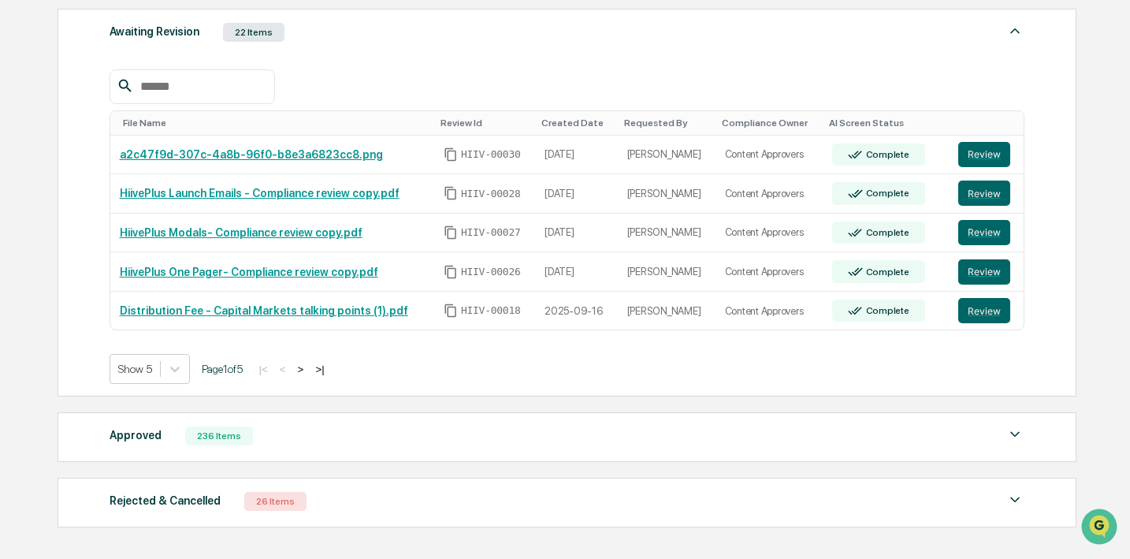
scroll to position [588, 0]
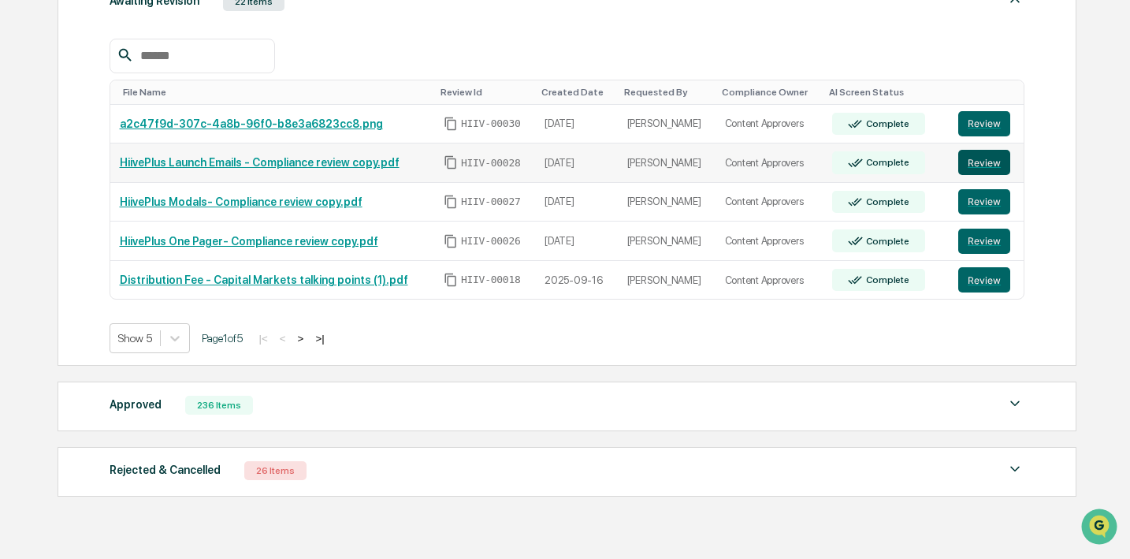
click at [978, 164] on button "Review" at bounding box center [985, 162] width 52 height 25
click at [981, 199] on button "Review" at bounding box center [985, 201] width 52 height 25
click at [987, 234] on button "Review" at bounding box center [985, 241] width 52 height 25
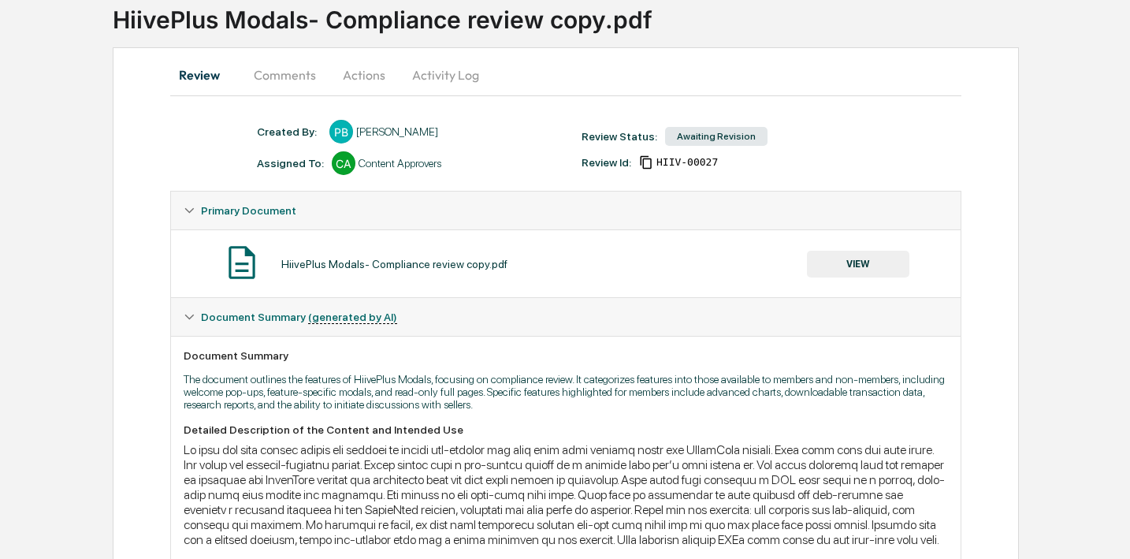
scroll to position [367, 0]
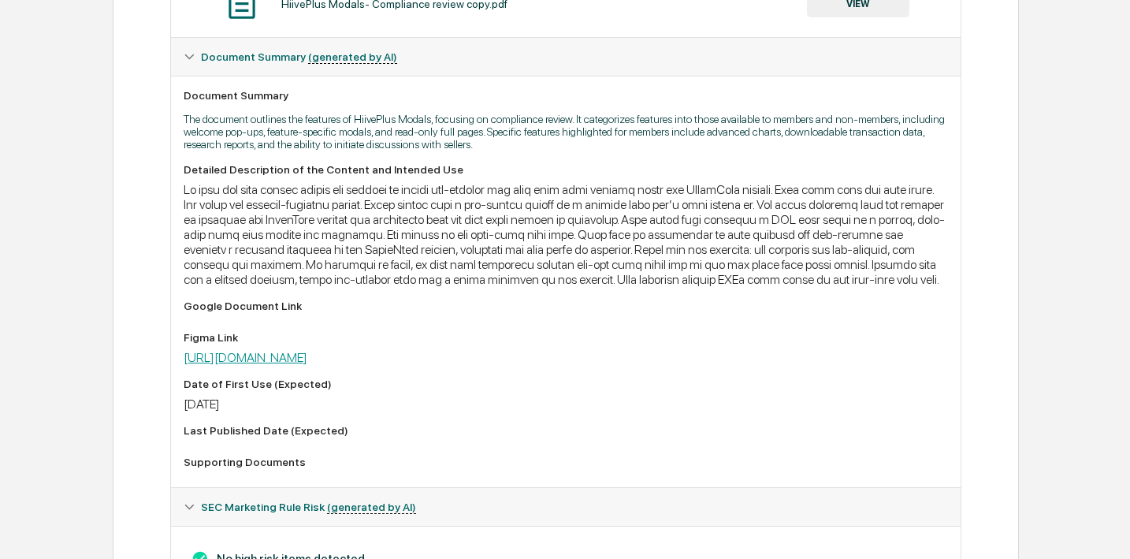
click at [307, 365] on link "[URL][DOMAIN_NAME]" at bounding box center [246, 357] width 124 height 15
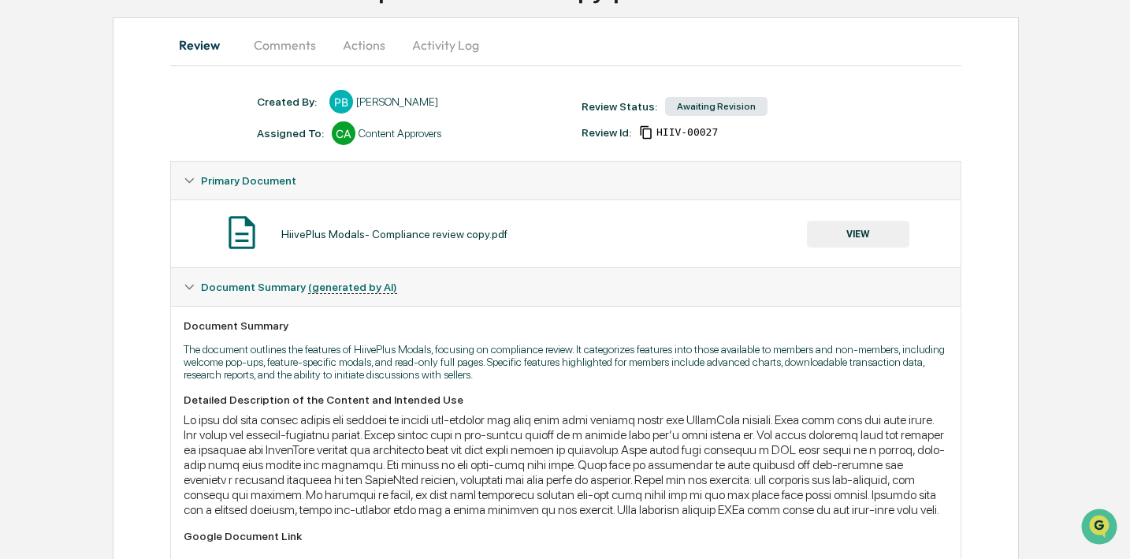
scroll to position [113, 0]
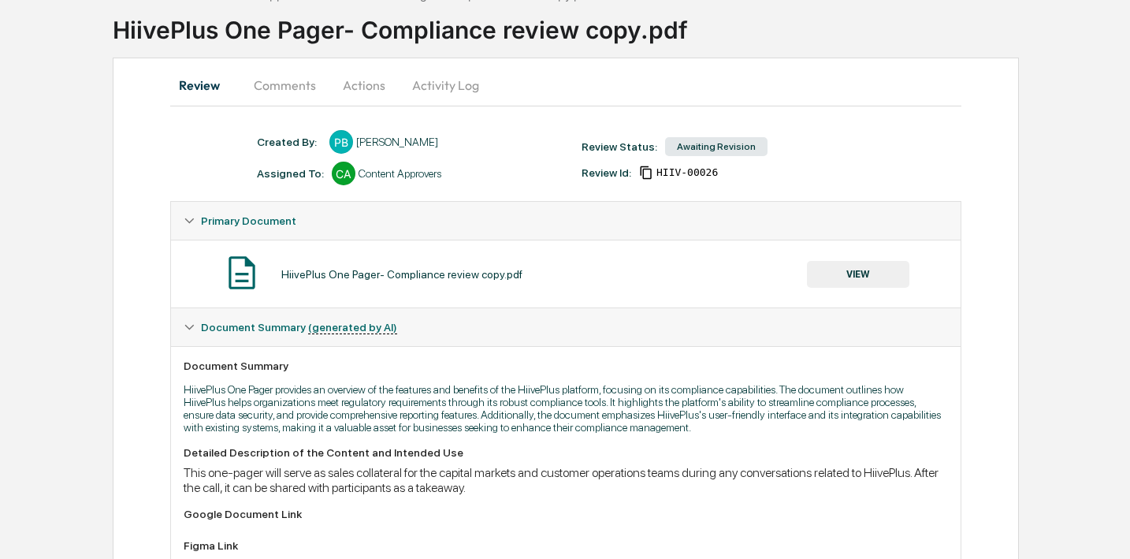
scroll to position [269, 0]
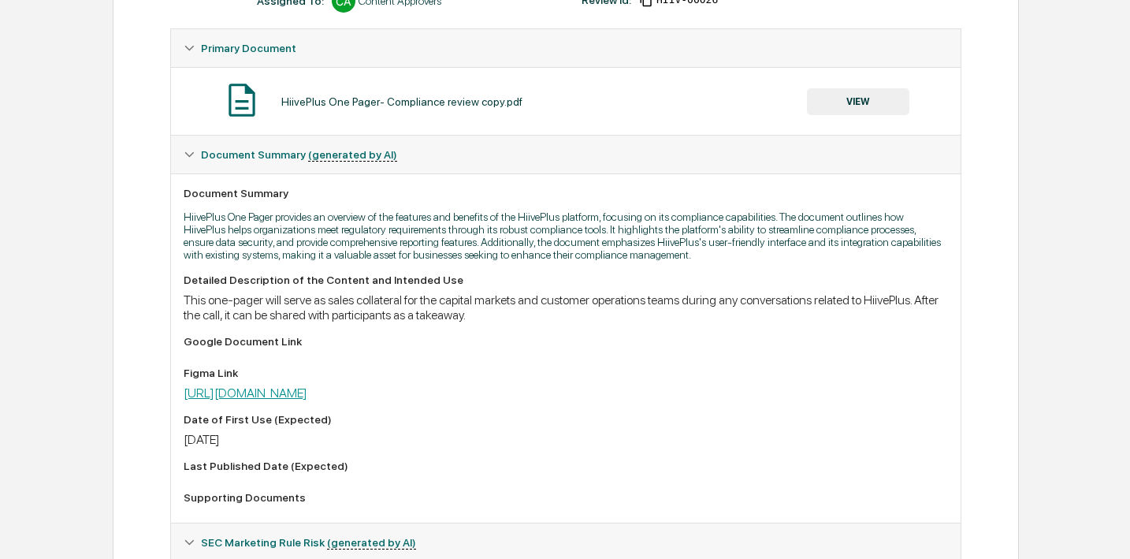
click at [307, 400] on link "[URL][DOMAIN_NAME]" at bounding box center [246, 392] width 124 height 15
